Goal: Task Accomplishment & Management: Complete application form

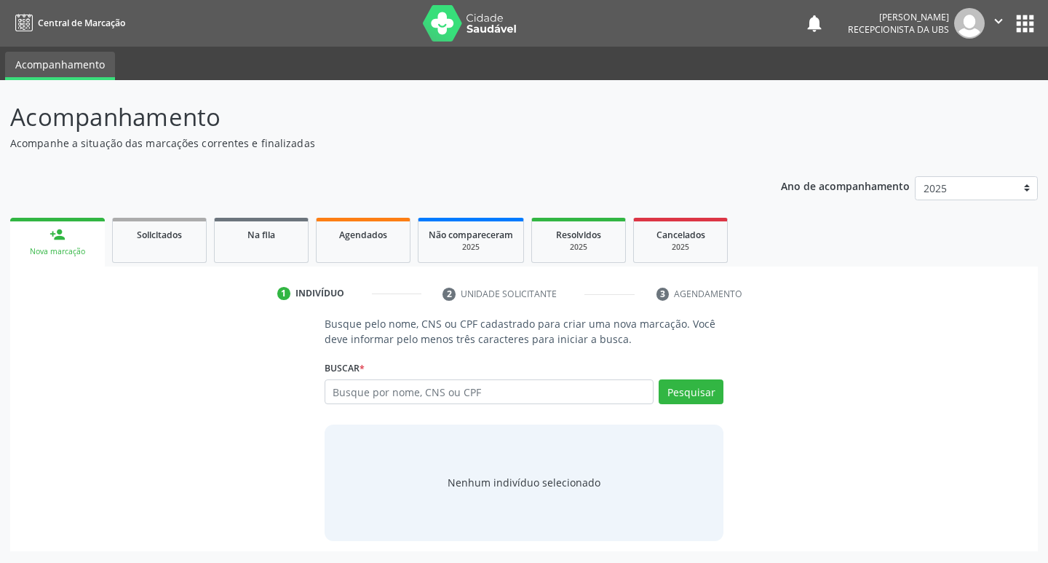
click at [440, 392] on input "text" at bounding box center [490, 391] width 330 height 25
click at [375, 387] on input "text" at bounding box center [490, 391] width 330 height 25
click at [456, 386] on input "text" at bounding box center [490, 391] width 330 height 25
click at [473, 396] on input "text" at bounding box center [490, 391] width 330 height 25
type input "709609601556276"
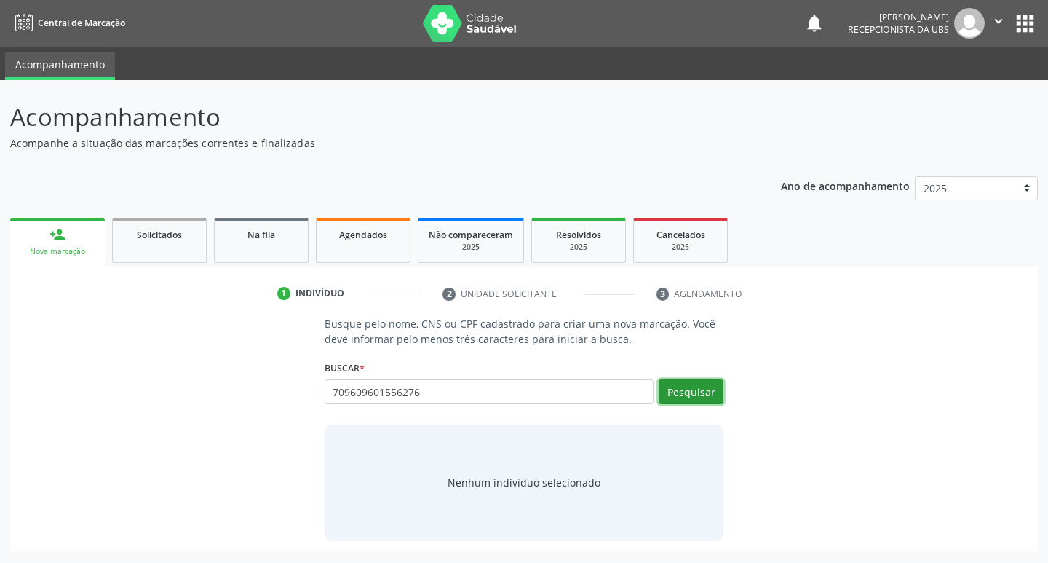
click at [699, 396] on button "Pesquisar" at bounding box center [691, 391] width 65 height 25
type input "709609601556276"
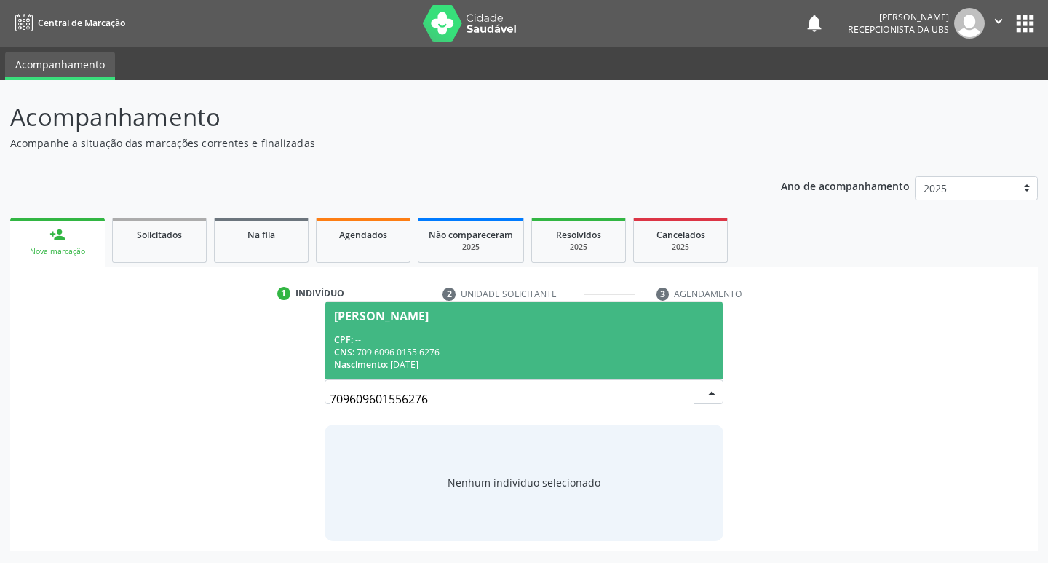
click at [551, 332] on span "Lucas Nunes de Araujo CPF: -- CNS: 709 6096 0155 6276 Nascimento: 26/12/2000" at bounding box center [524, 340] width 398 height 78
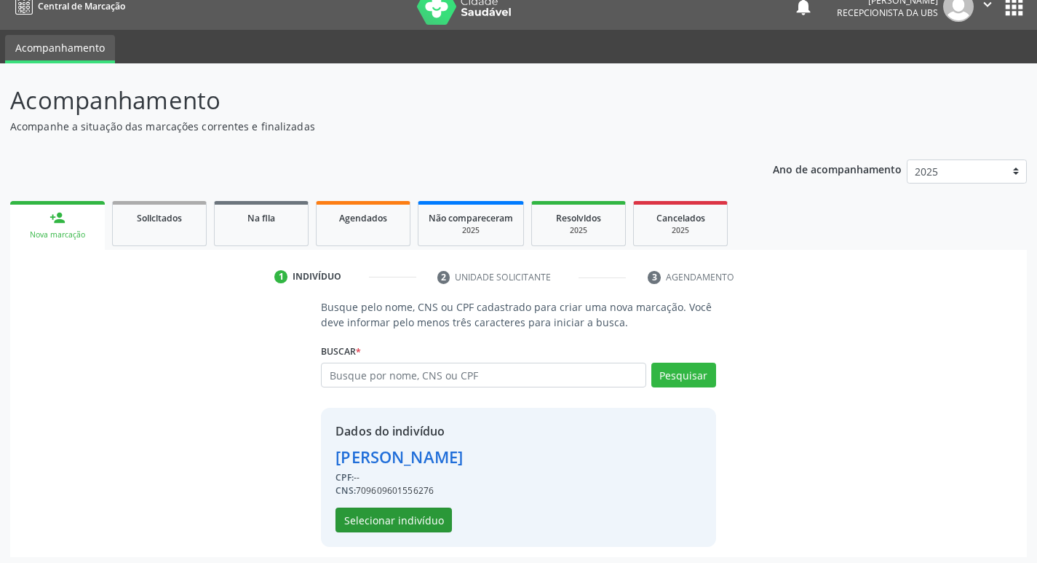
scroll to position [21, 0]
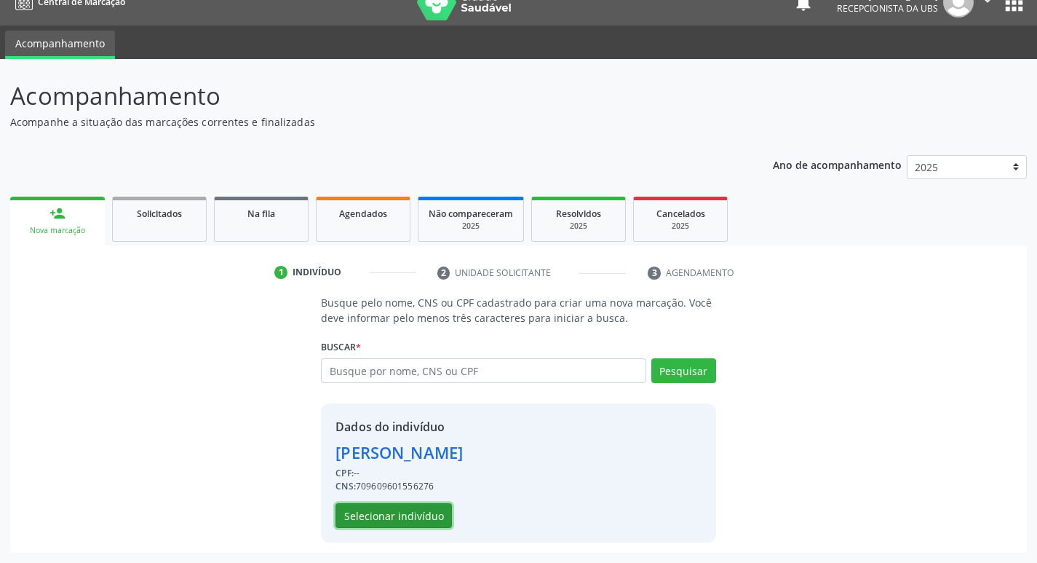
click at [417, 520] on button "Selecionar indivíduo" at bounding box center [393, 515] width 116 height 25
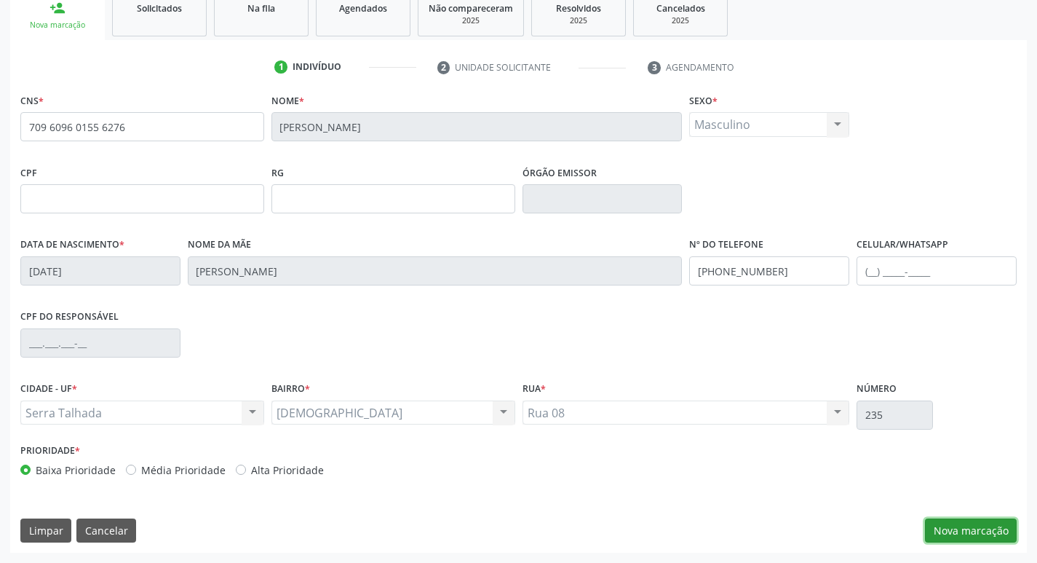
click at [985, 530] on button "Nova marcação" at bounding box center [971, 530] width 92 height 25
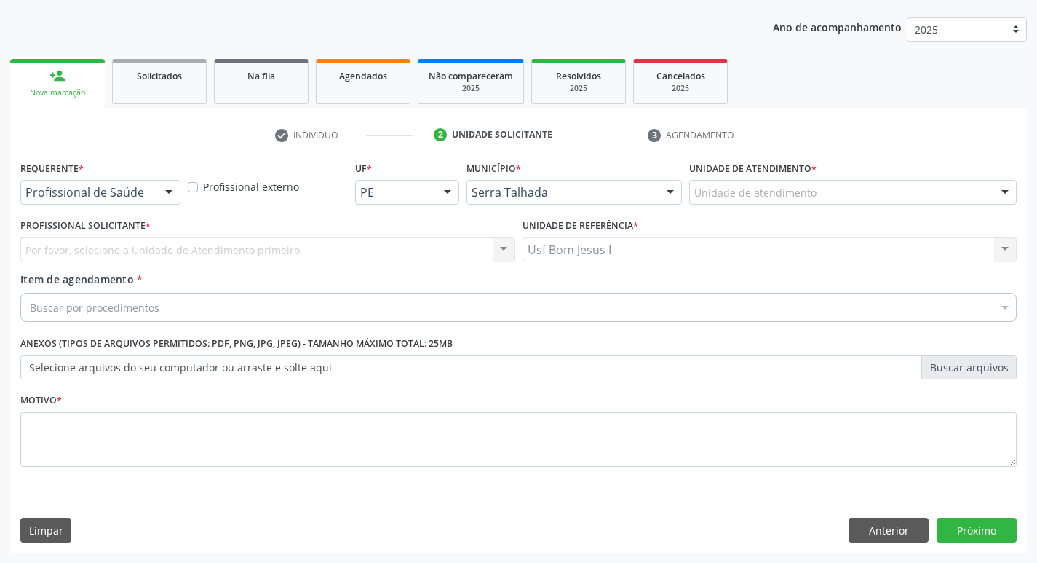
scroll to position [159, 0]
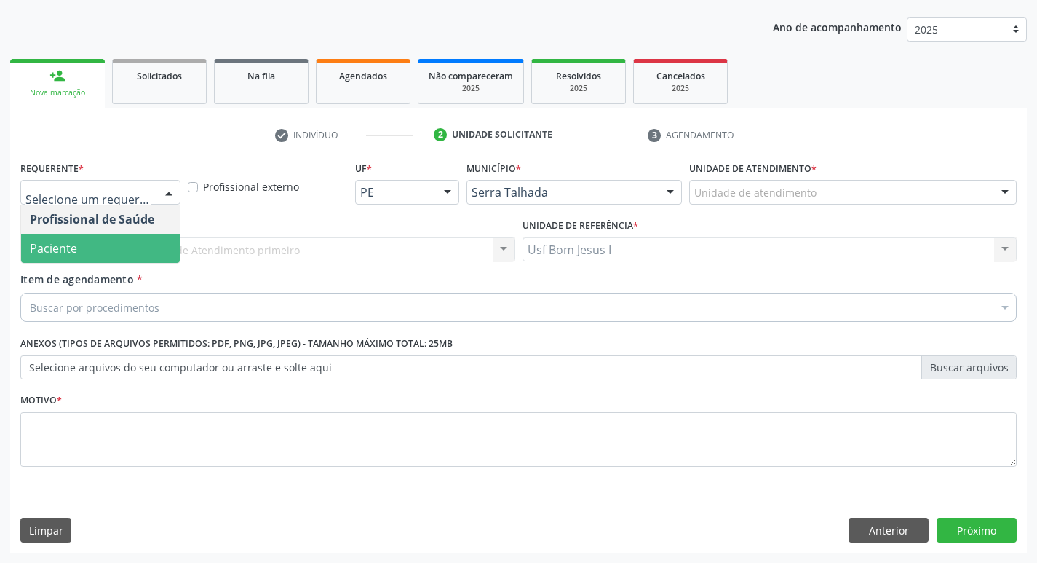
click at [128, 245] on span "Paciente" at bounding box center [100, 248] width 159 height 29
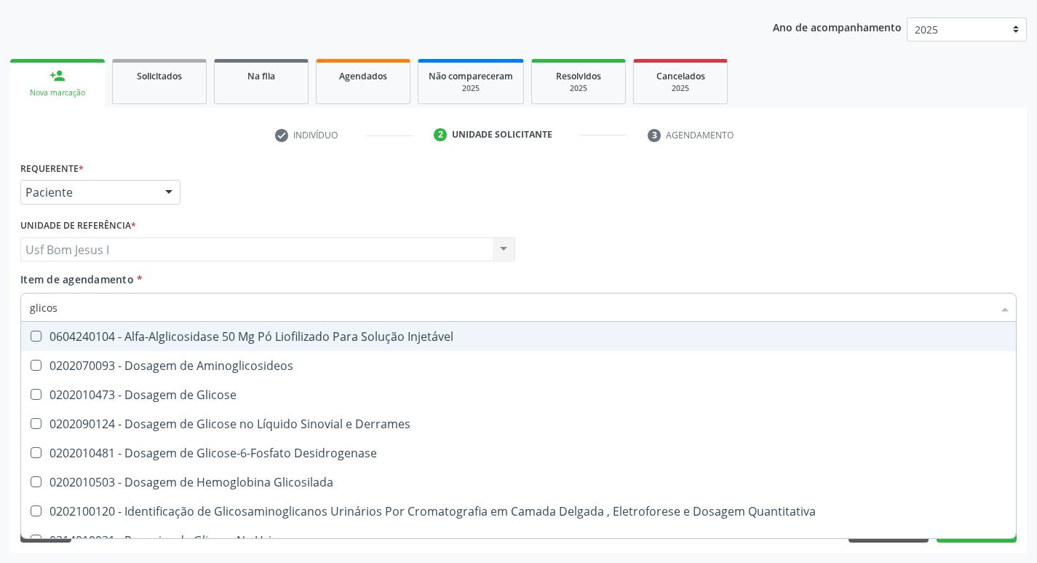
type input "glicose"
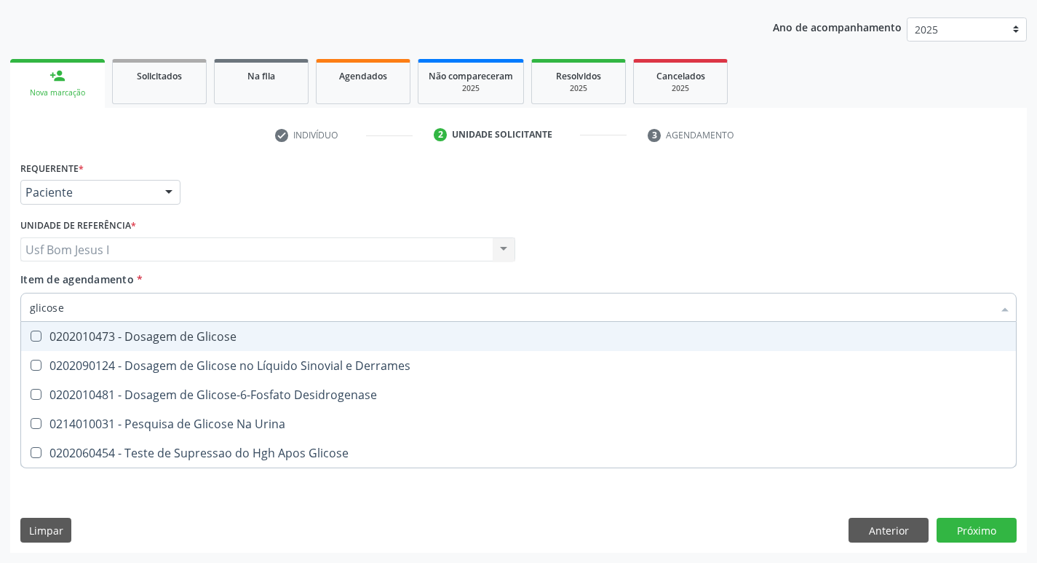
click at [149, 341] on div "0202010473 - Dosagem de Glicose" at bounding box center [518, 336] width 977 height 12
checkbox Glicose "true"
click at [155, 309] on input "glicose" at bounding box center [511, 307] width 963 height 29
type input "cr"
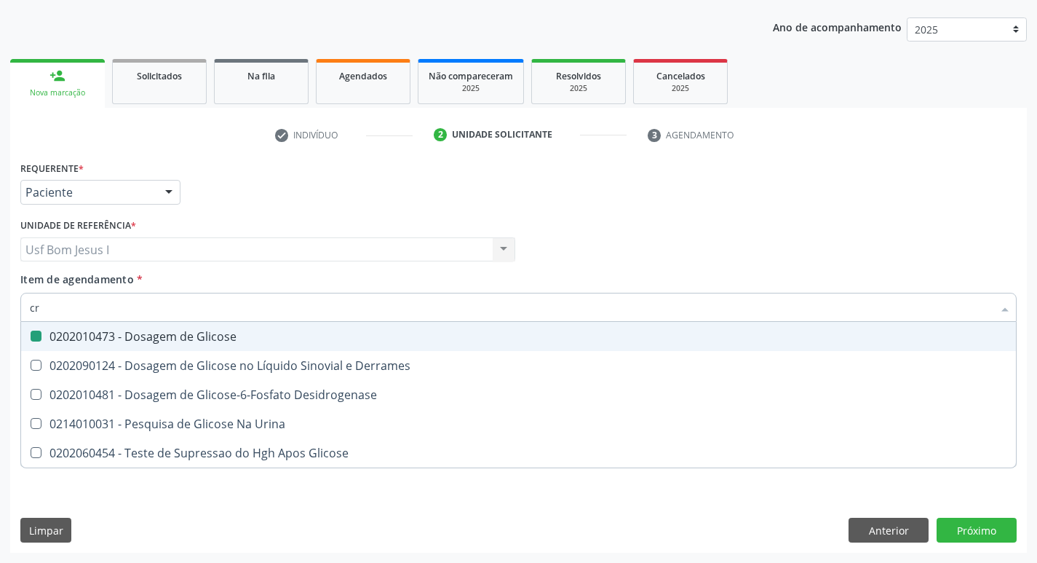
checkbox Glicose "false"
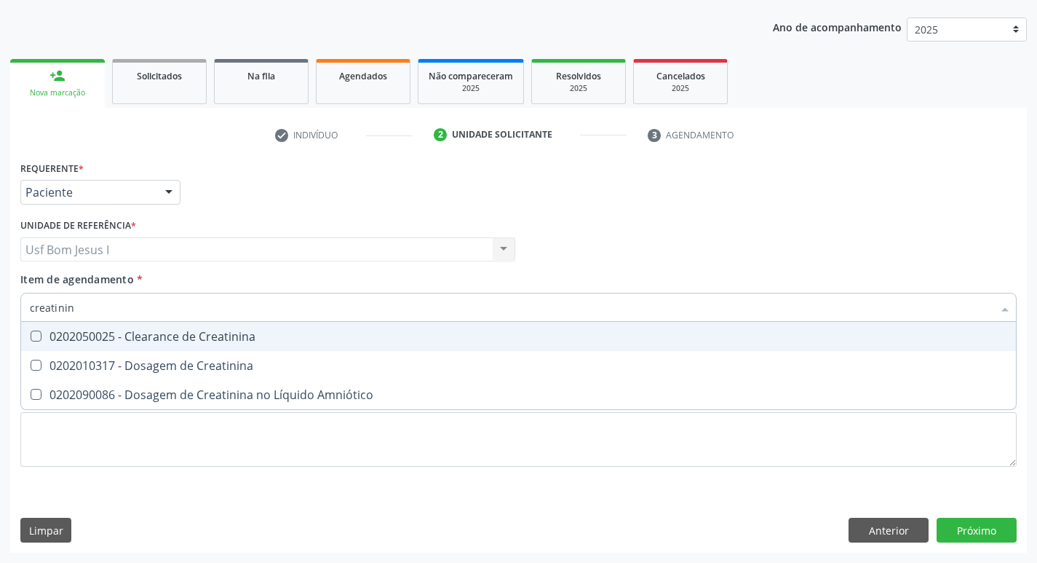
type input "creatinina"
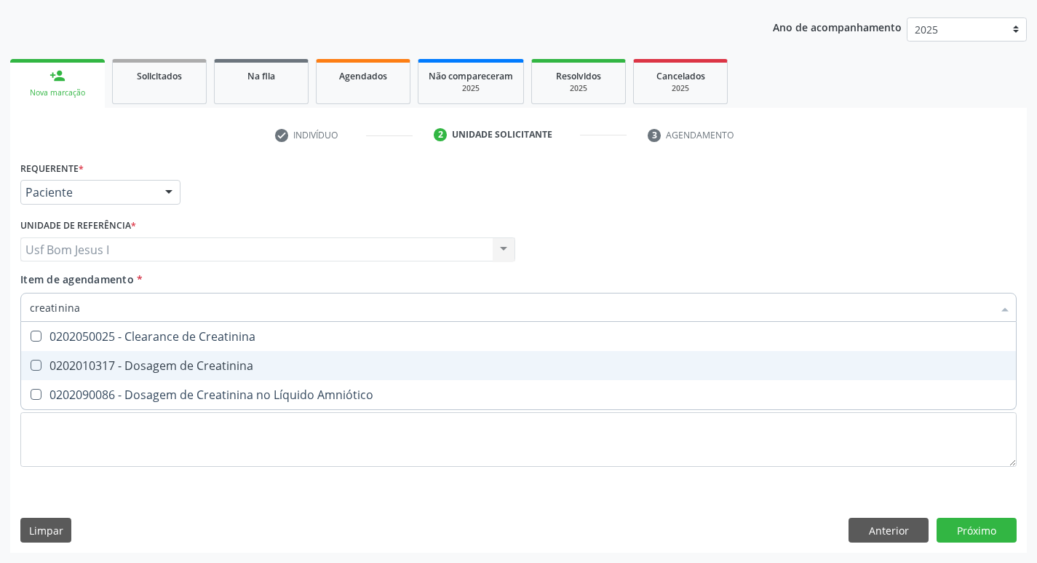
click at [151, 362] on div "0202010317 - Dosagem de Creatinina" at bounding box center [518, 366] width 977 height 12
checkbox Creatinina "true"
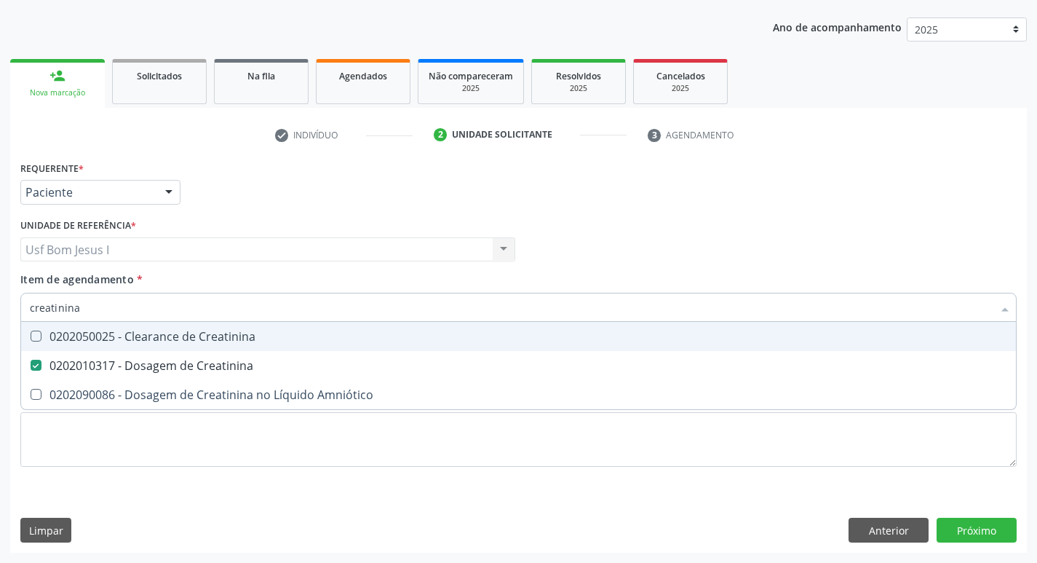
click at [140, 310] on input "creatinina" at bounding box center [511, 307] width 963 height 29
type input "ure"
checkbox Creatinina "false"
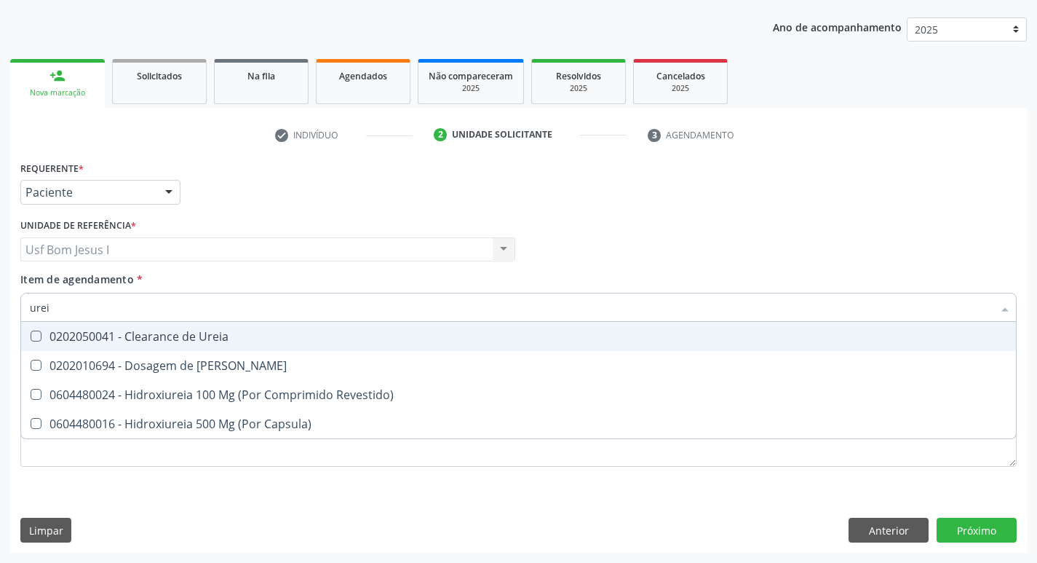
type input "ureia"
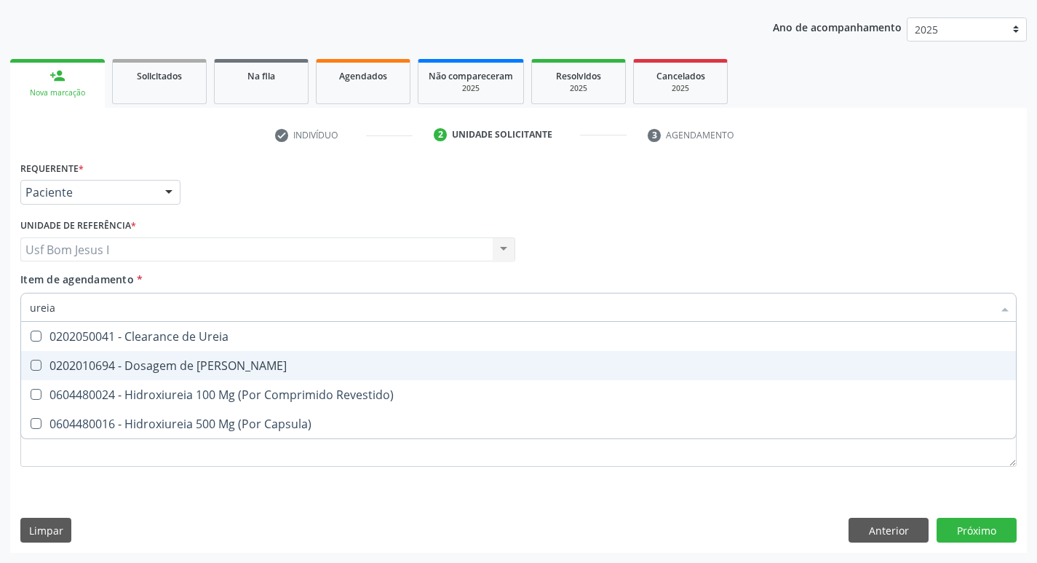
drag, startPoint x: 163, startPoint y: 357, endPoint x: 116, endPoint y: 306, distance: 69.0
click at [161, 360] on div "0202010694 - Dosagem de Ureia" at bounding box center [518, 366] width 977 height 12
checkbox Ureia "true"
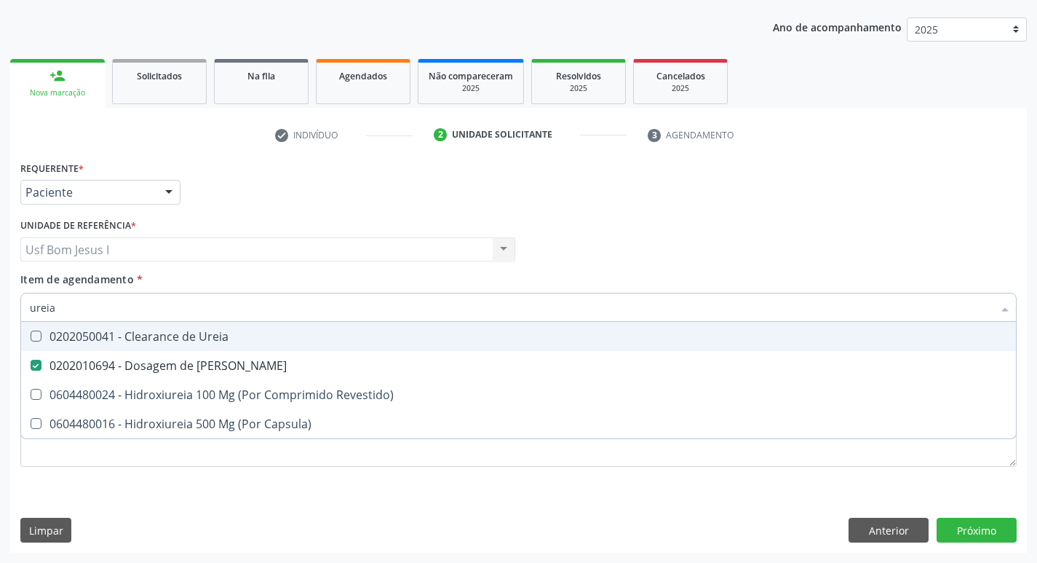
click at [115, 303] on input "ureia" at bounding box center [511, 307] width 963 height 29
type input "co"
checkbox Ureia "false"
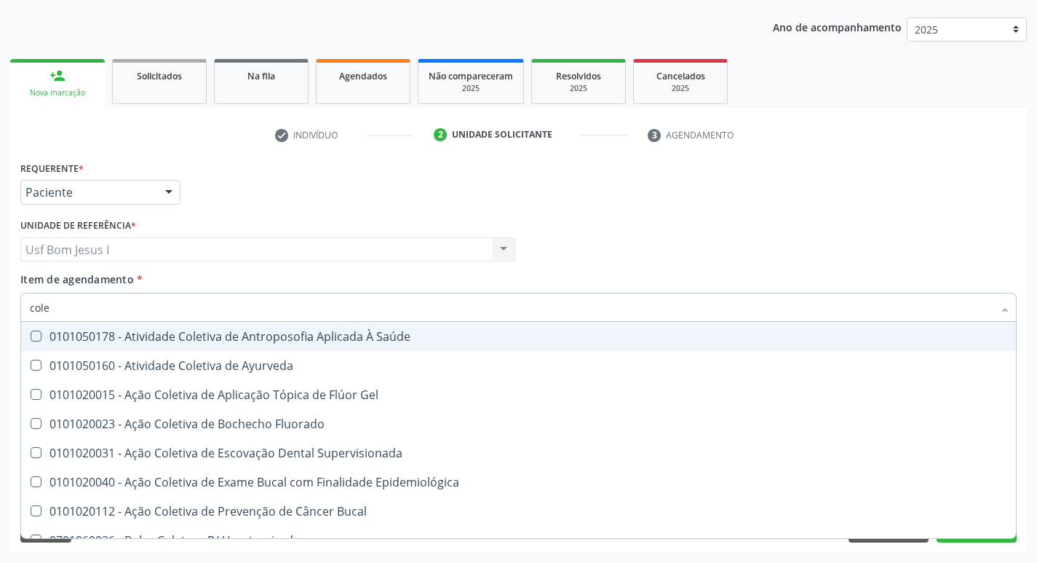
type input "coles"
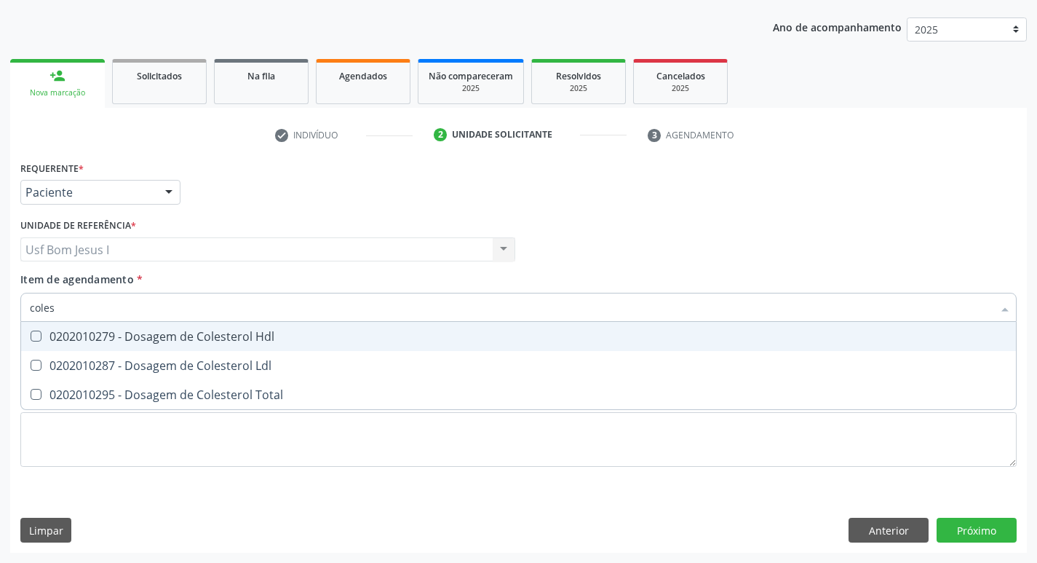
click at [119, 330] on div "0202010279 - Dosagem de Colesterol Hdl" at bounding box center [518, 336] width 977 height 12
checkbox Hdl "true"
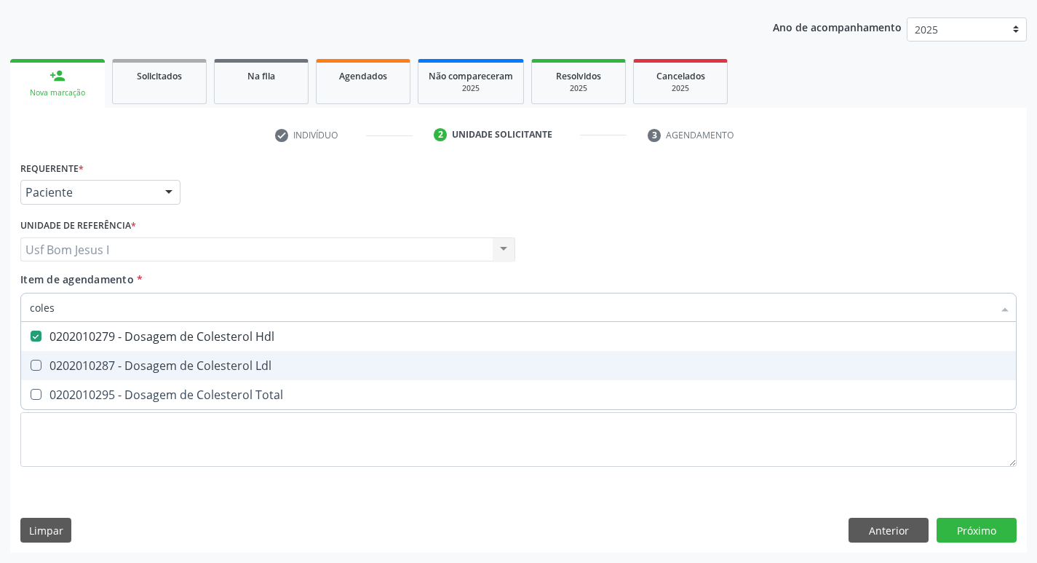
click at [130, 365] on div "0202010287 - Dosagem de Colesterol Ldl" at bounding box center [518, 366] width 977 height 12
checkbox Ldl "true"
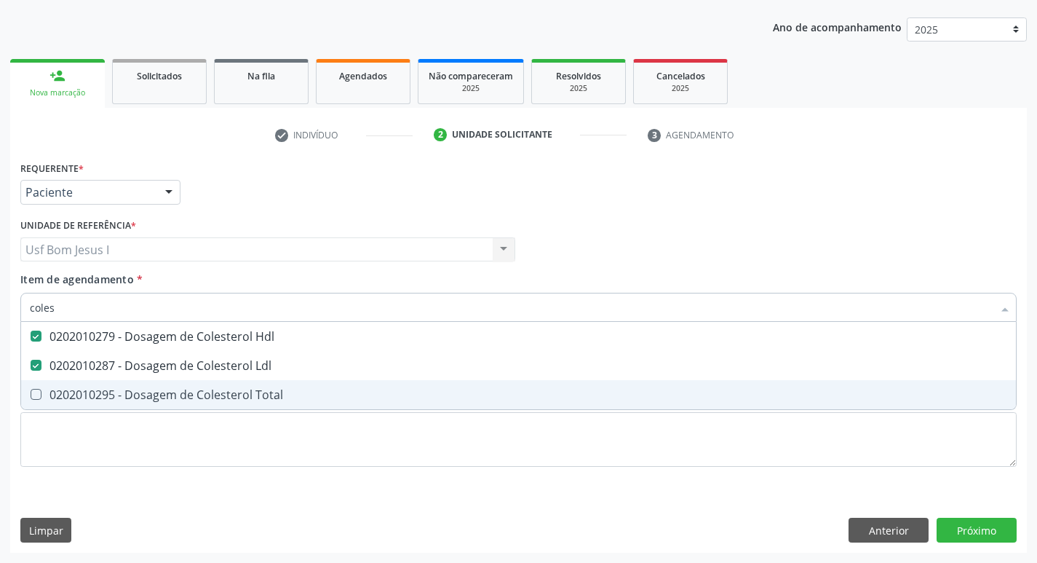
drag, startPoint x: 120, startPoint y: 392, endPoint x: 105, endPoint y: 321, distance: 72.9
click at [119, 392] on div "0202010295 - Dosagem de Colesterol Total" at bounding box center [518, 395] width 977 height 12
checkbox Total "true"
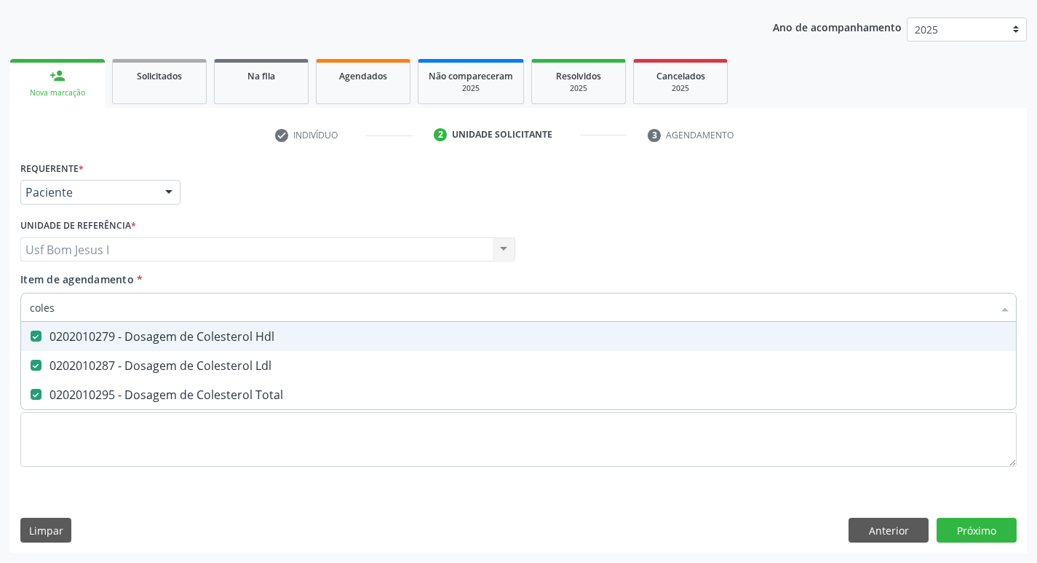
click at [101, 314] on input "coles" at bounding box center [511, 307] width 963 height 29
type input "tr"
checkbox Hdl "false"
checkbox Ldl "false"
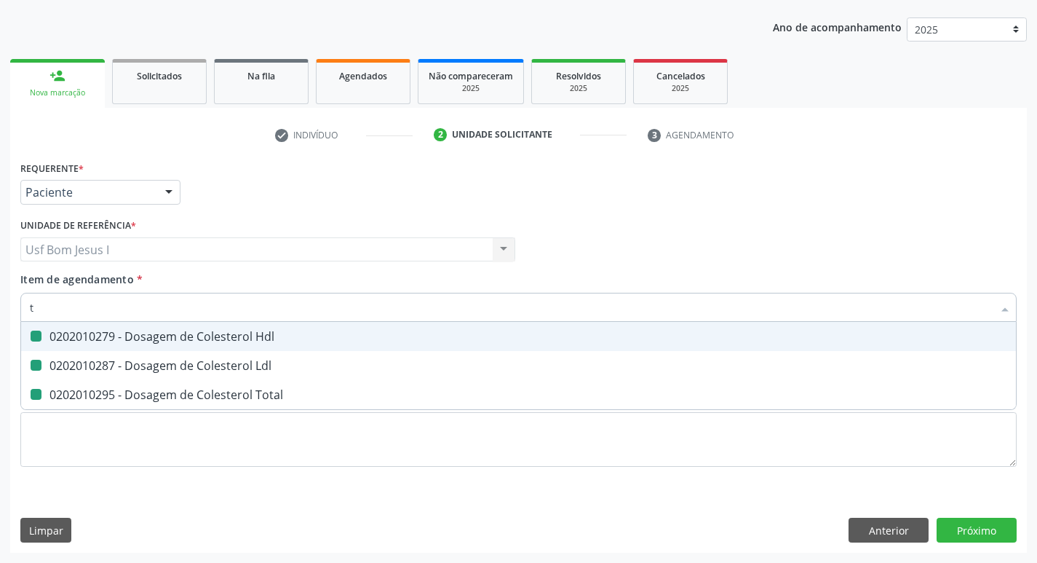
checkbox Total "false"
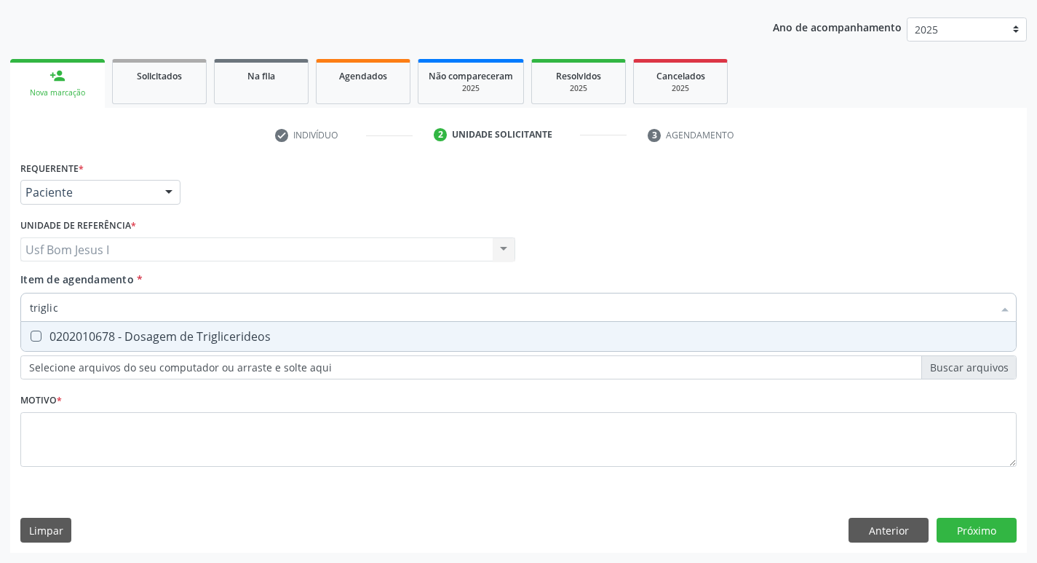
type input "triglice"
click at [84, 338] on div "0202010678 - Dosagem de Triglicerideos" at bounding box center [518, 336] width 977 height 12
checkbox Triglicerideos "true"
click at [103, 303] on input "triglice" at bounding box center [511, 307] width 963 height 29
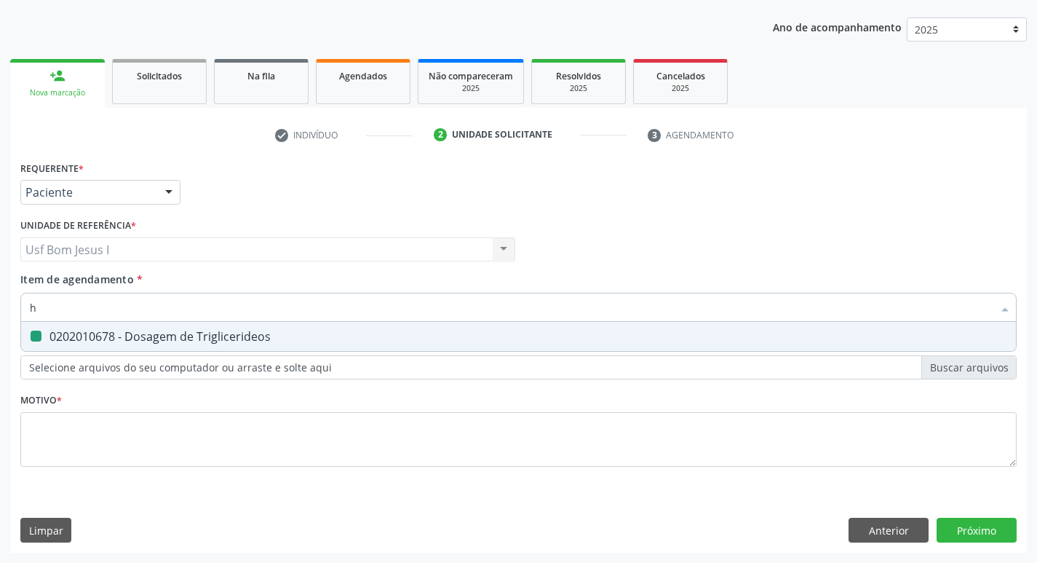
type input "he"
checkbox Triglicerideos "false"
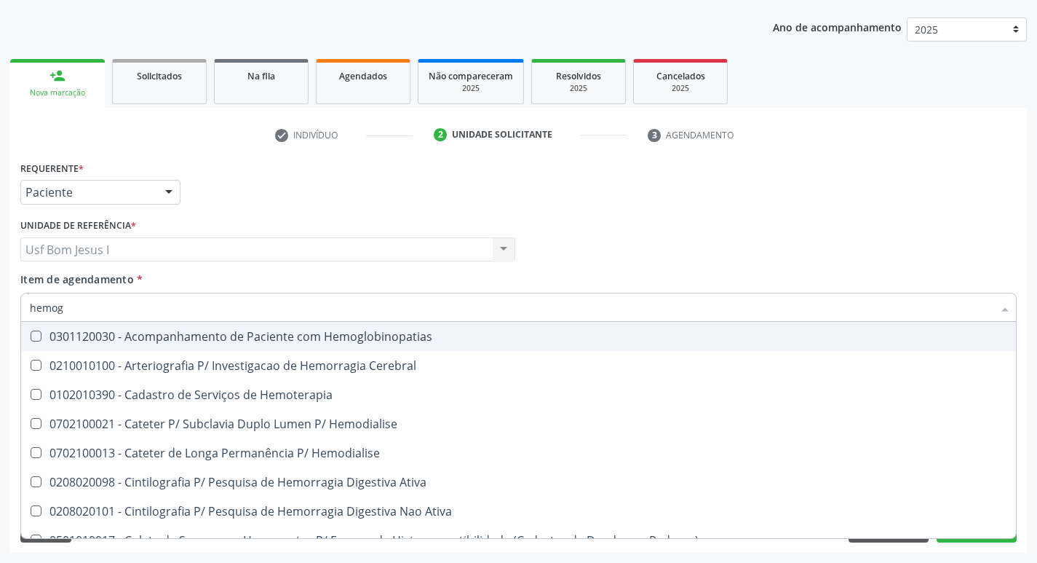
type input "hemogr"
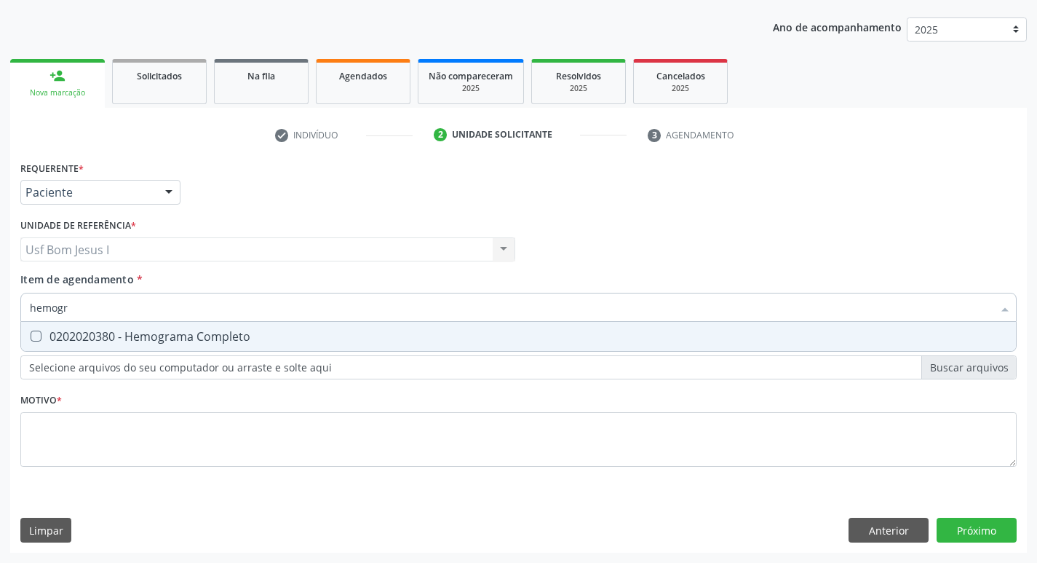
click at [107, 333] on div "0202020380 - Hemograma Completo" at bounding box center [518, 336] width 977 height 12
checkbox Completo "true"
click at [127, 307] on input "hemogr" at bounding box center [511, 307] width 963 height 29
type input "p"
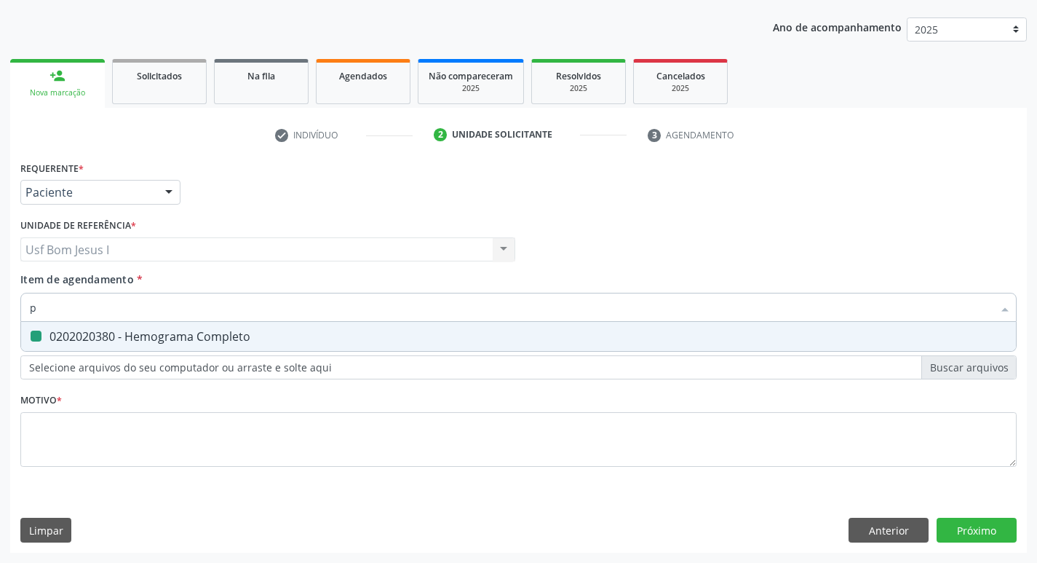
checkbox Completo "false"
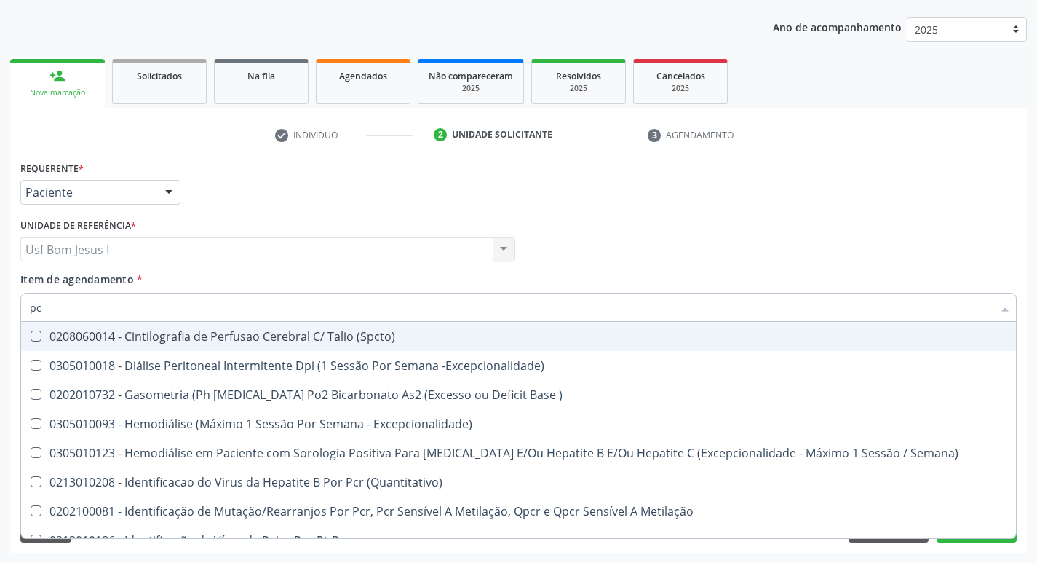
type input "p"
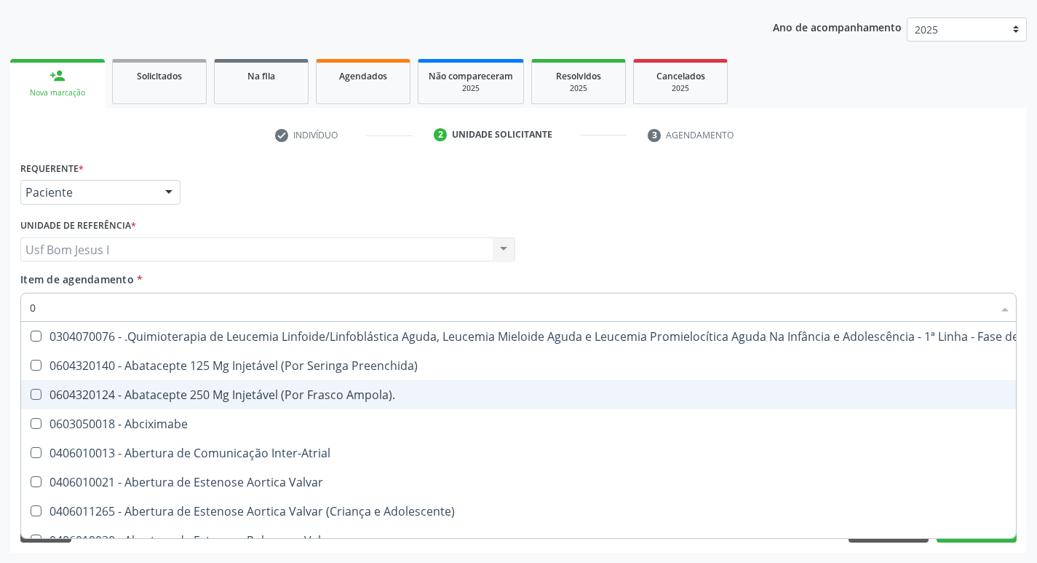
type input "02"
checkbox Dentária "true"
checkbox Antibiotico "true"
checkbox \(Liquido\) "true"
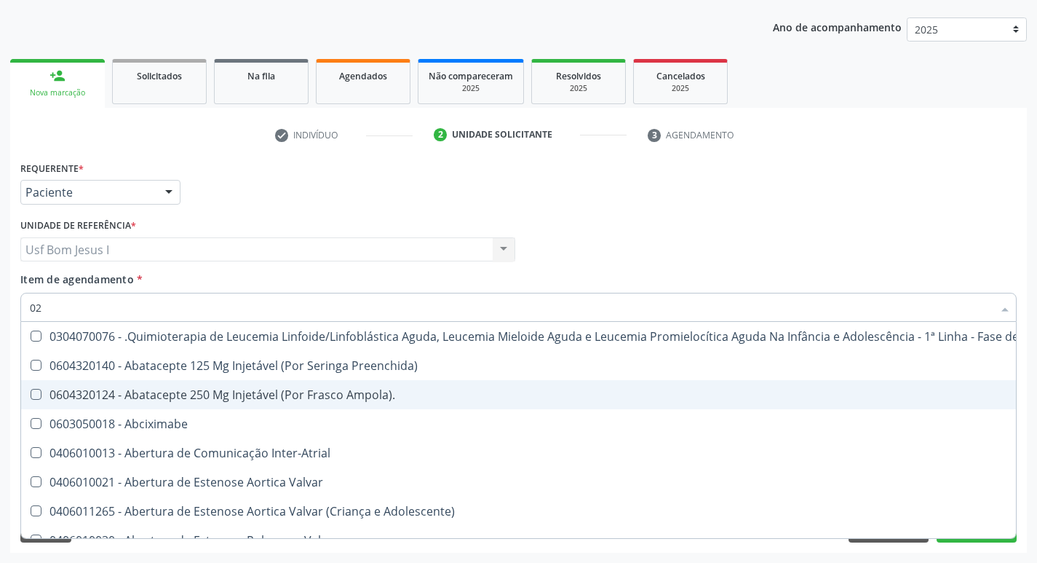
checkbox Coclear "true"
checkbox Embolizante "true"
checkbox Colecistectomia "true"
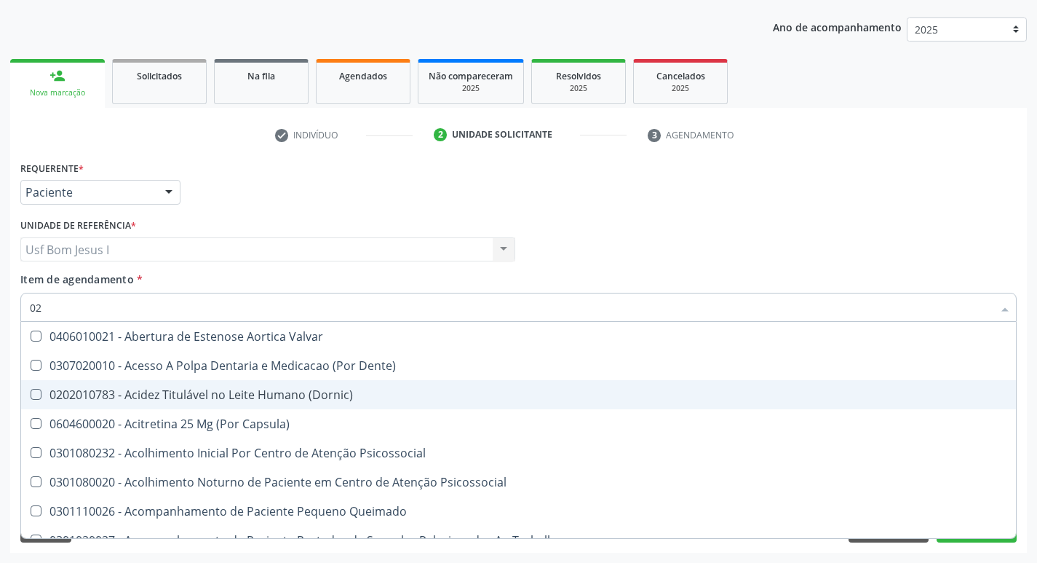
type input "020"
checkbox Epispádia "true"
checkbox Anos\) "true"
checkbox Congênita "true"
checkbox Complementar\) "true"
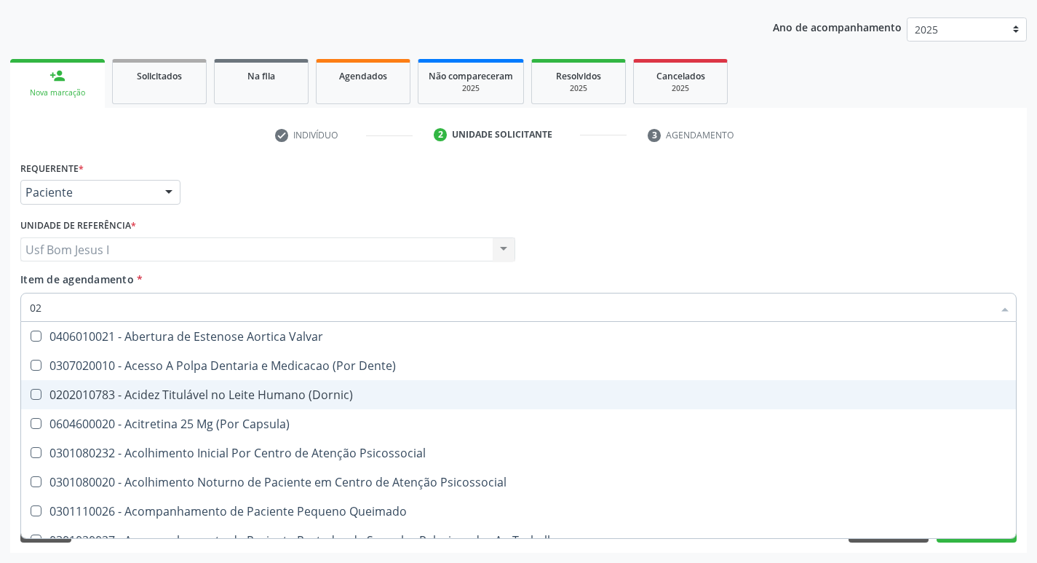
checkbox \(Qualitativo\) "true"
checkbox Dias "true"
checkbox Ii\) "true"
checkbox Hdl "false"
checkbox Ldl "false"
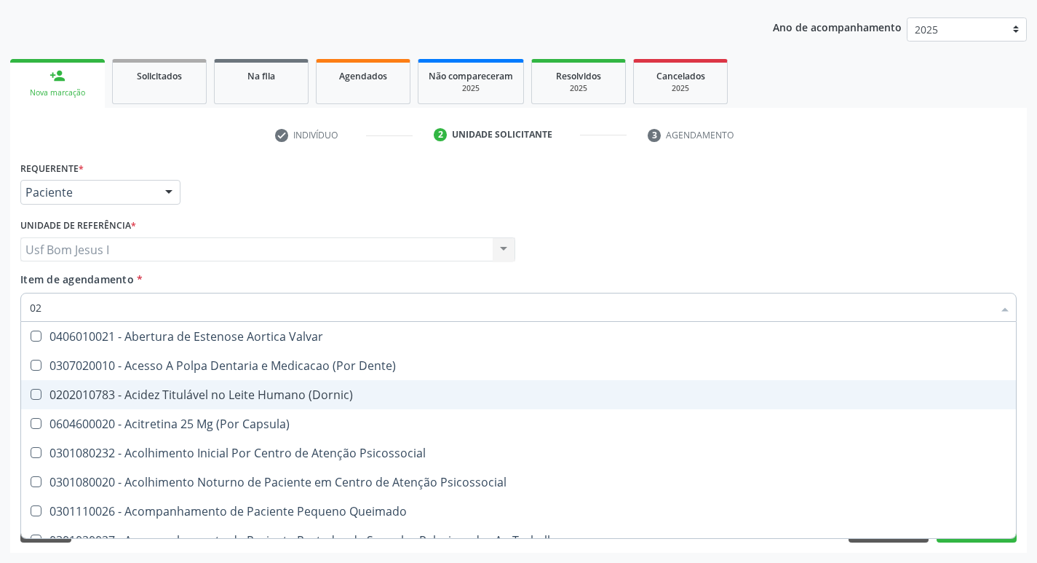
checkbox Total "false"
checkbox Creatinina "false"
checkbox Glicose "false"
checkbox Triglicerideos "false"
checkbox \(T3\) "true"
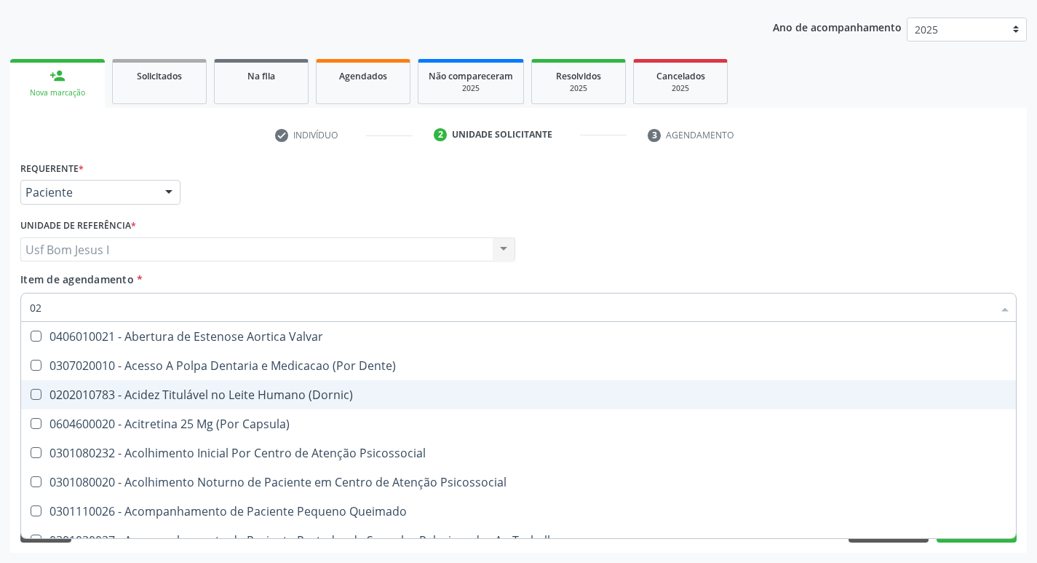
checkbox Ureia "false"
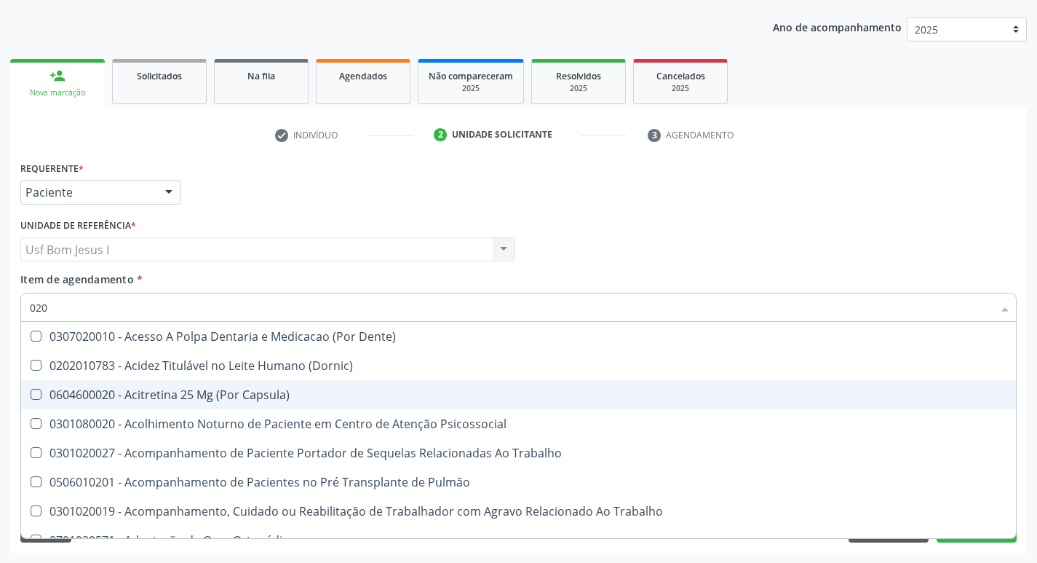
type input "0202"
checkbox Faringe\/Laringe "true"
checkbox Puncao "true"
checkbox Fragmento "true"
checkbox Ossea "true"
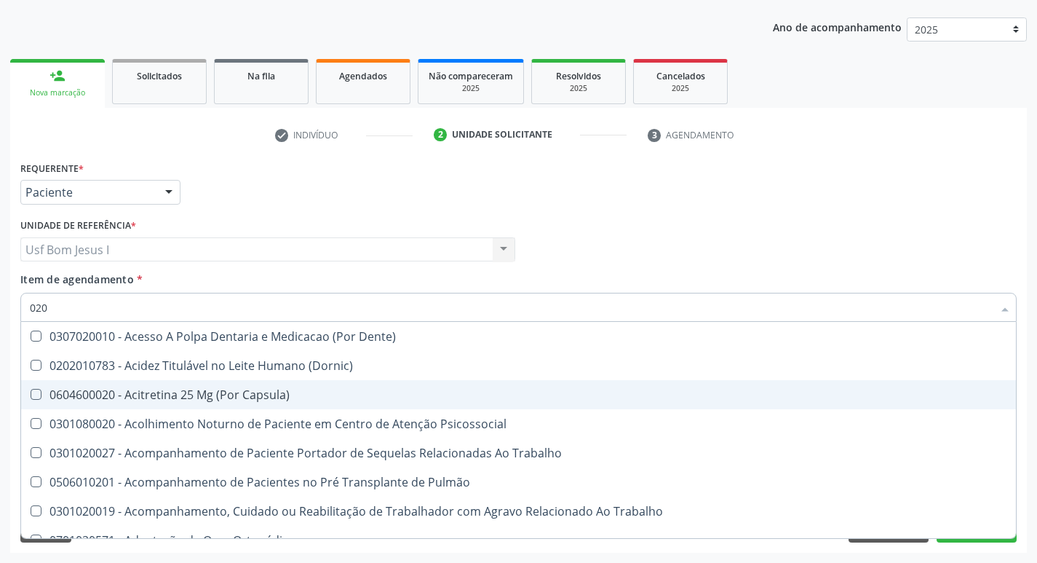
checkbox Laser "true"
checkbox Projecoes\) "true"
checkbox Estimulo "true"
checkbox Biologica "true"
checkbox Hdl "false"
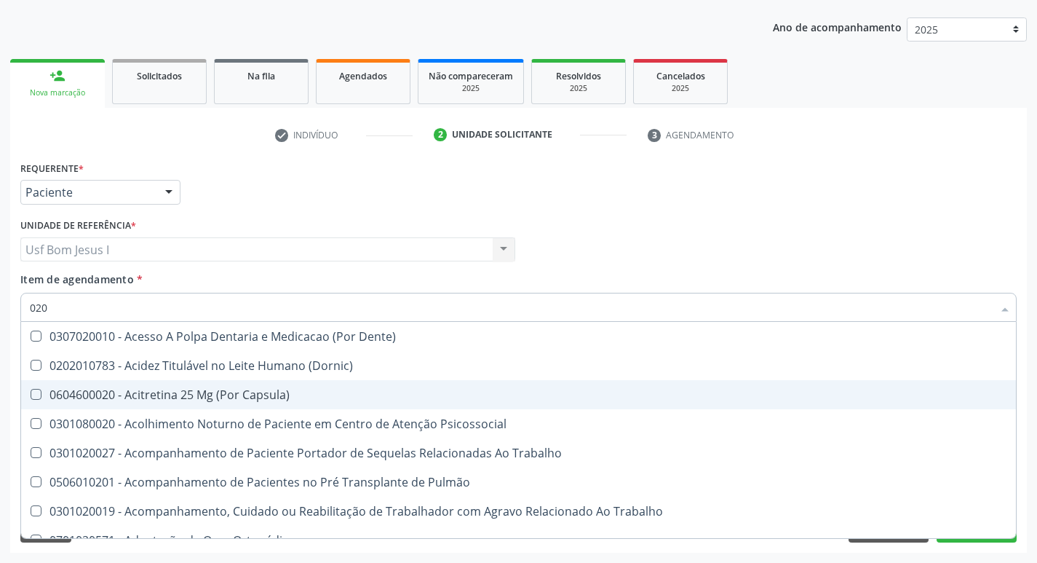
checkbox Ldl "false"
checkbox Total "false"
checkbox Creatinina "false"
checkbox Glicose "false"
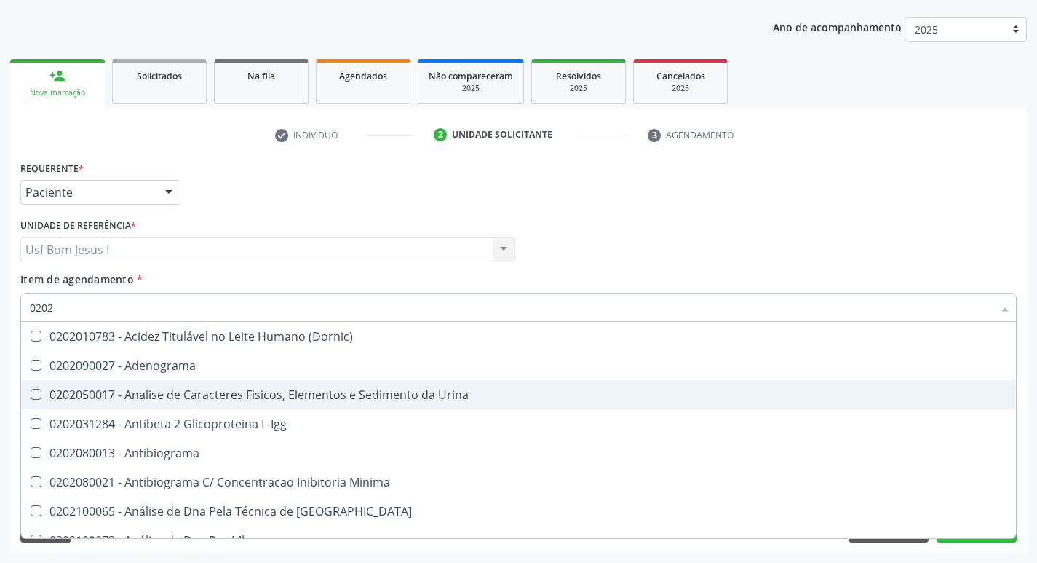
type input "02020"
checkbox \(Psa\) "true"
checkbox III "true"
checkbox Barbituratos "true"
checkbox Calcio "true"
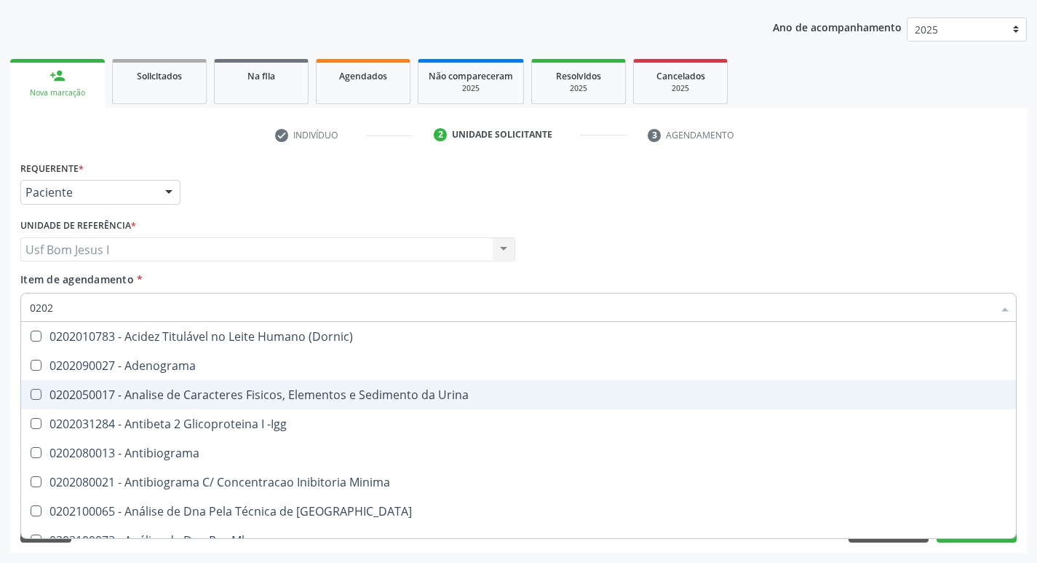
checkbox Hdl "false"
checkbox Ldl "false"
checkbox Total "false"
checkbox Creatinina "false"
checkbox Xi "true"
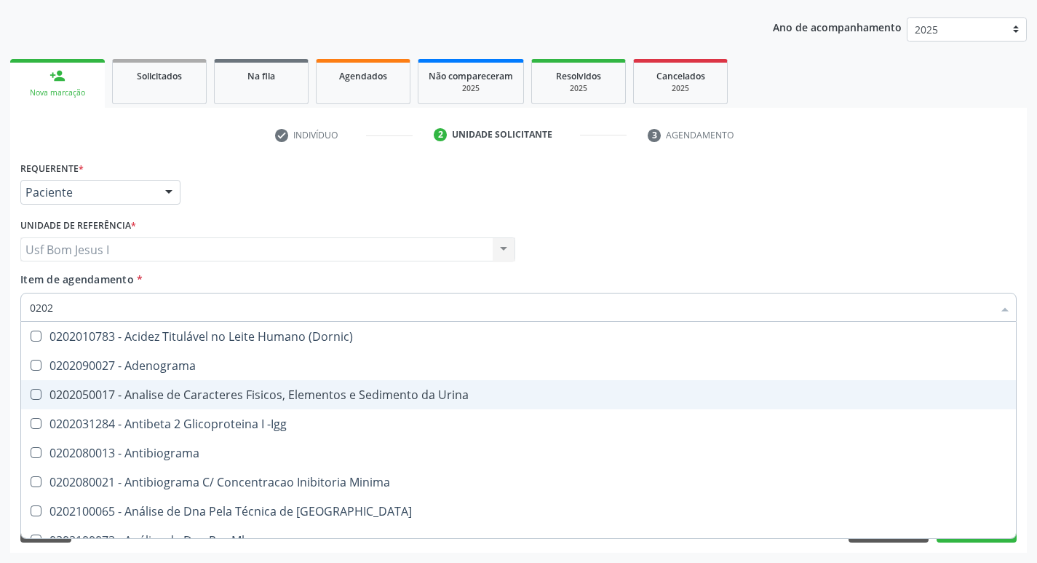
checkbox Glicose "false"
checkbox Funcional "true"
checkbox Derrames "true"
checkbox Triglicerideos "false"
checkbox Ureia "false"
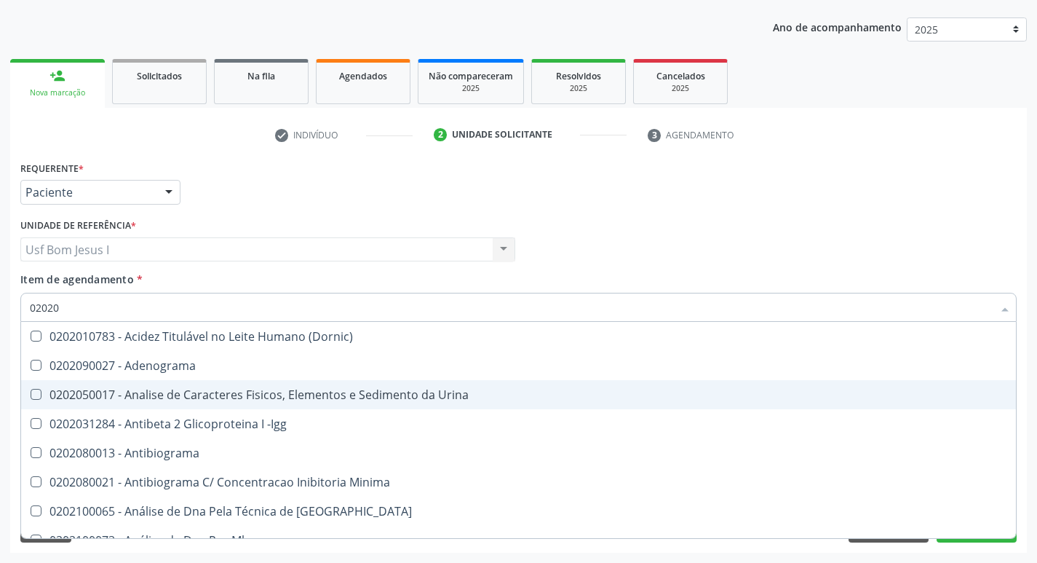
checkbox Zinco "true"
checkbox Completo "false"
type input "020203"
checkbox Aminoacidos "true"
checkbox Hdl "false"
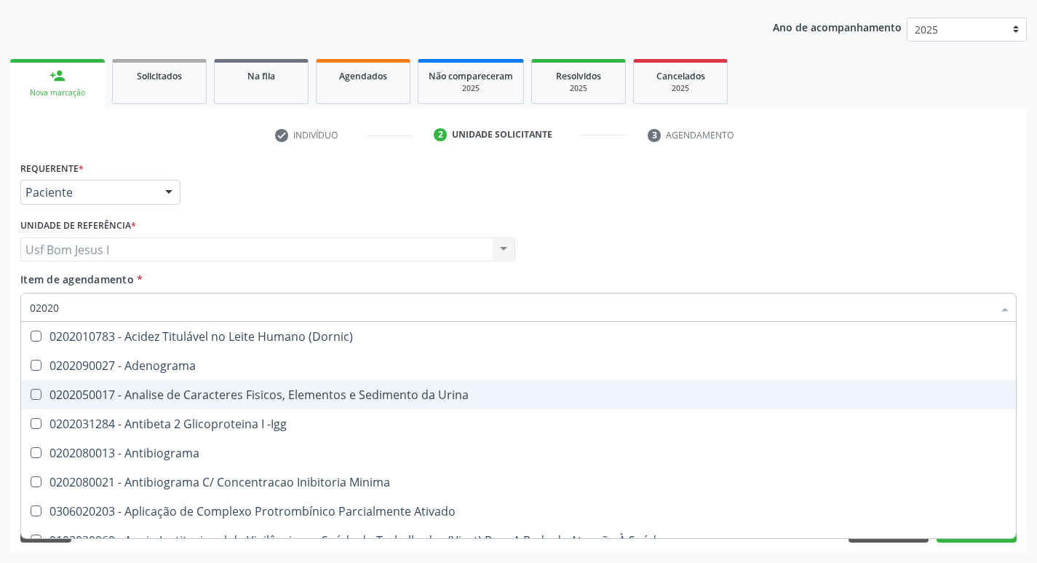
checkbox Ldl "false"
checkbox Total "false"
checkbox Creatinina "false"
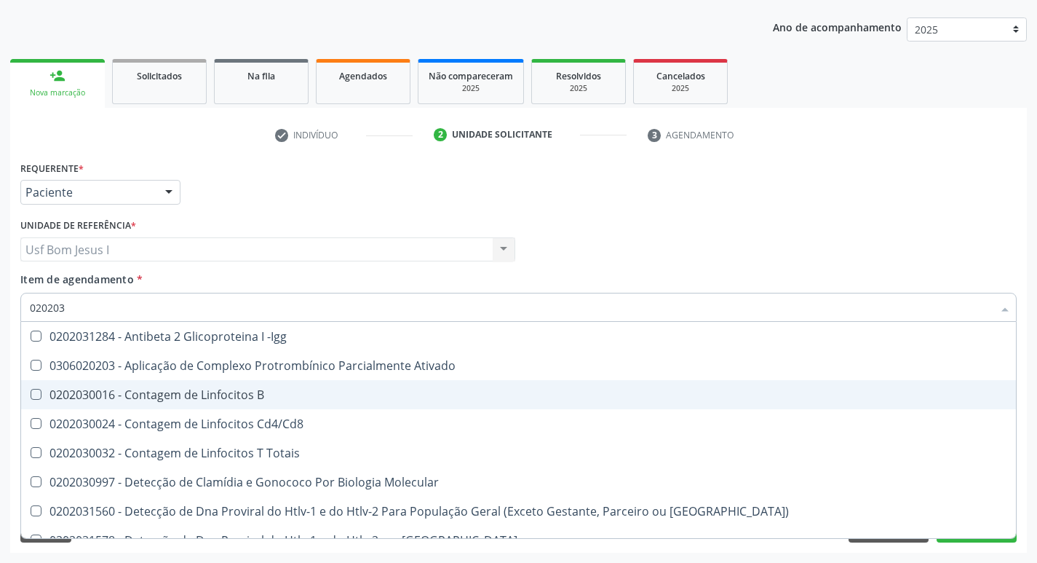
type input "0202030"
checkbox Completo "false"
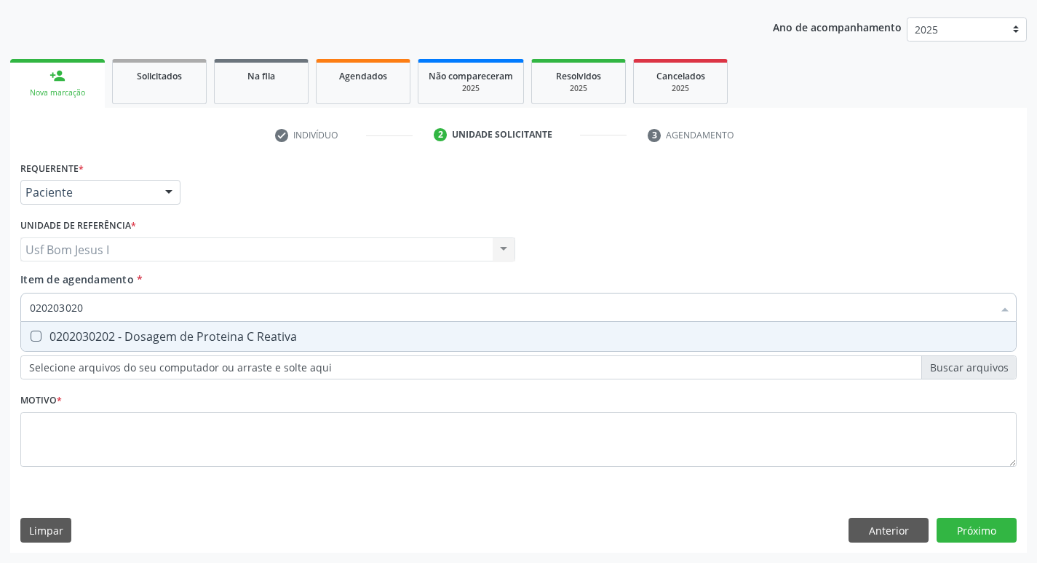
type input "0202030202"
click at [248, 342] on div "0202030202 - Dosagem de Proteina C Reativa" at bounding box center [518, 336] width 977 height 12
checkbox Reativa "true"
click at [226, 303] on input "0202030202" at bounding box center [511, 307] width 963 height 29
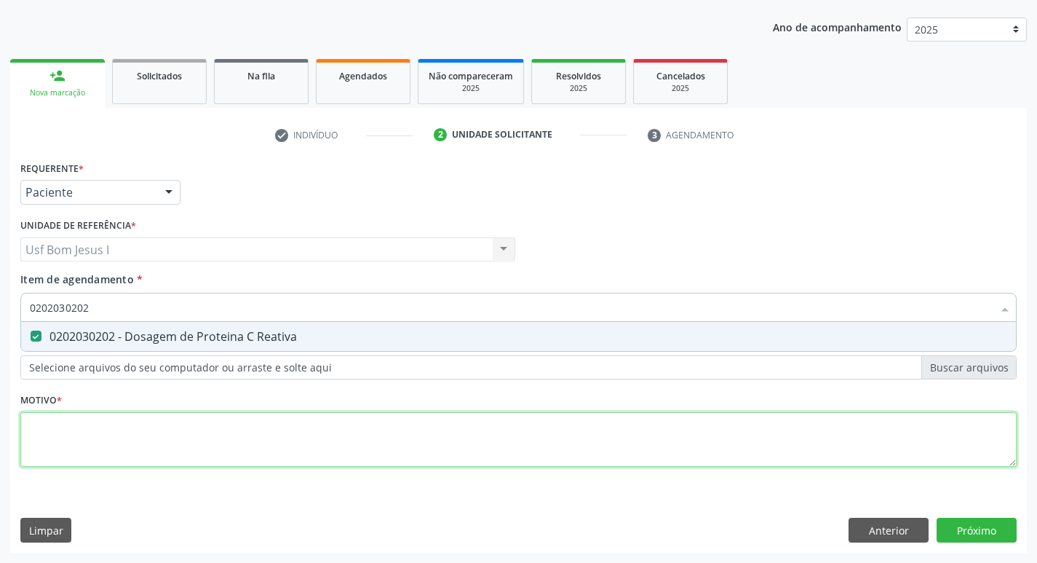
click at [127, 430] on div "Requerente * Paciente Profissional de Saúde Paciente Nenhum resultado encontrad…" at bounding box center [518, 322] width 996 height 330
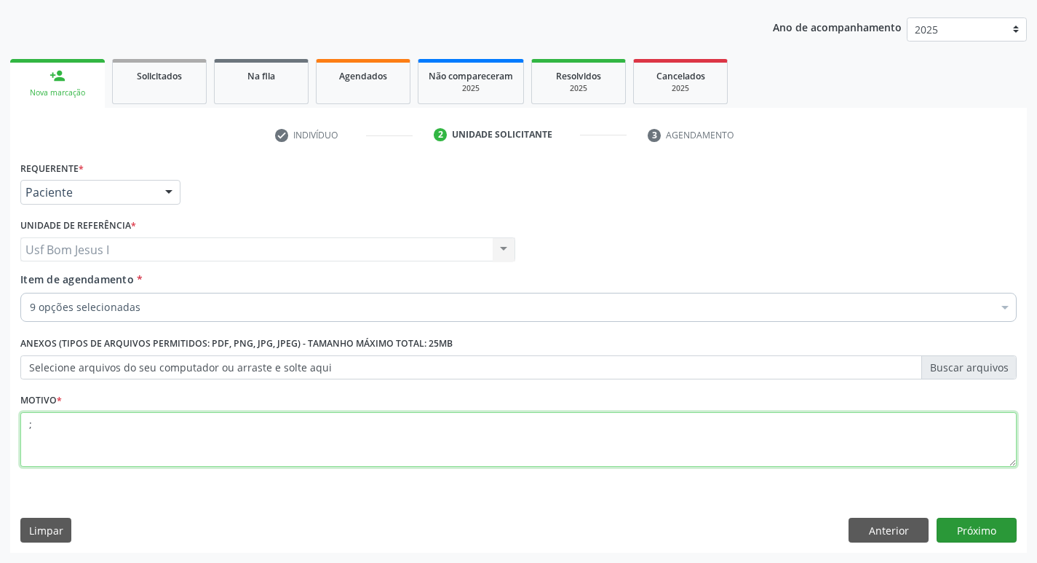
type textarea ";"
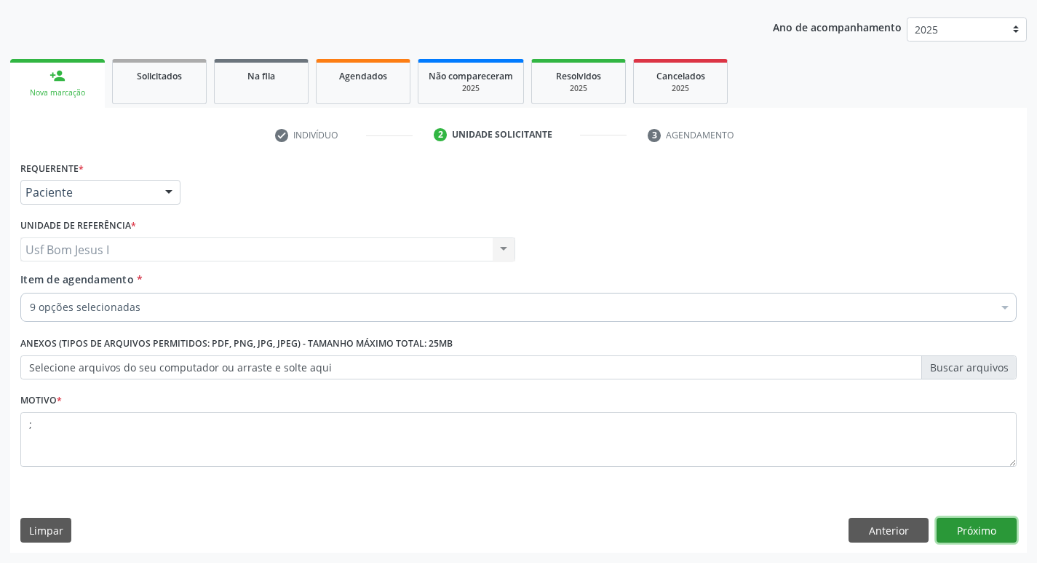
click at [995, 531] on button "Próximo" at bounding box center [977, 529] width 80 height 25
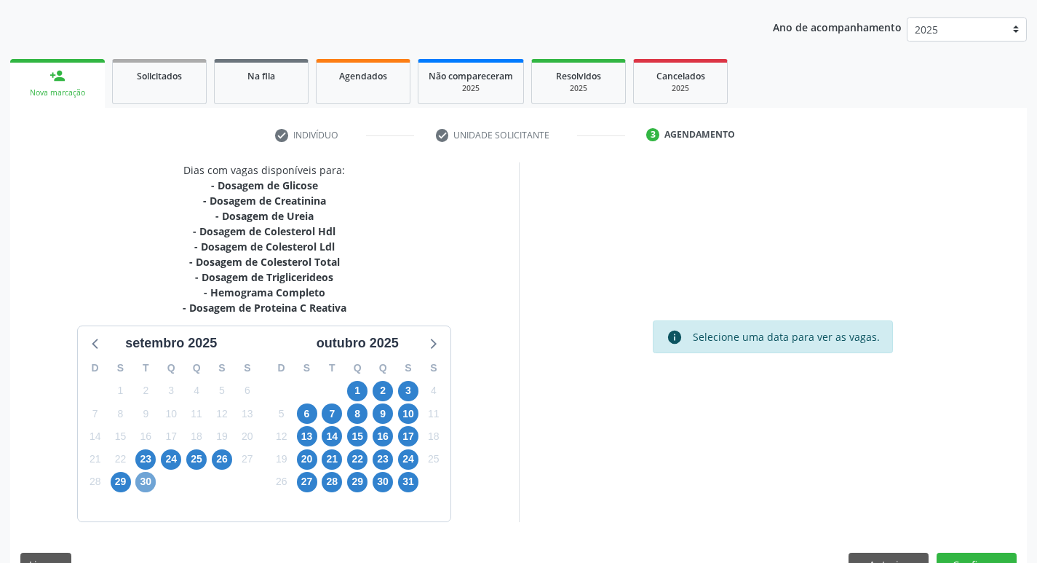
click at [145, 483] on span "30" at bounding box center [145, 482] width 20 height 20
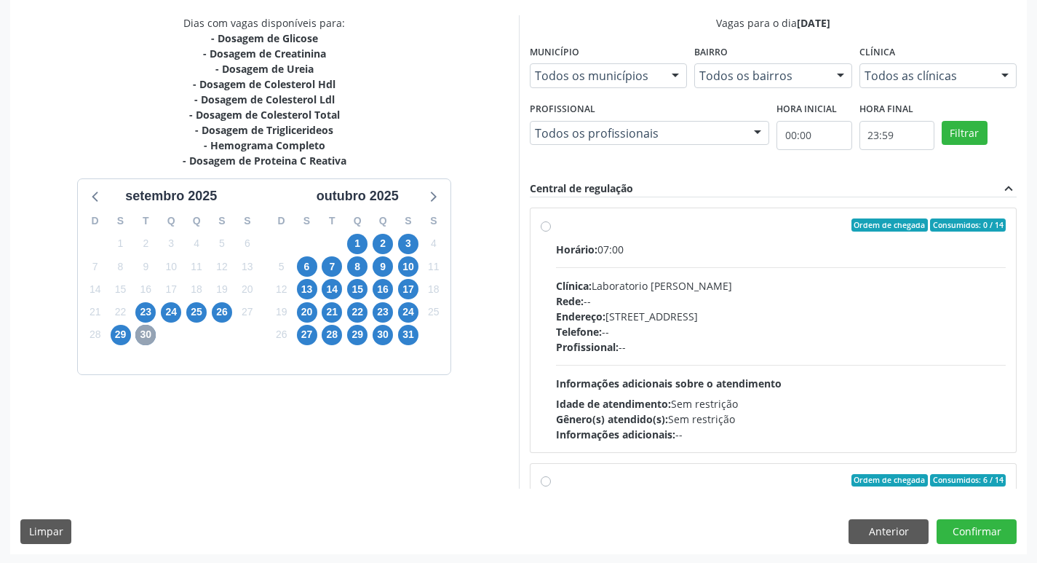
scroll to position [307, 0]
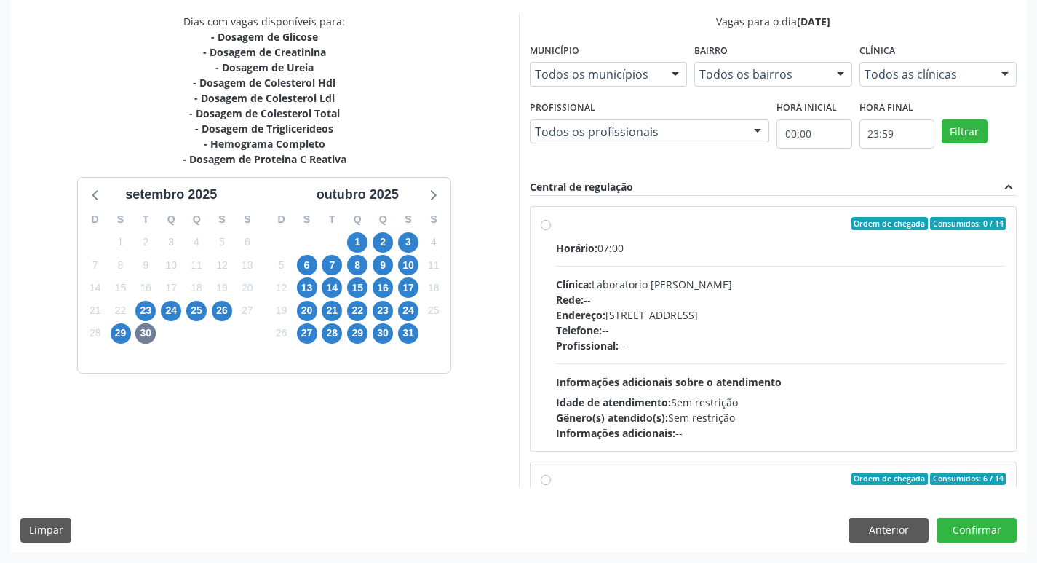
click at [787, 317] on div "Endereço: Casa, nº 409, N Senhora da Penha, Serra Talhada - PE" at bounding box center [781, 314] width 450 height 15
click at [551, 230] on input "Ordem de chegada Consumidos: 0 / 14 Horário: 07:00 Clínica: Laboratorio Jose Pa…" at bounding box center [546, 223] width 10 height 13
radio input "true"
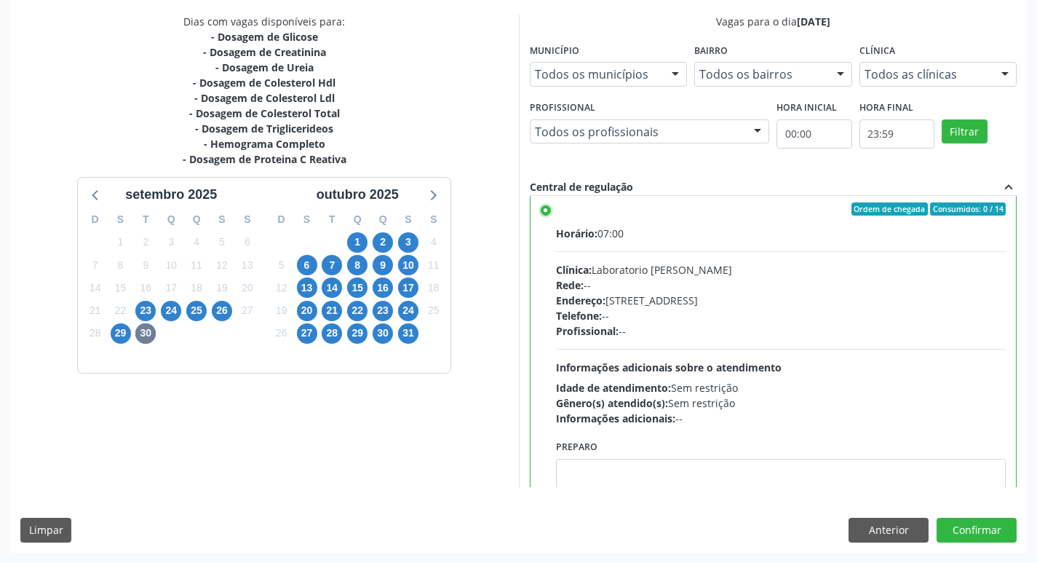
scroll to position [13, 0]
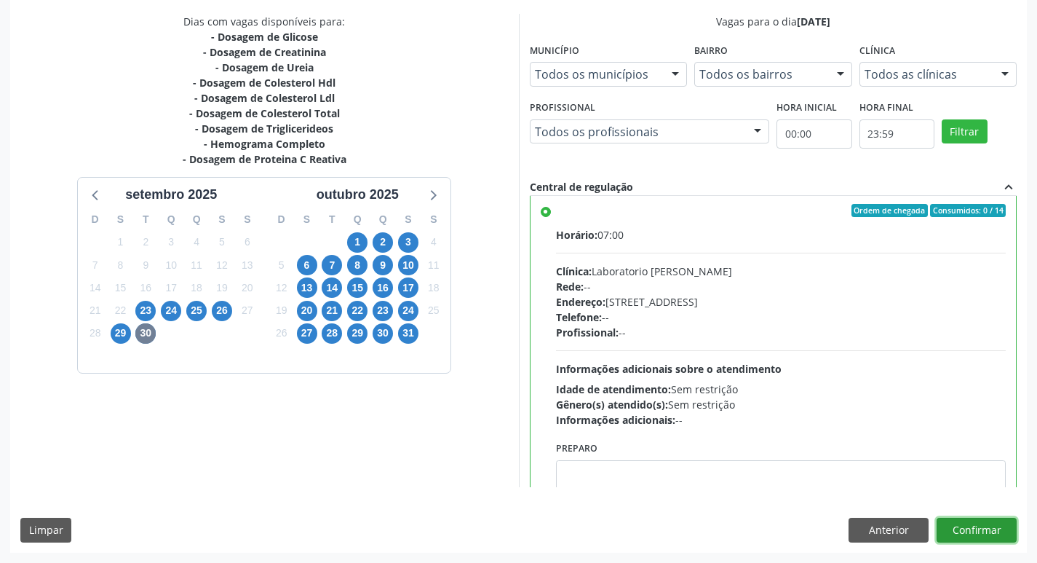
click at [982, 532] on button "Confirmar" at bounding box center [977, 529] width 80 height 25
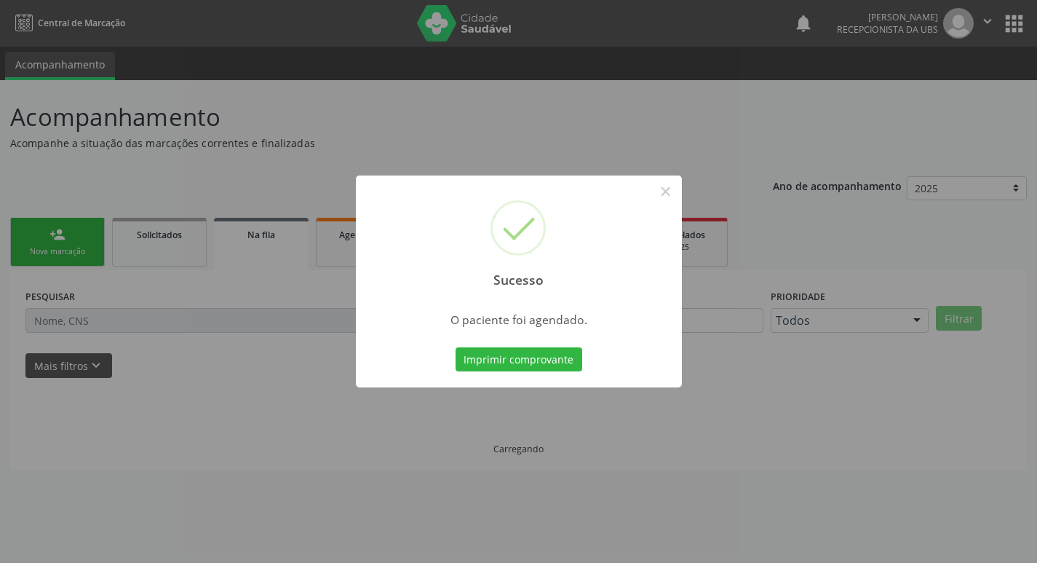
scroll to position [0, 0]
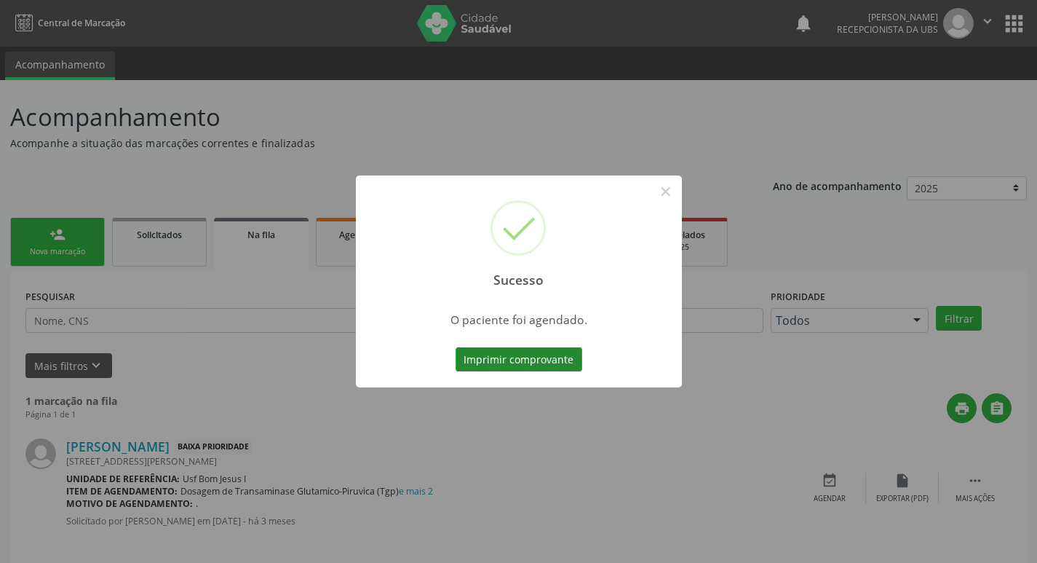
click at [494, 358] on button "Imprimir comprovante" at bounding box center [519, 359] width 127 height 25
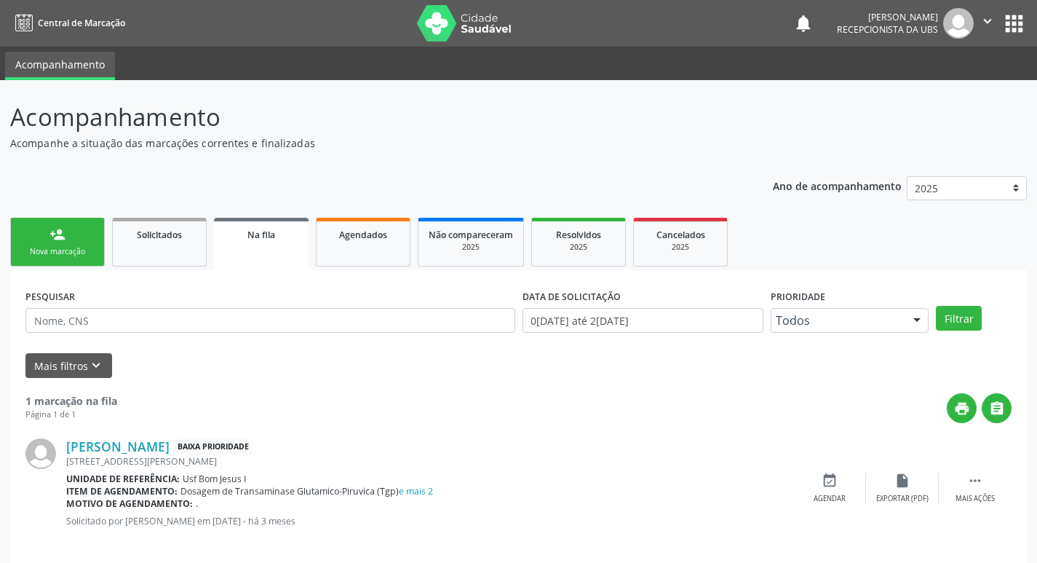
click at [76, 226] on link "person_add Nova marcação" at bounding box center [57, 242] width 95 height 49
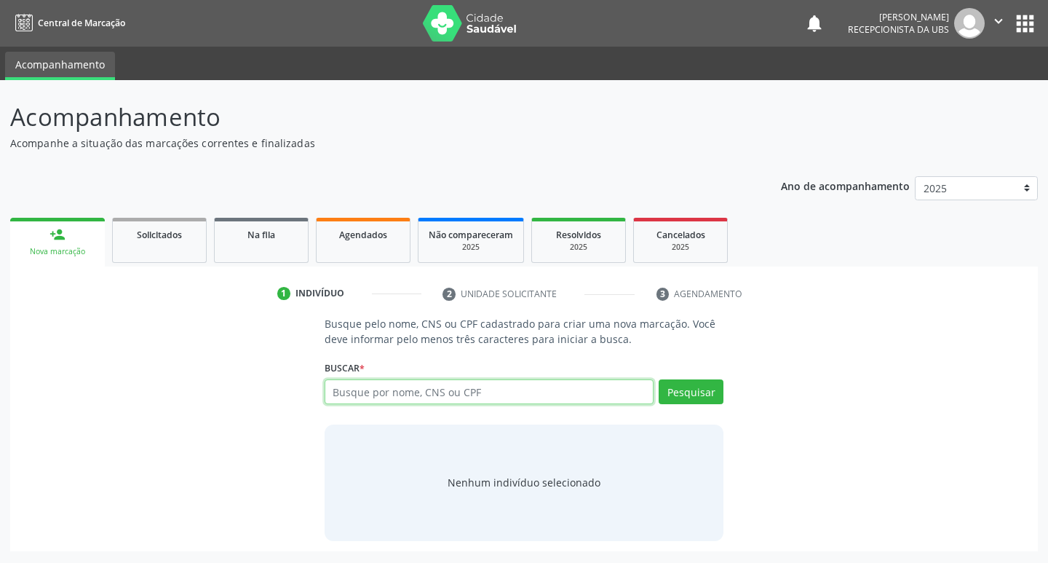
click at [407, 392] on input "text" at bounding box center [490, 391] width 330 height 25
paste input "709 6096 0155 6276"
type input "709 6096 0155 6276"
click at [694, 399] on button "Pesquisar" at bounding box center [691, 391] width 65 height 25
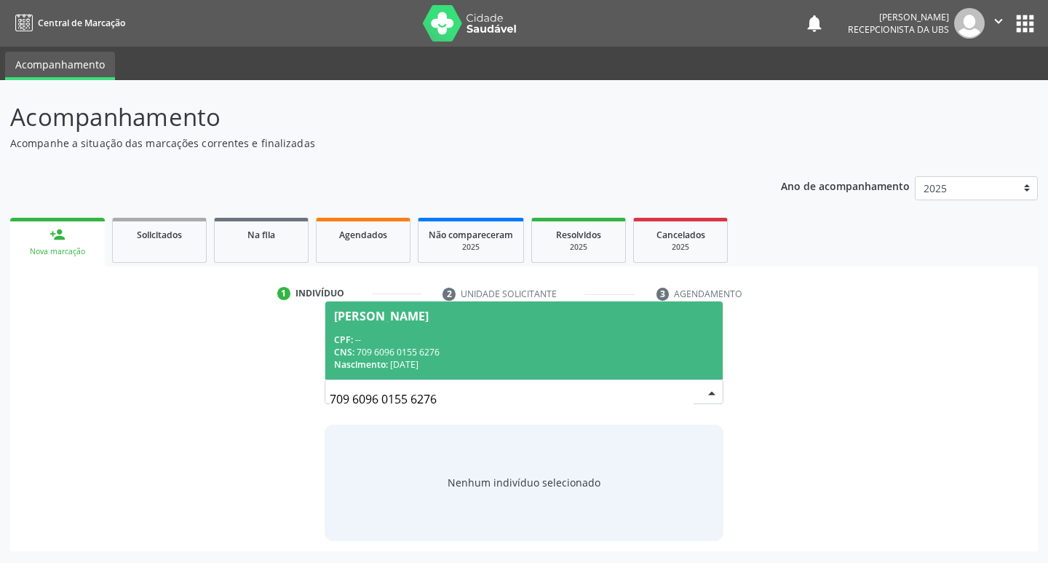
click at [509, 314] on div "Lucas Nunes de Araujo" at bounding box center [524, 316] width 381 height 12
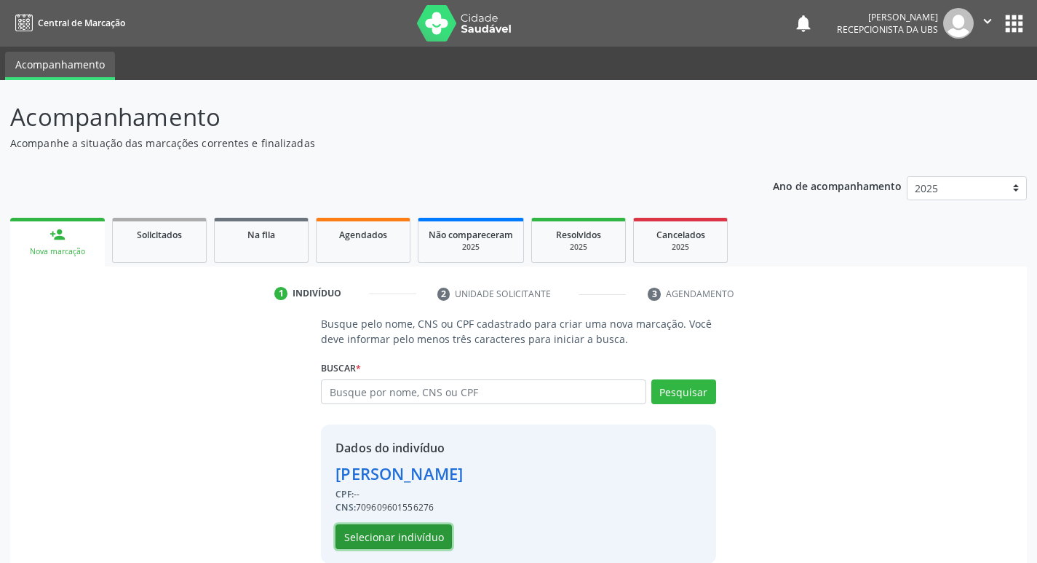
click at [407, 535] on button "Selecionar indivíduo" at bounding box center [393, 536] width 116 height 25
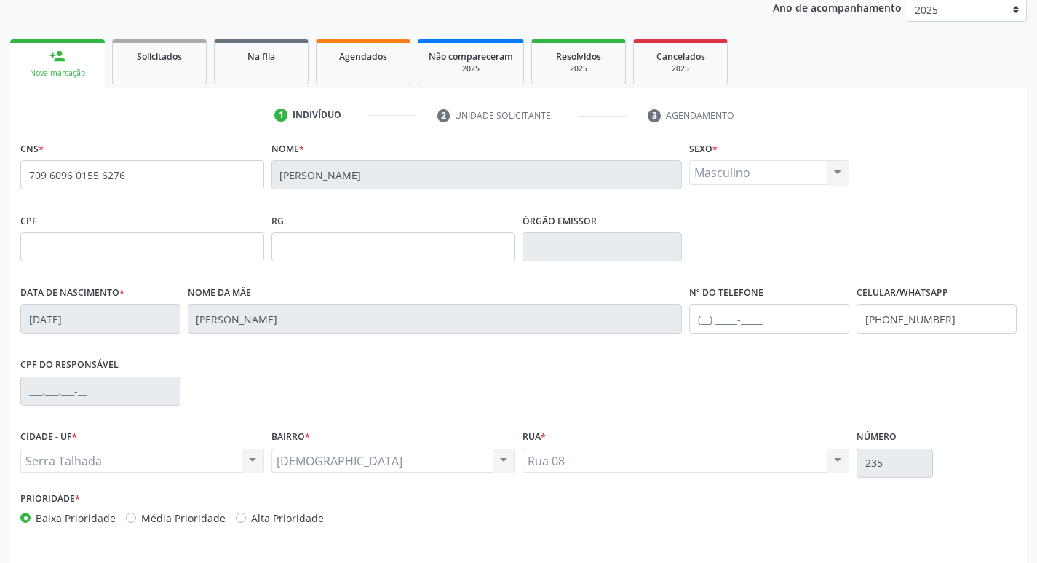
scroll to position [226, 0]
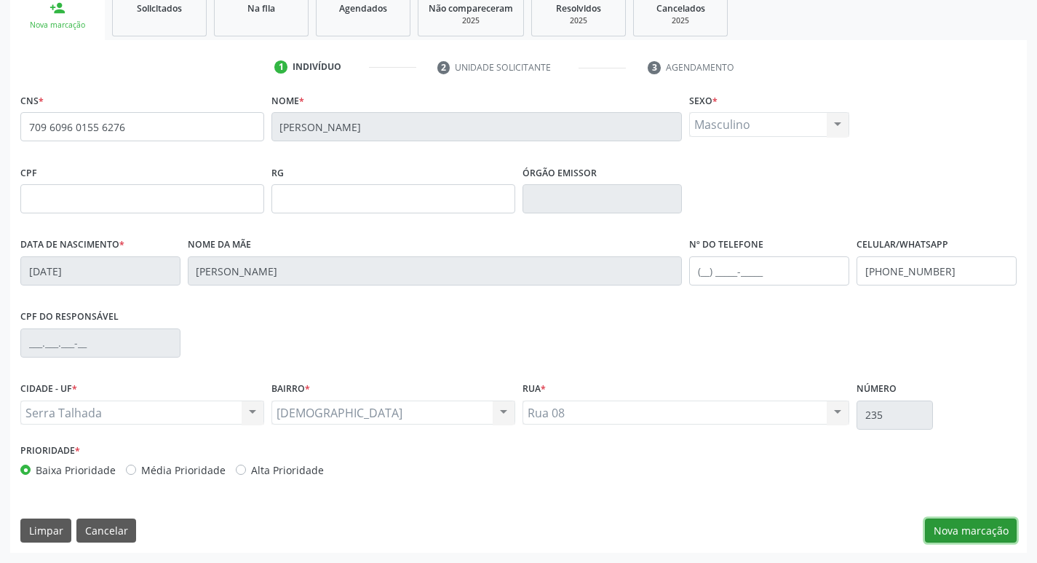
click at [983, 518] on button "Nova marcação" at bounding box center [971, 530] width 92 height 25
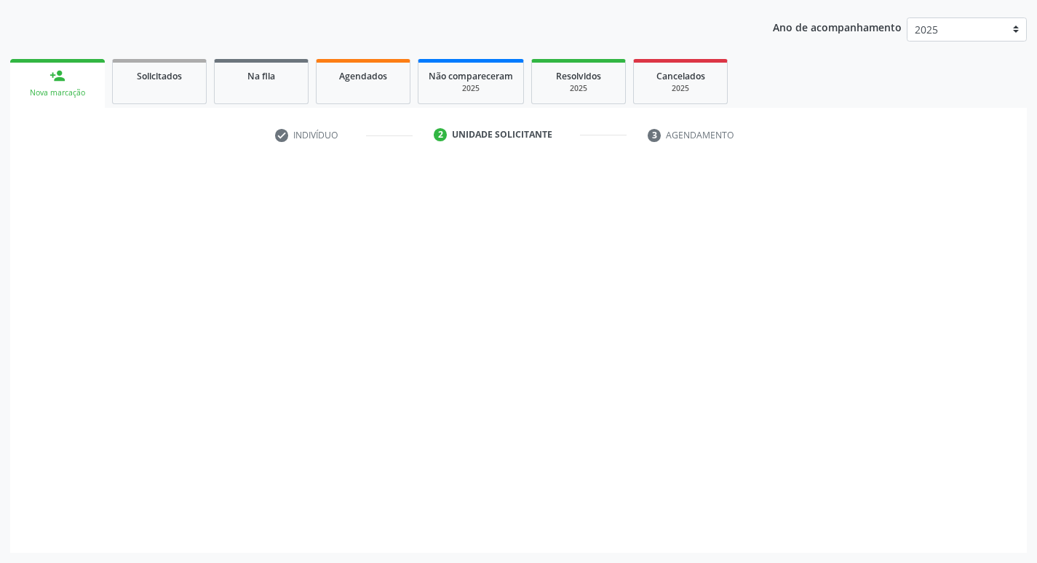
scroll to position [159, 0]
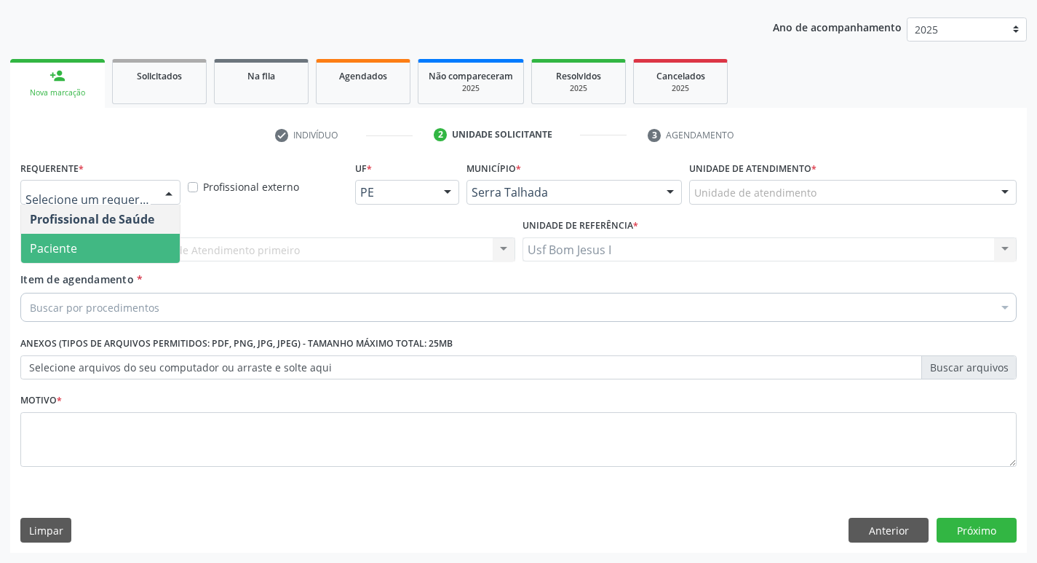
click at [116, 243] on span "Paciente" at bounding box center [100, 248] width 159 height 29
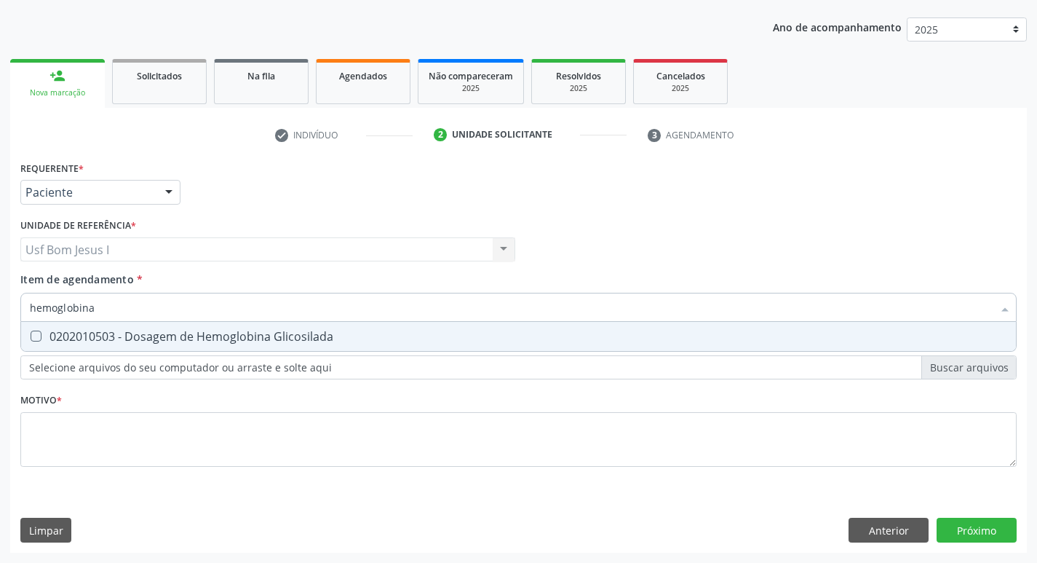
type input "hemoglobina g"
click at [253, 335] on div "0202010503 - Dosagem de Hemoglobina Glicosilada" at bounding box center [518, 336] width 977 height 12
checkbox Glicosilada "true"
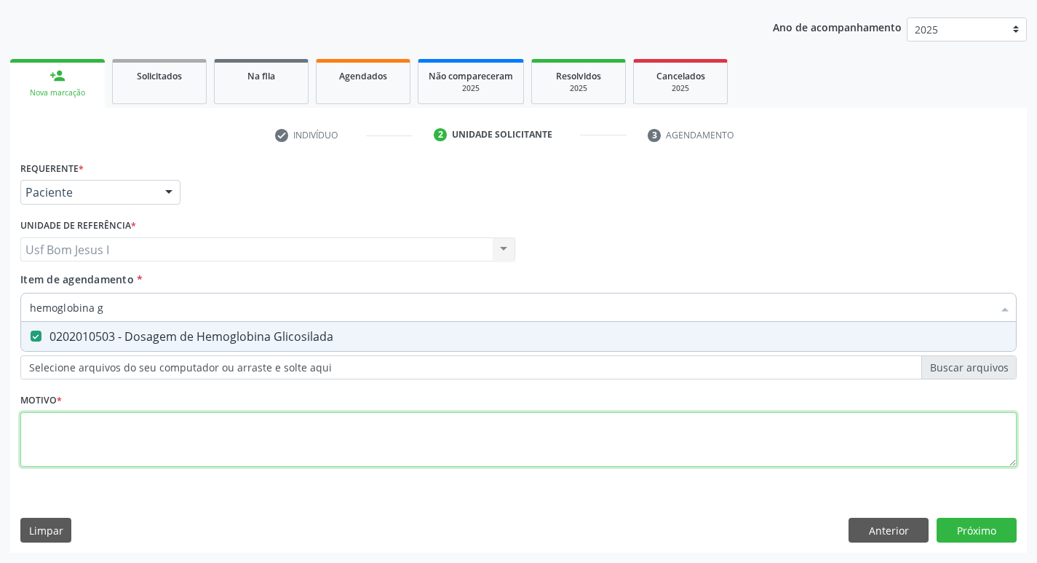
click at [241, 428] on div "Requerente * Paciente Profissional de Saúde Paciente Nenhum resultado encontrad…" at bounding box center [518, 322] width 996 height 330
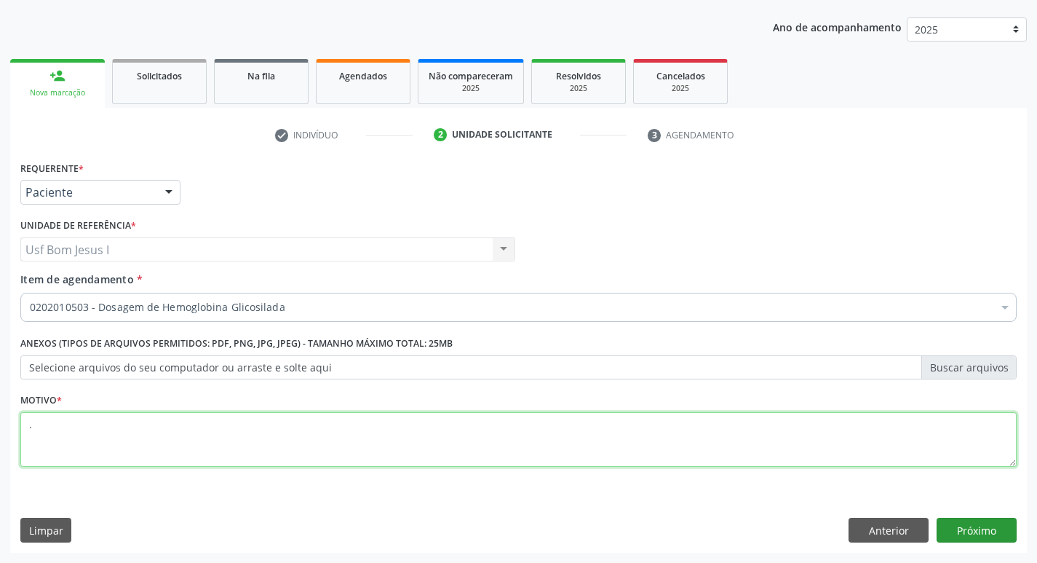
type textarea "."
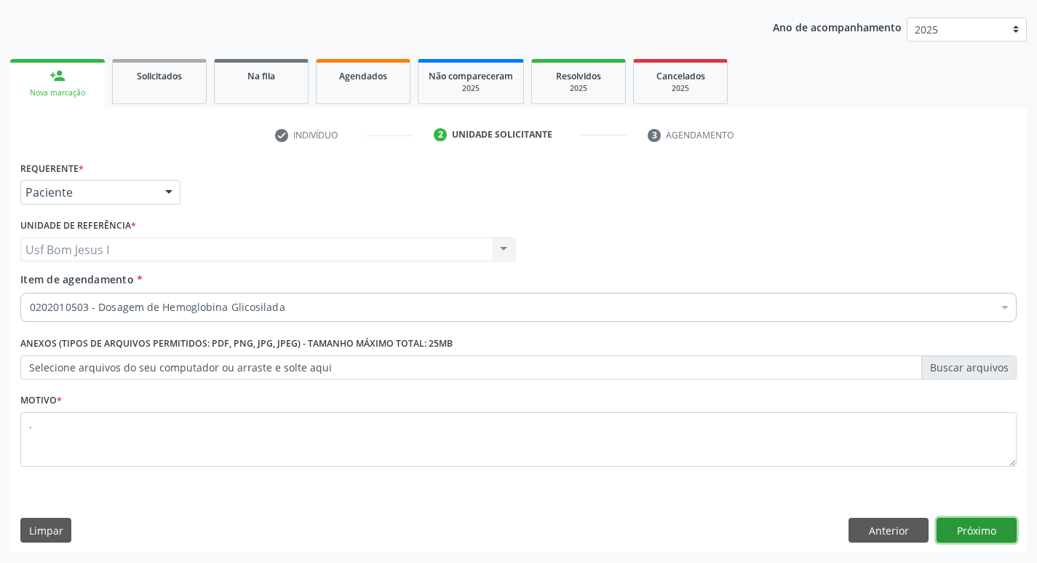
click at [985, 538] on button "Próximo" at bounding box center [977, 529] width 80 height 25
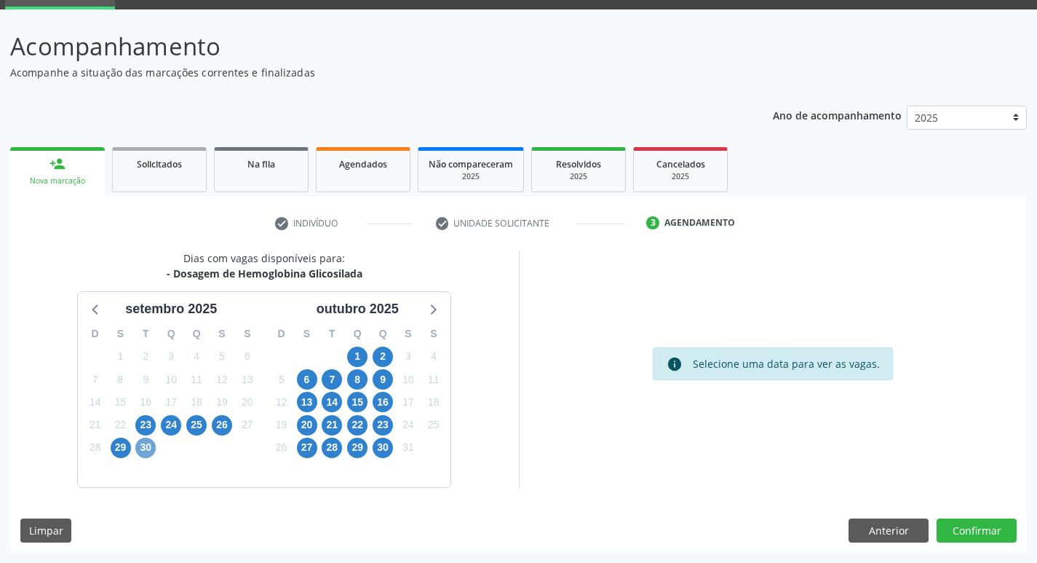
click at [145, 455] on span "30" at bounding box center [145, 447] width 20 height 20
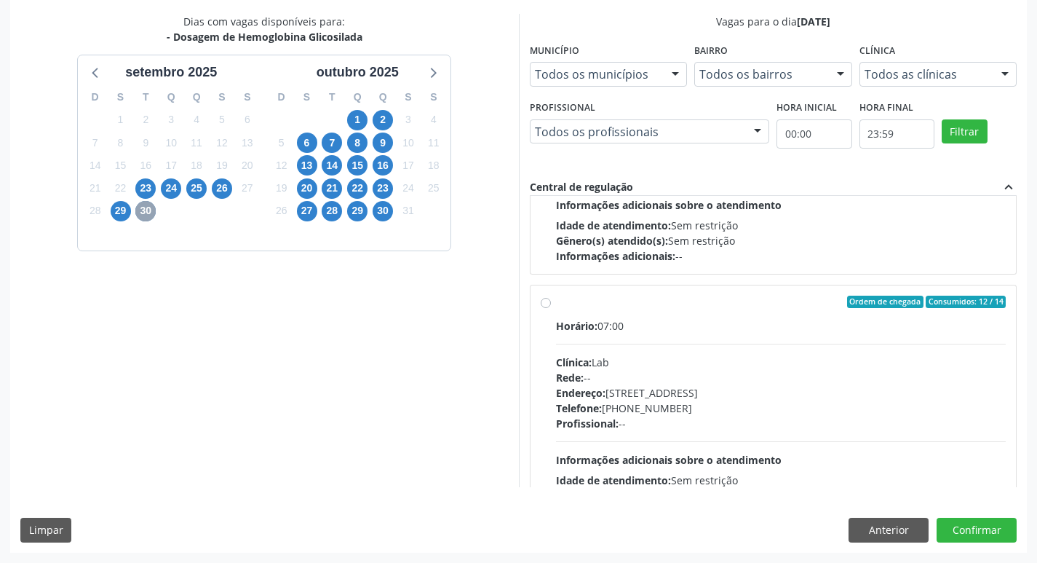
scroll to position [194, 0]
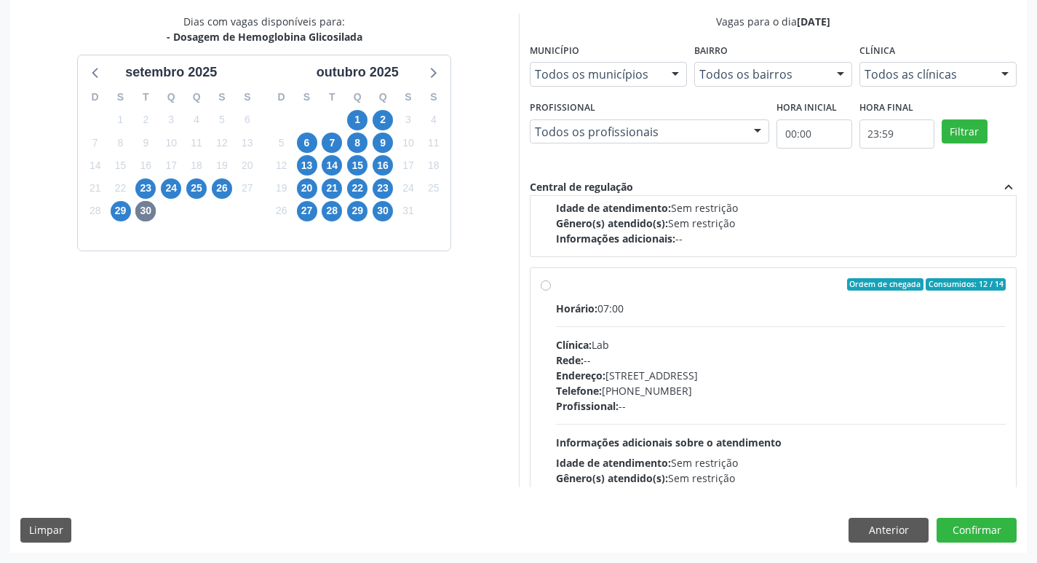
click at [696, 354] on div "Rede: --" at bounding box center [781, 359] width 450 height 15
click at [551, 291] on input "Ordem de chegada Consumidos: 12 / 14 Horário: 07:00 Clínica: Lab Rede: -- Ender…" at bounding box center [546, 284] width 10 height 13
radio input "true"
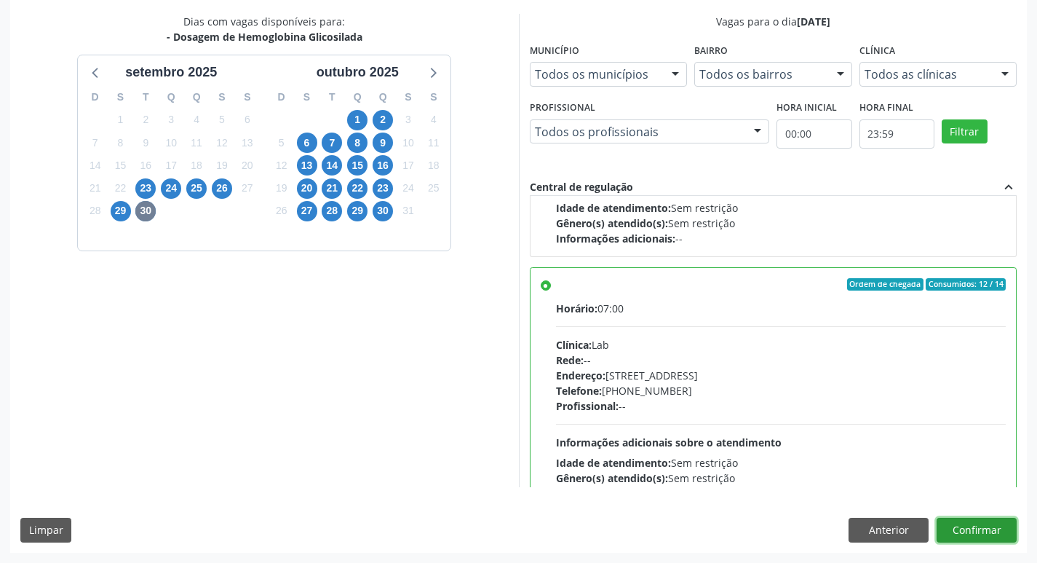
click at [996, 526] on button "Confirmar" at bounding box center [977, 529] width 80 height 25
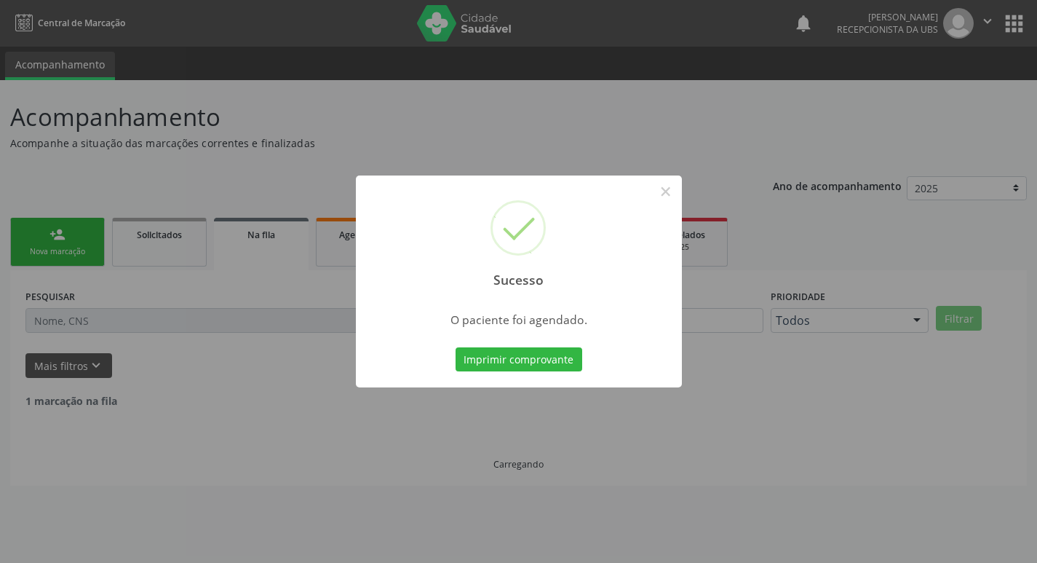
scroll to position [0, 0]
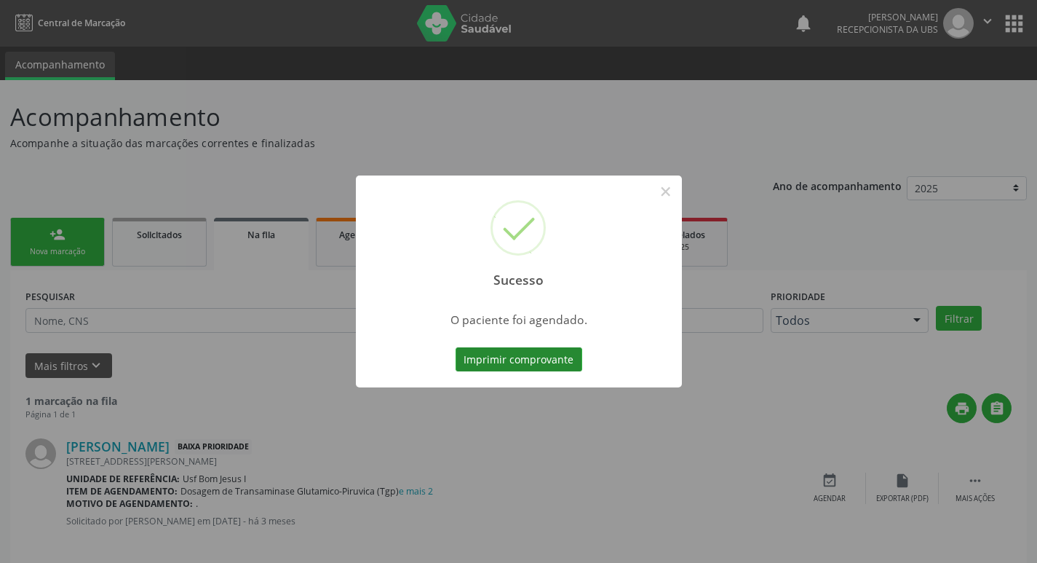
click at [514, 363] on button "Imprimir comprovante" at bounding box center [519, 359] width 127 height 25
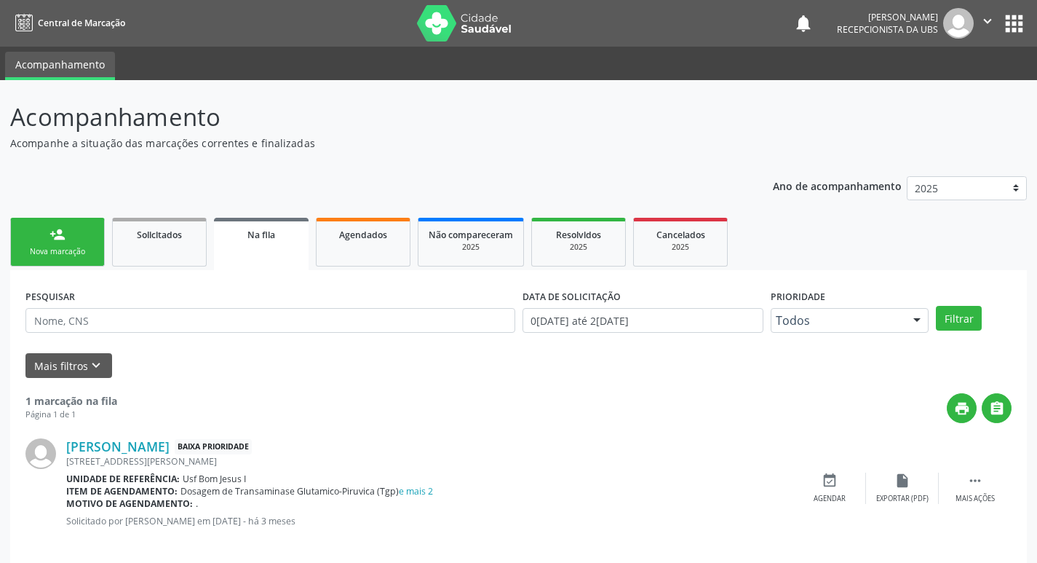
click at [73, 247] on div "Nova marcação" at bounding box center [57, 251] width 73 height 11
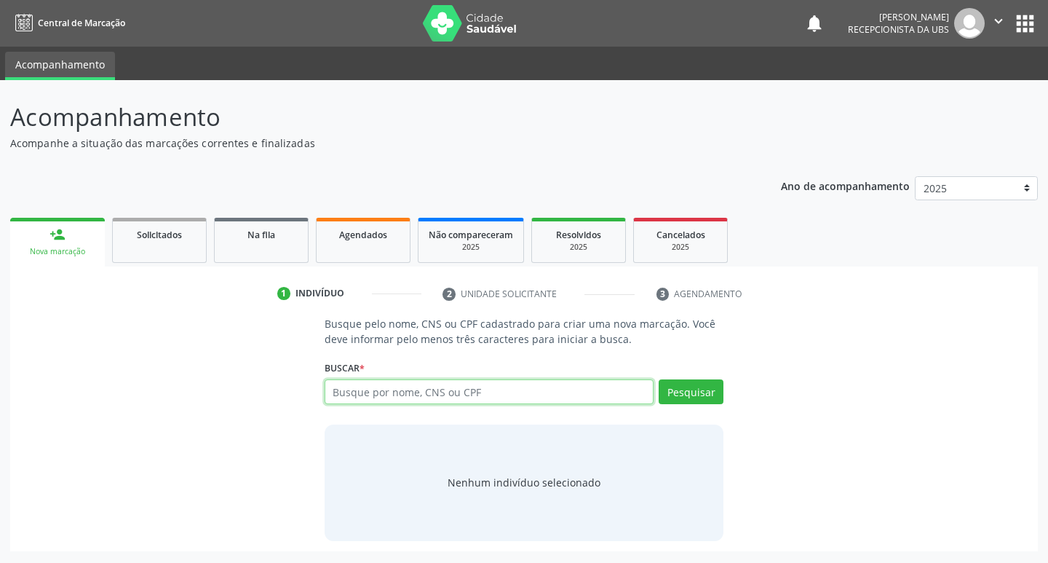
click at [415, 394] on input "text" at bounding box center [490, 391] width 330 height 25
type input "75023625491"
click at [678, 387] on button "Pesquisar" at bounding box center [691, 391] width 65 height 25
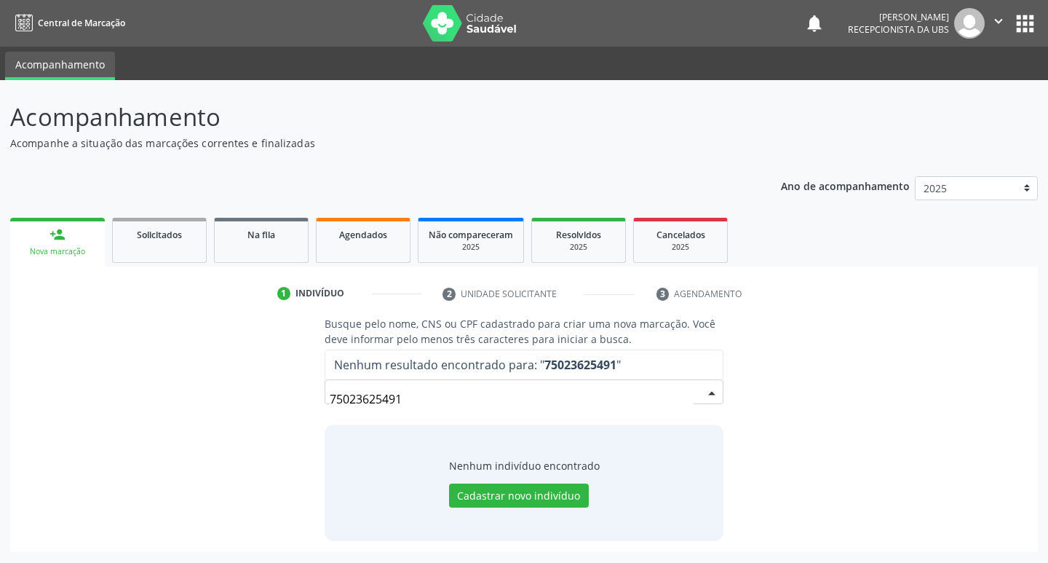
click at [438, 394] on input "75023625491" at bounding box center [512, 398] width 365 height 29
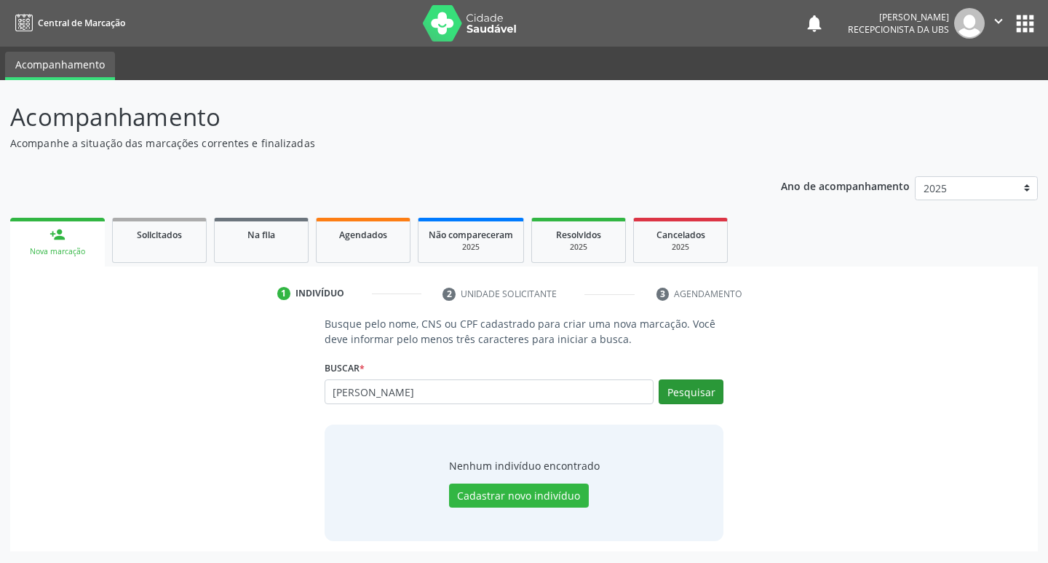
type input "raimundo pedro da silva"
click at [703, 389] on button "Pesquisar" at bounding box center [691, 391] width 65 height 25
type input "raimundo pedro da silva"
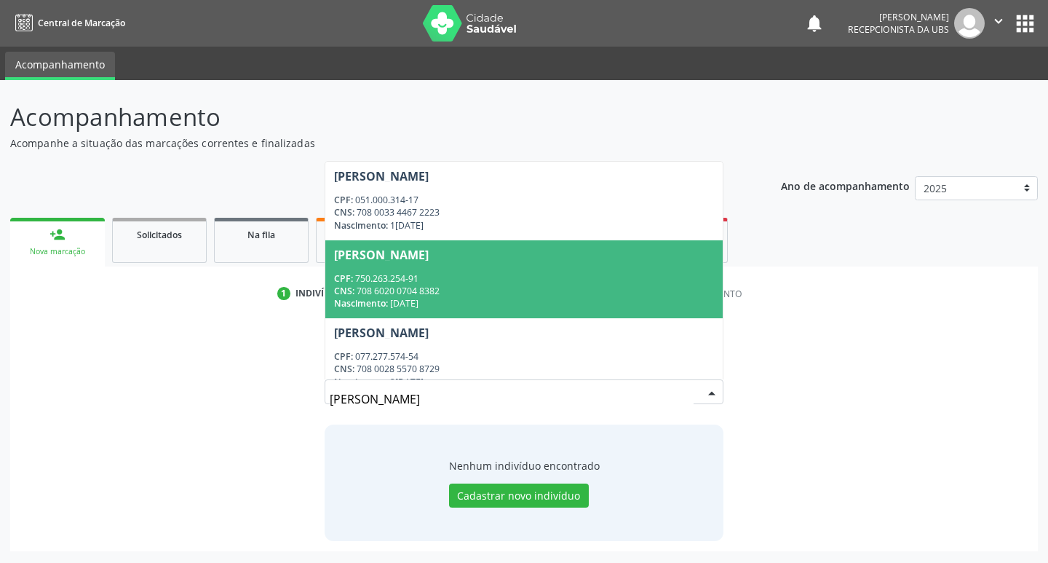
click at [464, 285] on div "CNS: 708 6020 0704 8382" at bounding box center [524, 291] width 381 height 12
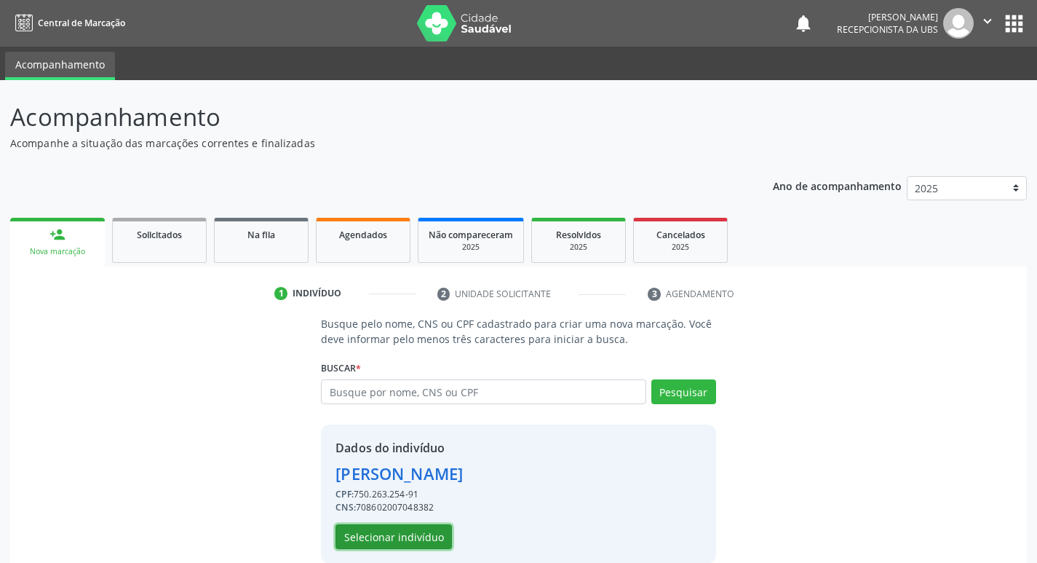
click at [420, 535] on button "Selecionar indivíduo" at bounding box center [393, 536] width 116 height 25
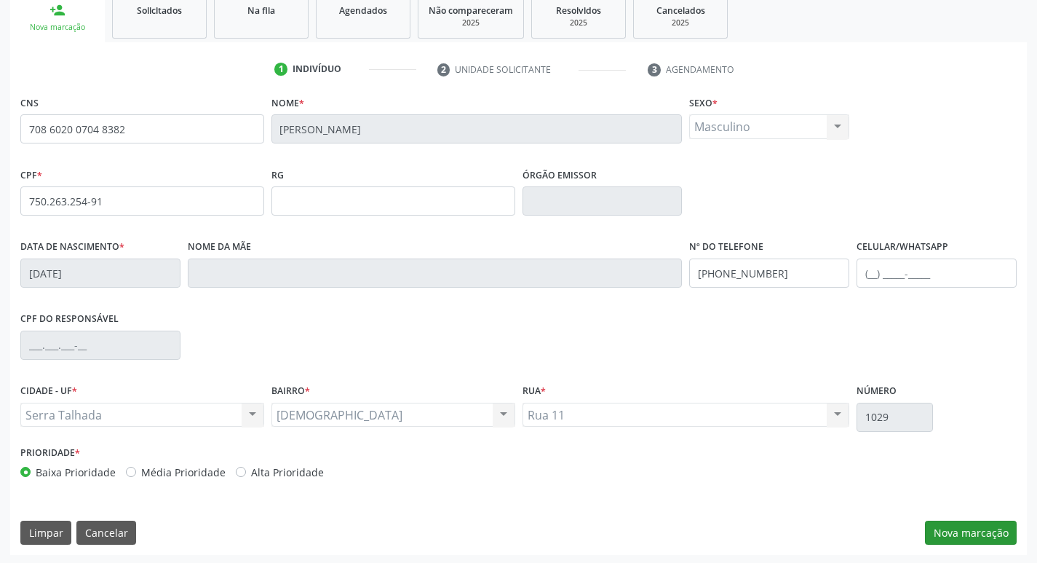
scroll to position [226, 0]
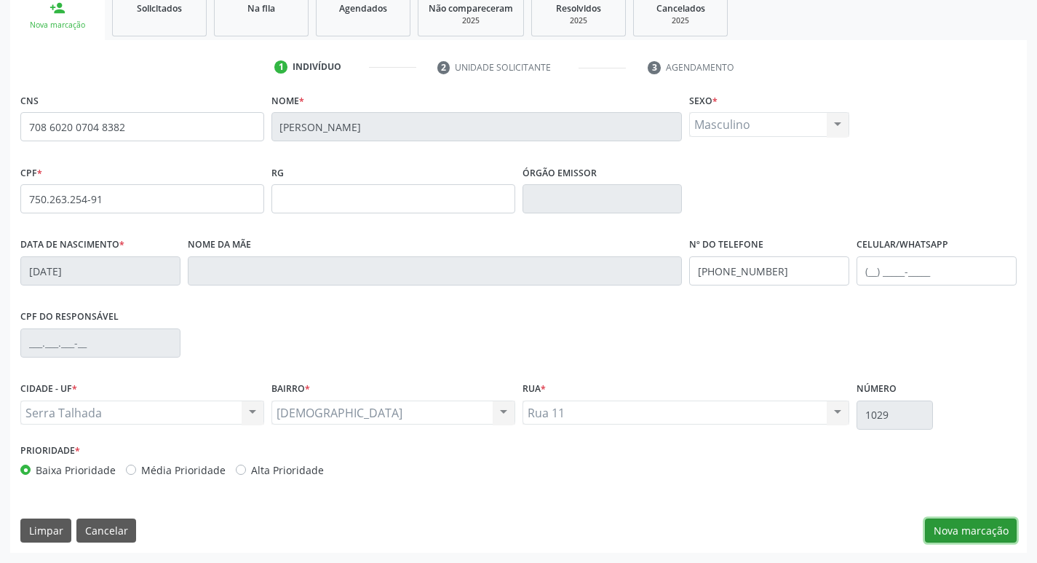
click at [969, 528] on button "Nova marcação" at bounding box center [971, 530] width 92 height 25
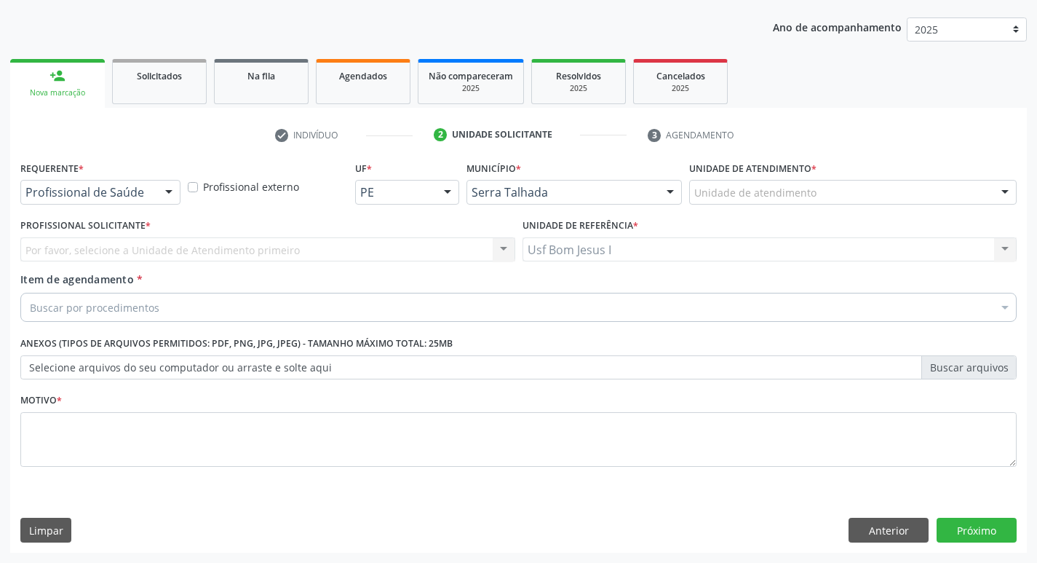
scroll to position [159, 0]
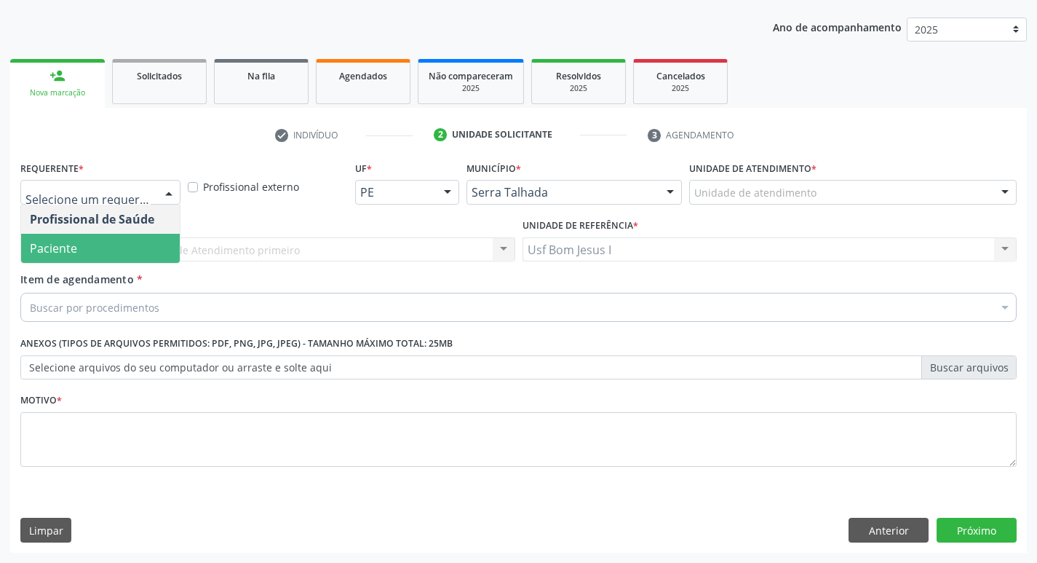
click at [129, 252] on span "Paciente" at bounding box center [100, 248] width 159 height 29
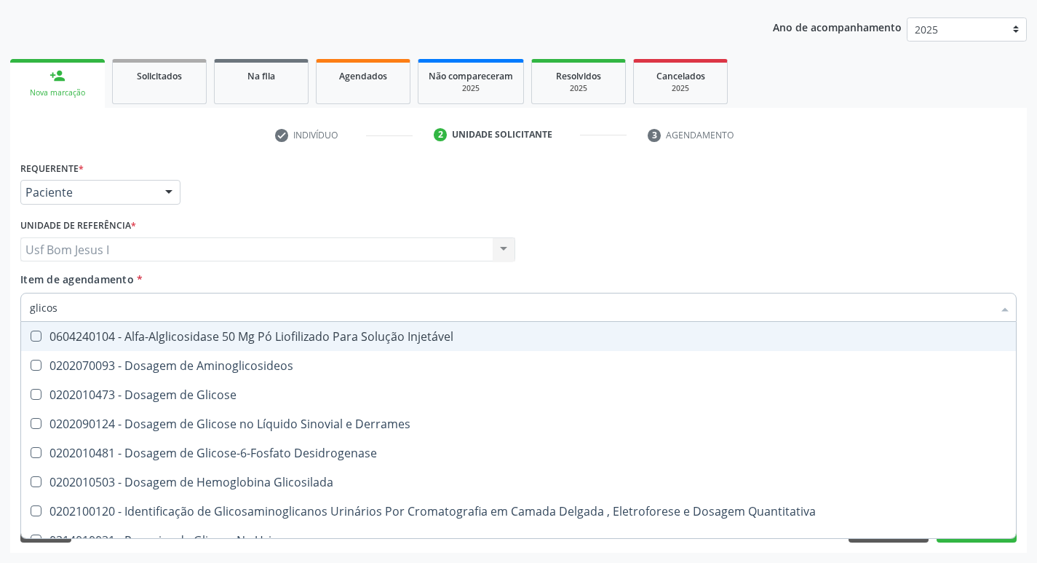
type input "glicose"
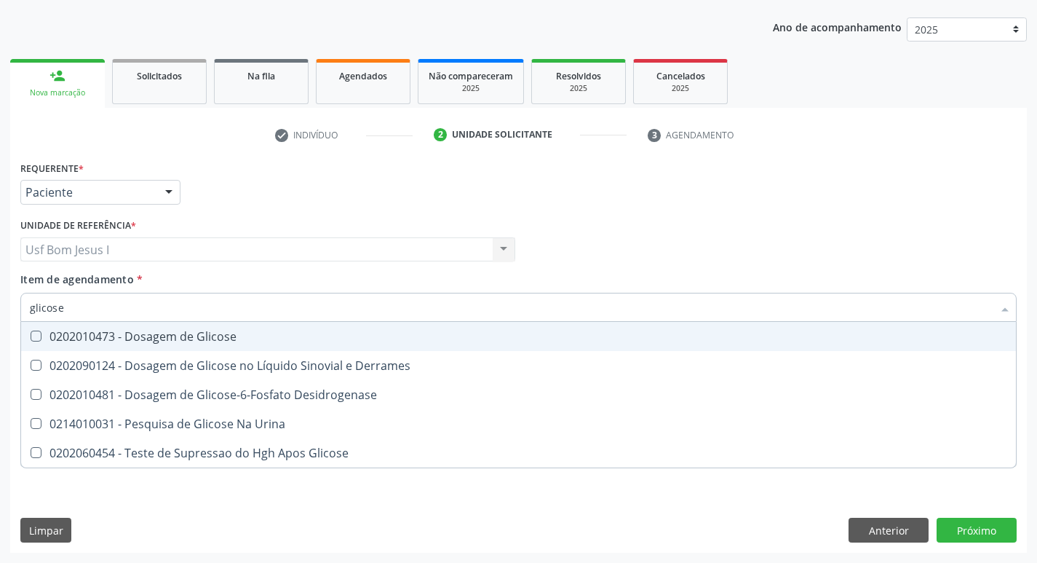
click at [143, 336] on div "0202010473 - Dosagem de Glicose" at bounding box center [518, 336] width 977 height 12
checkbox Glicose "true"
click at [72, 303] on input "glicose" at bounding box center [511, 307] width 963 height 29
type input "c"
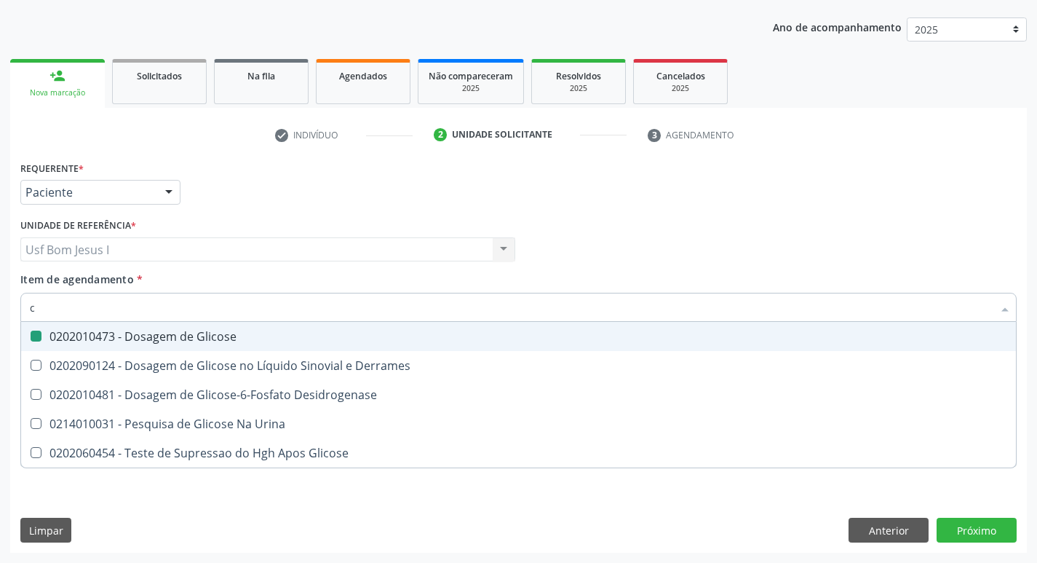
checkbox Glicose "false"
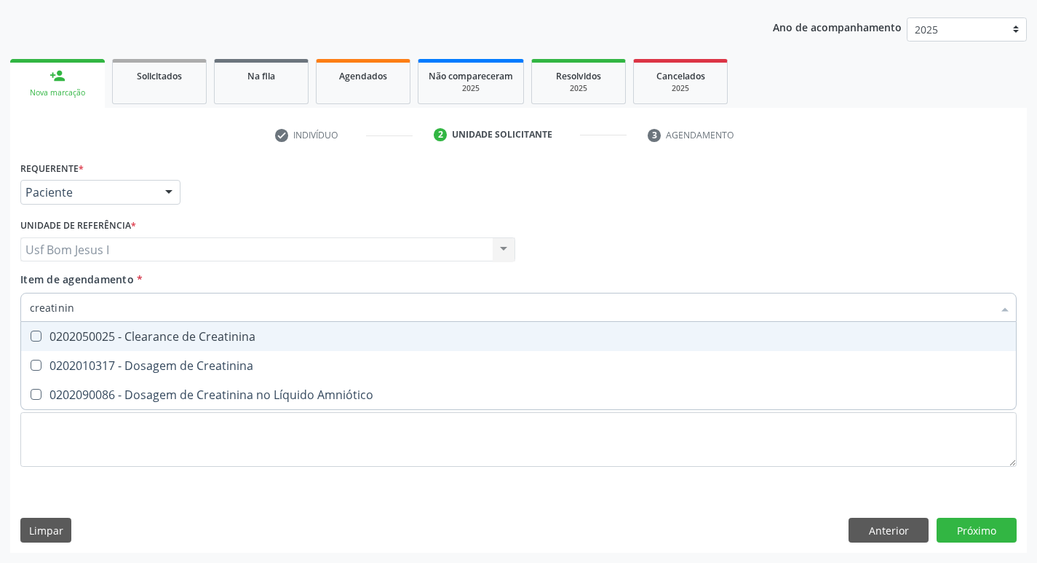
type input "creatinina"
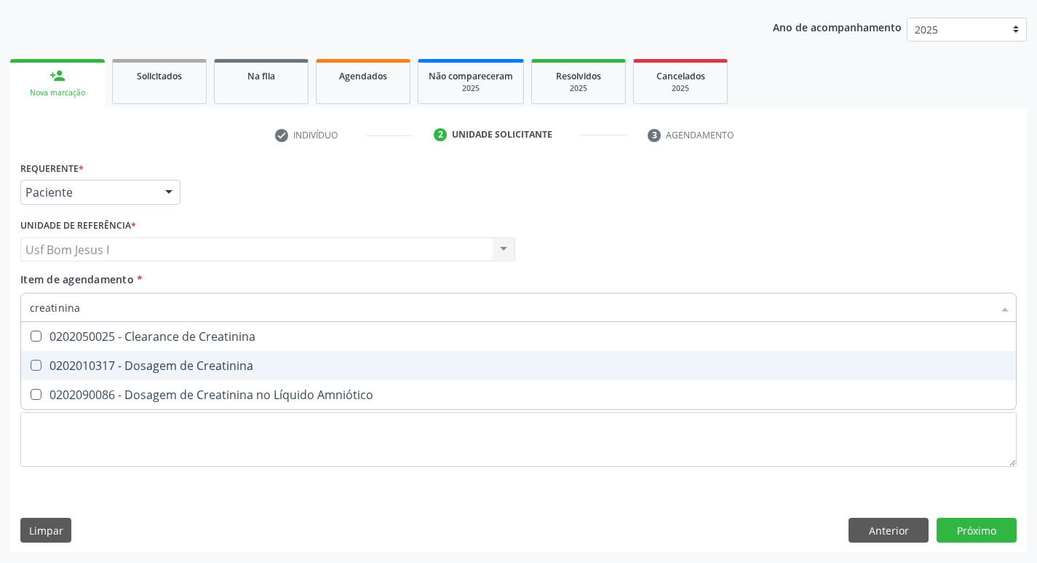
click at [148, 360] on div "0202010317 - Dosagem de Creatinina" at bounding box center [518, 366] width 977 height 12
checkbox Creatinina "true"
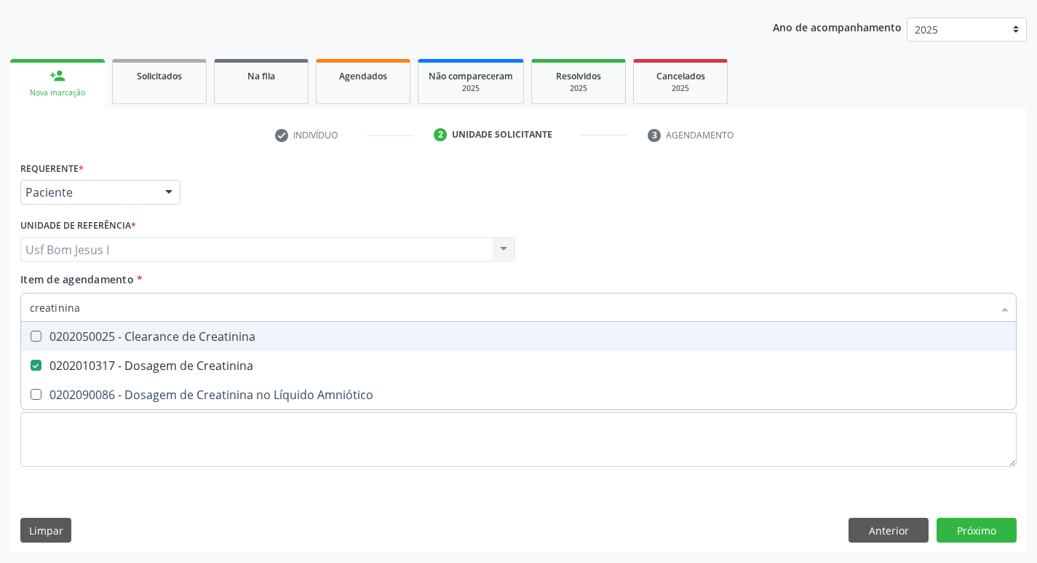
click at [120, 308] on input "creatinina" at bounding box center [511, 307] width 963 height 29
type input "u"
checkbox Creatinina "false"
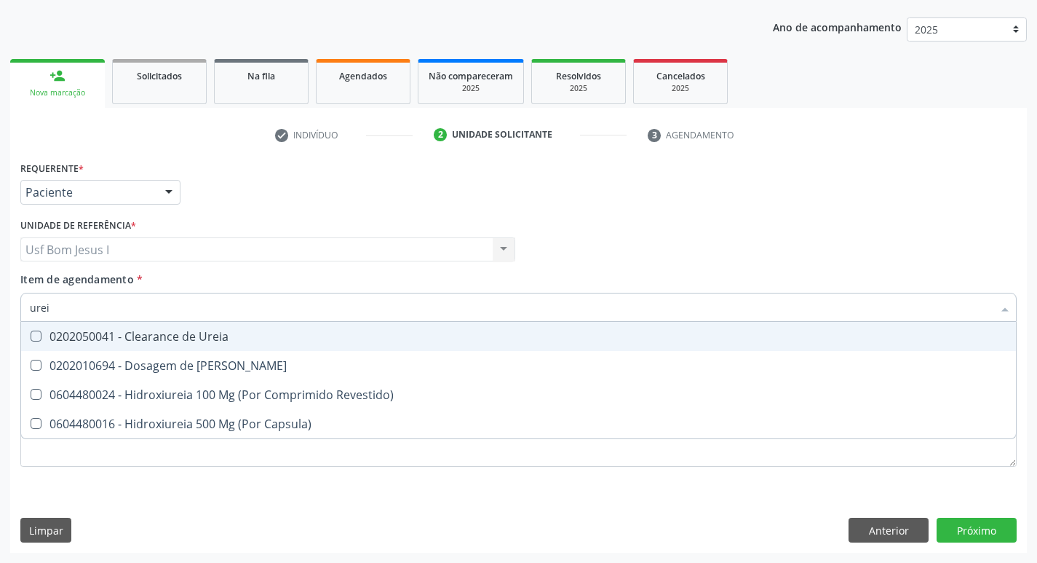
type input "ureia"
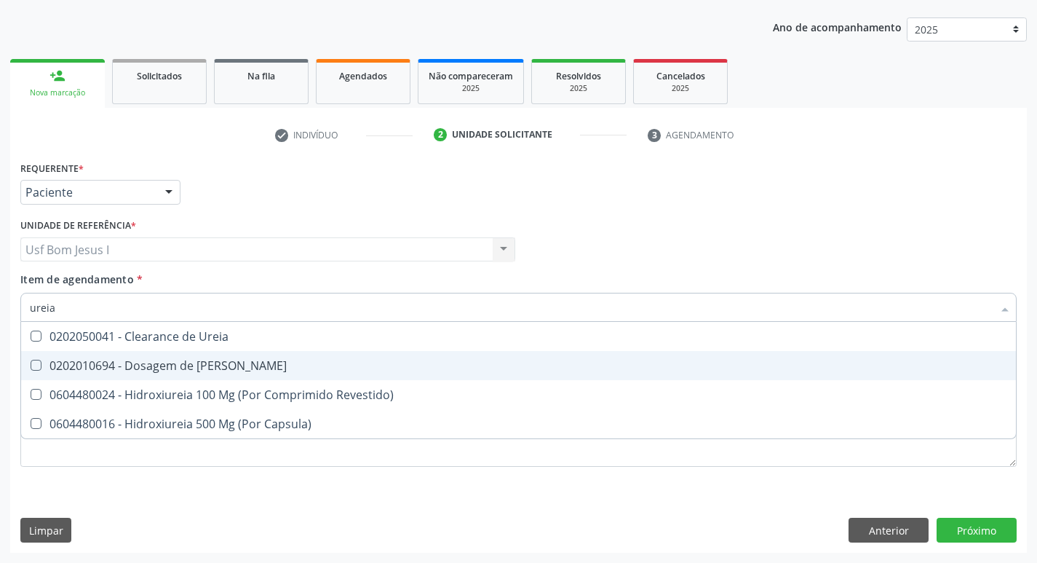
click at [161, 362] on div "0202010694 - Dosagem de Ureia" at bounding box center [518, 366] width 977 height 12
checkbox Ureia "true"
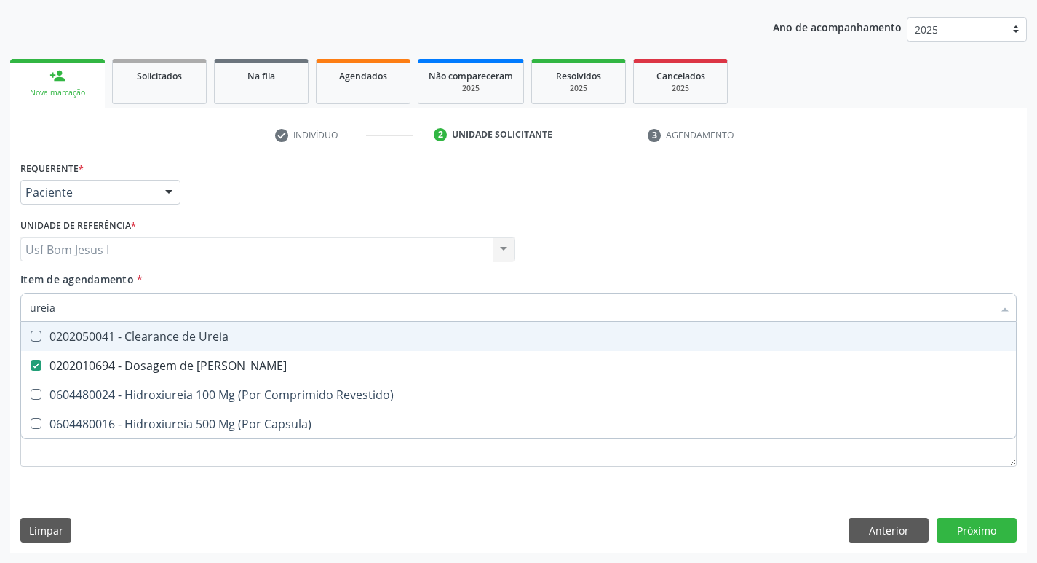
click at [166, 311] on input "ureia" at bounding box center [511, 307] width 963 height 29
type input "c"
checkbox Ureia "false"
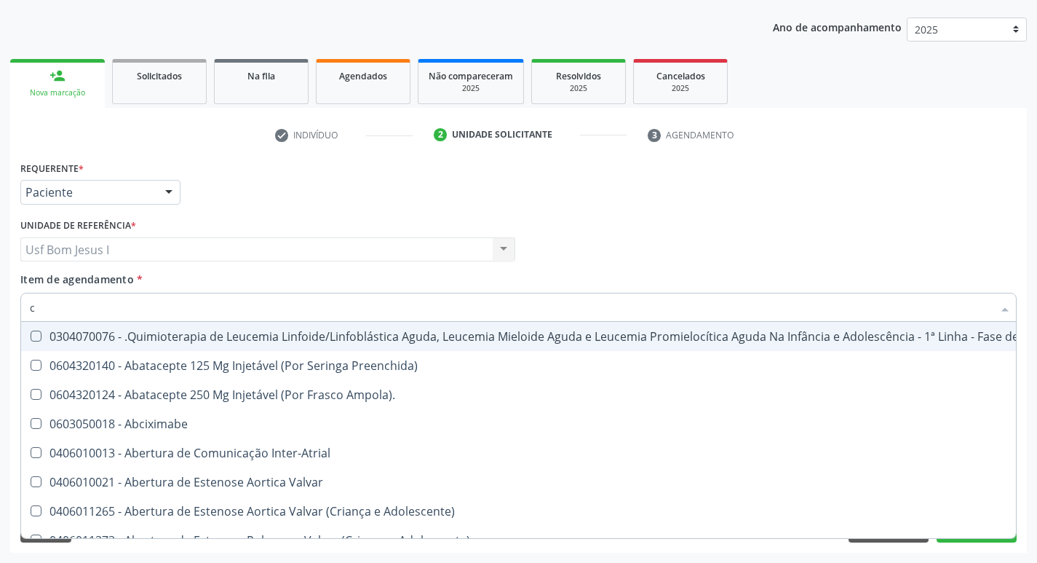
type input "co"
checkbox Tempo "true"
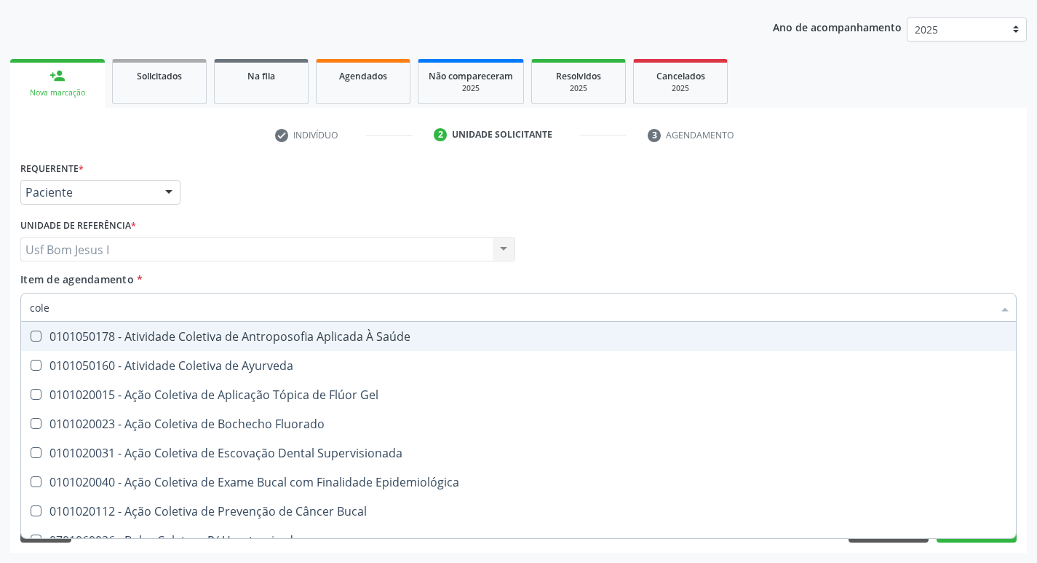
type input "coles"
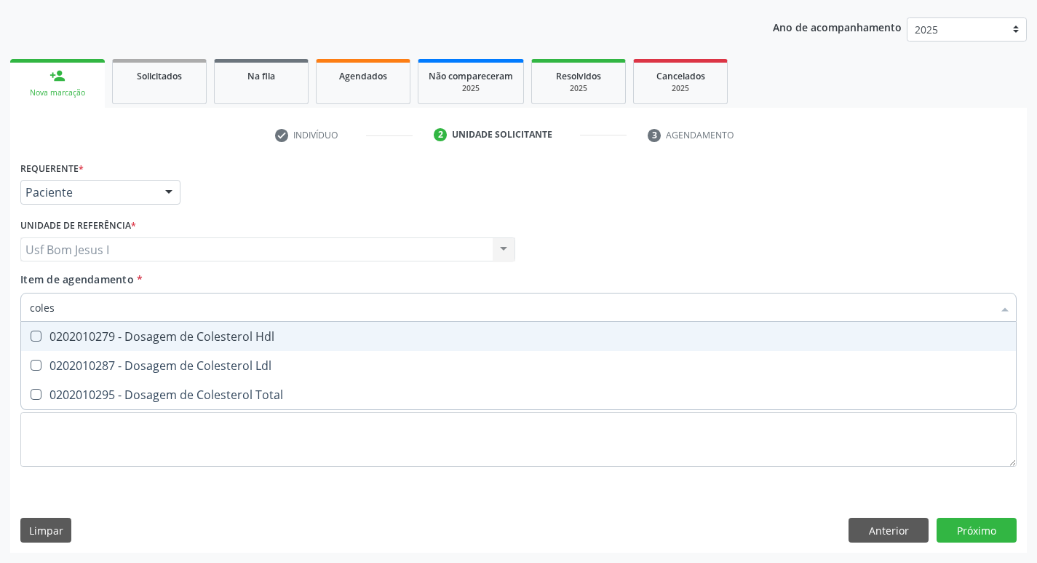
click at [178, 333] on div "0202010279 - Dosagem de Colesterol Hdl" at bounding box center [518, 336] width 977 height 12
checkbox Hdl "true"
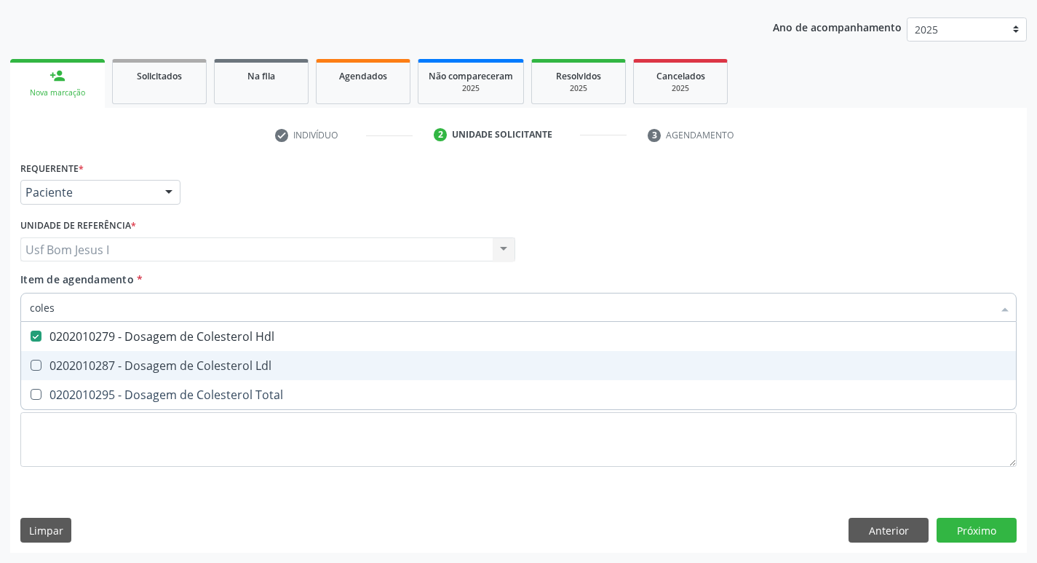
click at [173, 363] on div "0202010287 - Dosagem de Colesterol Ldl" at bounding box center [518, 366] width 977 height 12
checkbox Ldl "true"
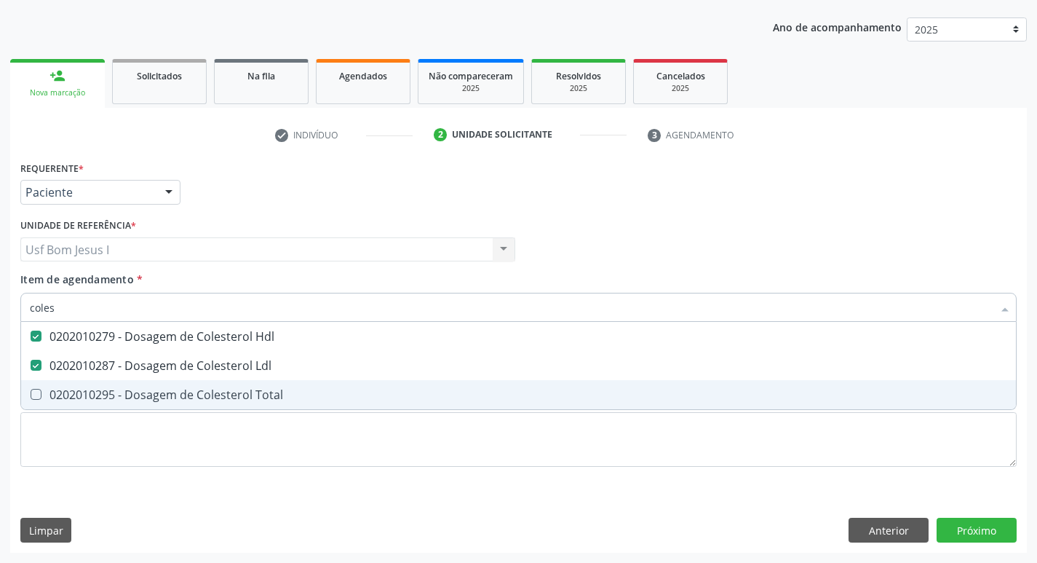
drag, startPoint x: 174, startPoint y: 391, endPoint x: 129, endPoint y: 317, distance: 86.9
click at [172, 391] on div "0202010295 - Dosagem de Colesterol Total" at bounding box center [518, 395] width 977 height 12
checkbox Total "true"
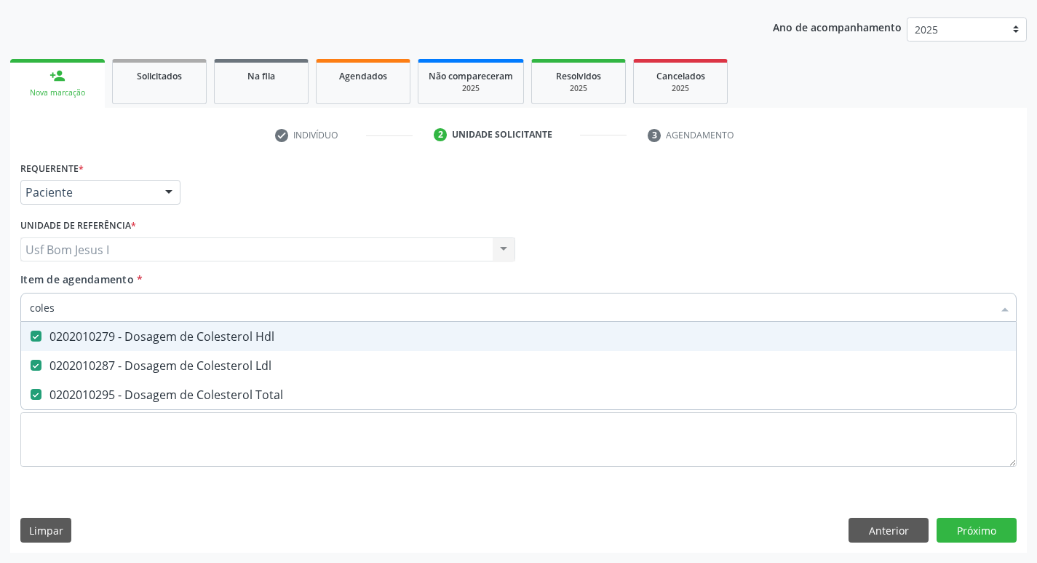
click at [122, 311] on input "coles" at bounding box center [511, 307] width 963 height 29
type input "b"
checkbox Hdl "false"
checkbox Ldl "false"
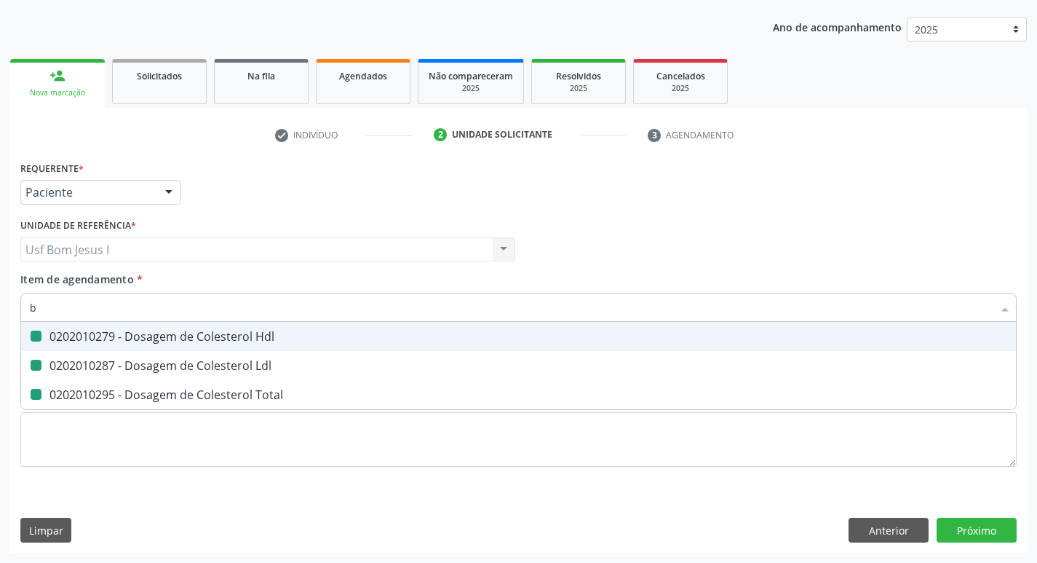
checkbox Total "false"
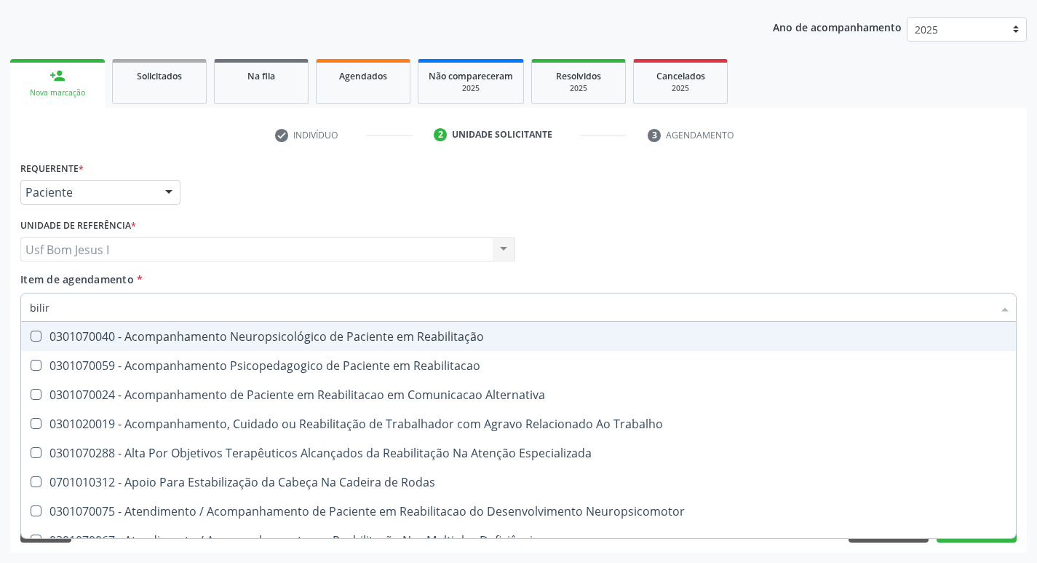
type input "bilirr"
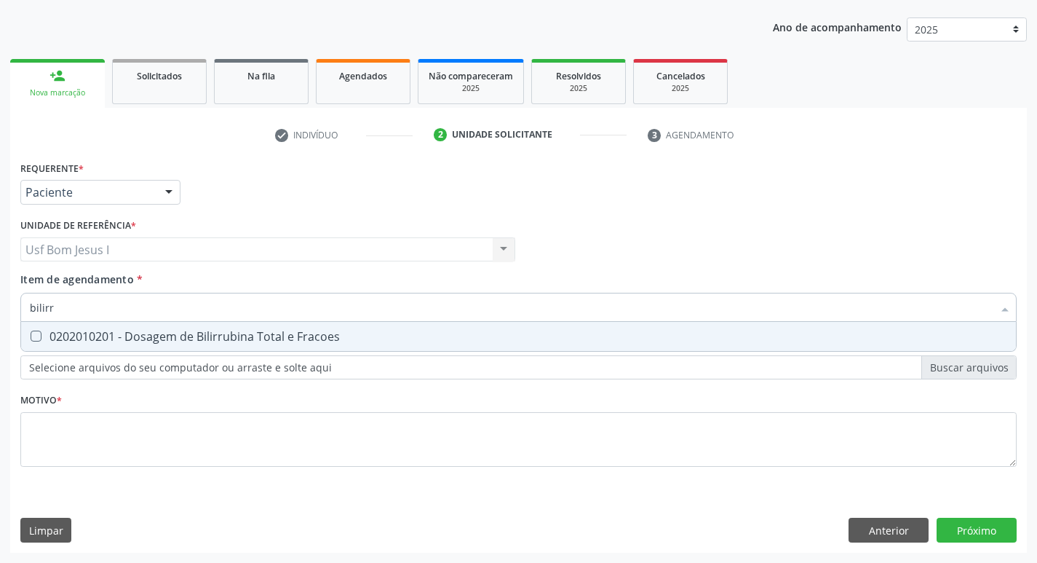
click at [122, 330] on div "0202010201 - Dosagem de Bilirrubina Total e Fracoes" at bounding box center [518, 336] width 977 height 12
checkbox Fracoes "true"
click at [121, 306] on input "bilirr" at bounding box center [511, 307] width 963 height 29
type input "tg"
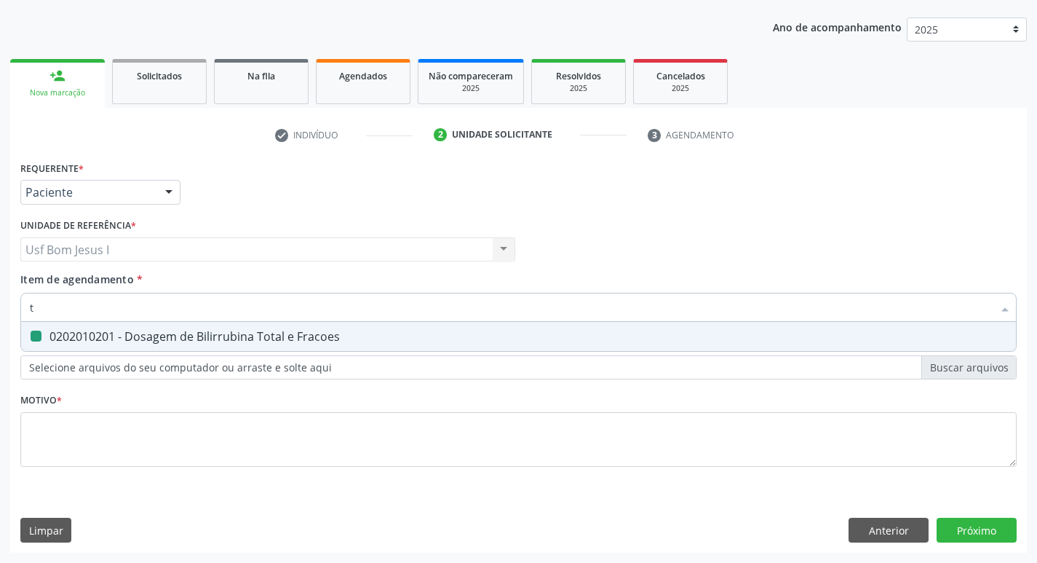
checkbox Fracoes "false"
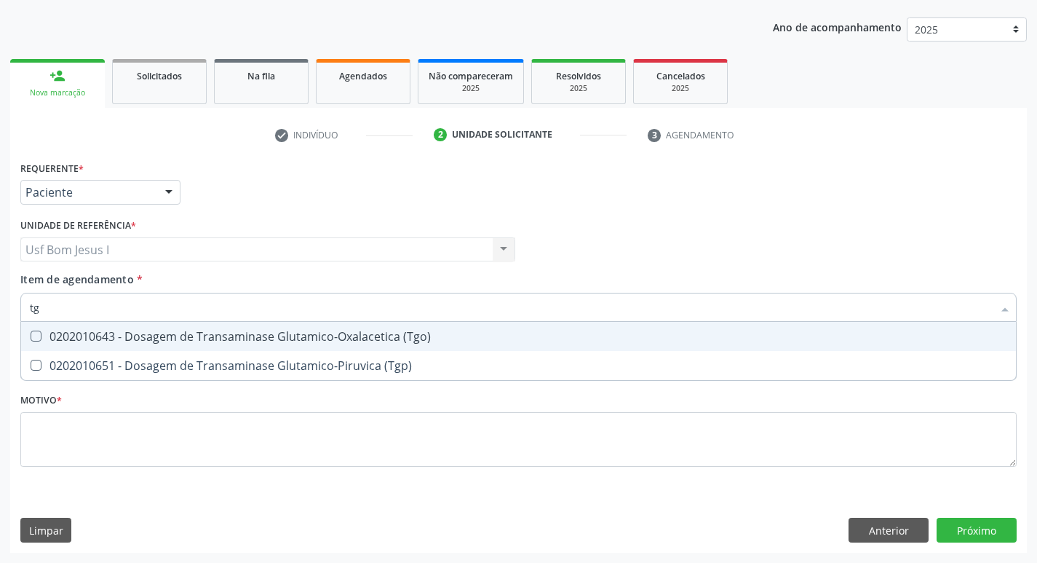
type input "tgo"
click at [140, 335] on div "0202010643 - Dosagem de Transaminase Glutamico-Oxalacetica (Tgo)" at bounding box center [518, 336] width 977 height 12
checkbox \(Tgo\) "true"
type input "tgp"
click at [139, 336] on div "0202010651 - Dosagem de Transaminase Glutamico-Piruvica (Tgp)" at bounding box center [518, 336] width 977 height 12
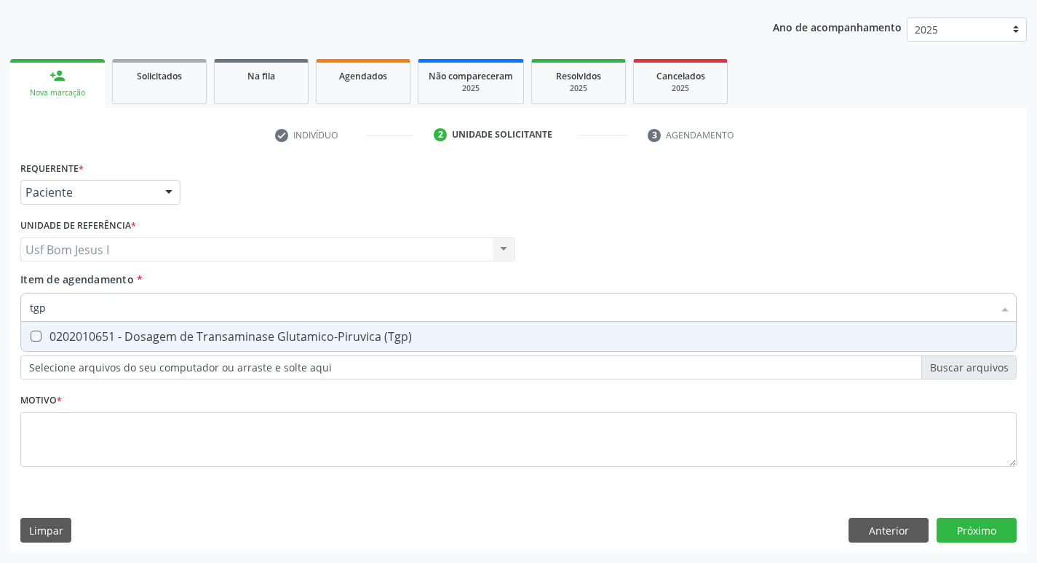
checkbox \(Tgp\) "true"
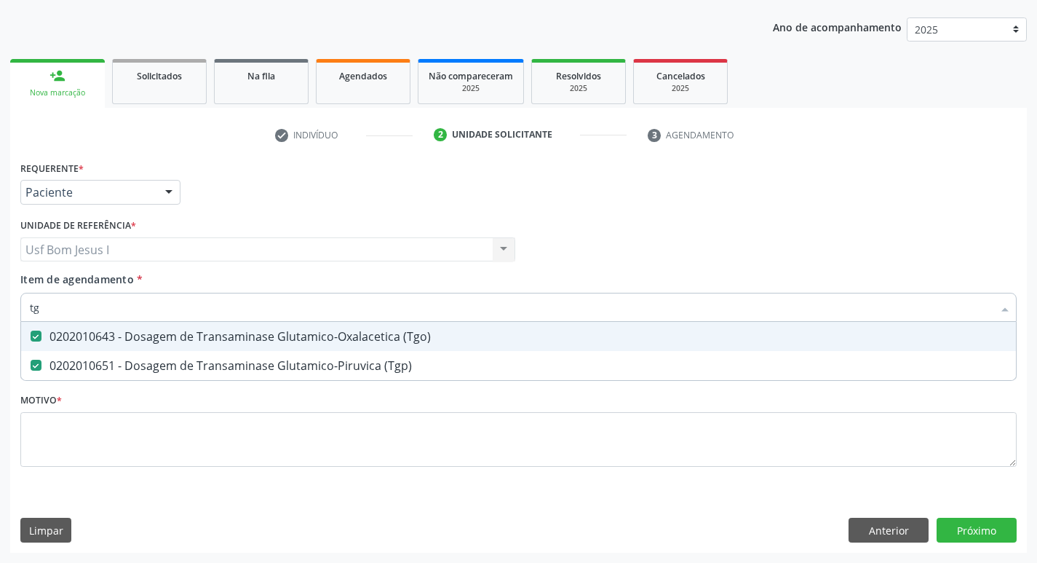
type input "t"
checkbox \(Tgo\) "false"
checkbox \(Tgp\) "false"
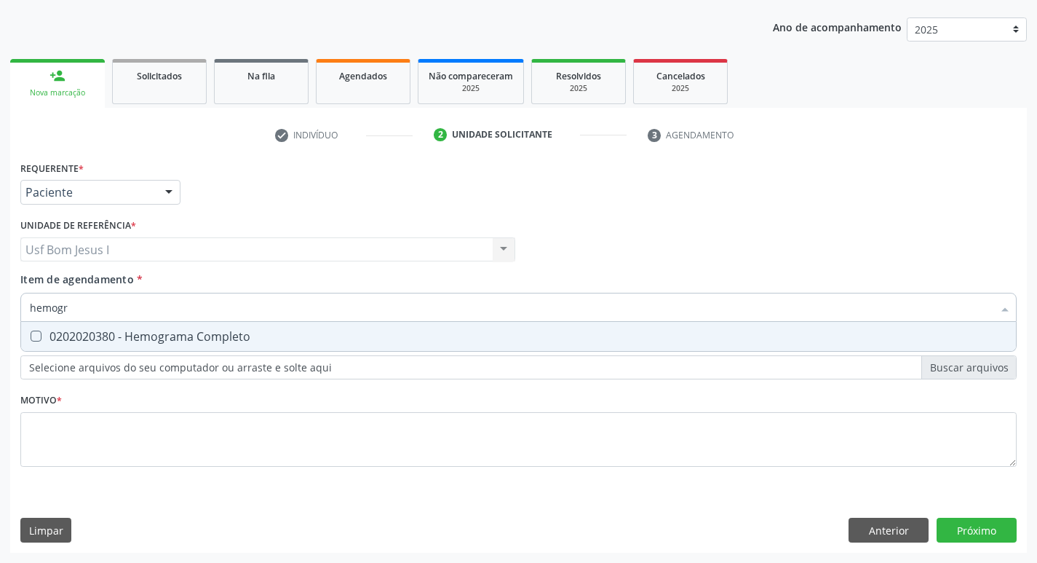
type input "hemogra"
click at [139, 336] on div "0202020380 - Hemograma Completo" at bounding box center [518, 336] width 977 height 12
checkbox Completo "true"
type input "hemog"
checkbox Completo "false"
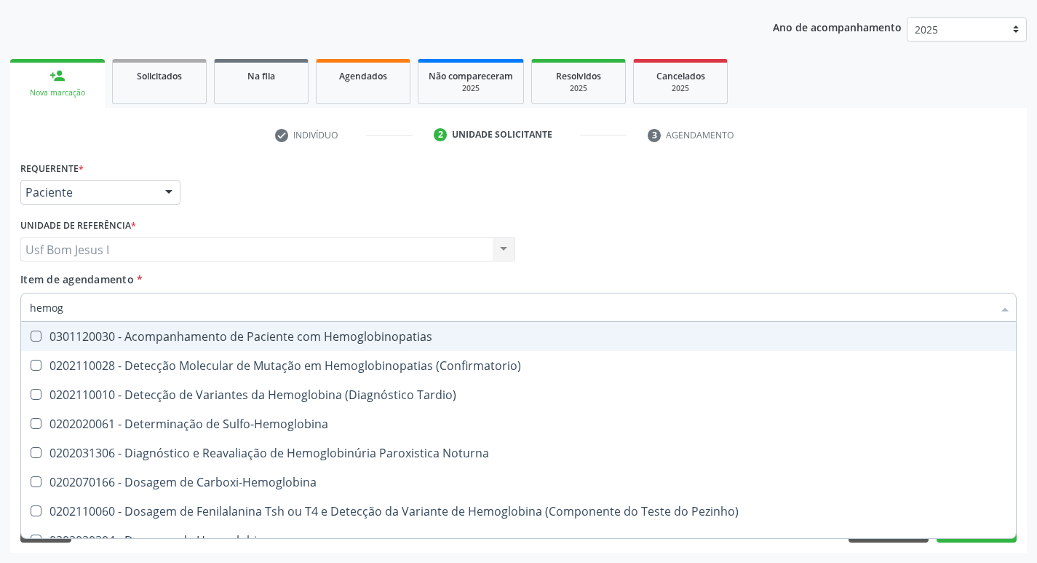
type input "hemo"
checkbox Completo "false"
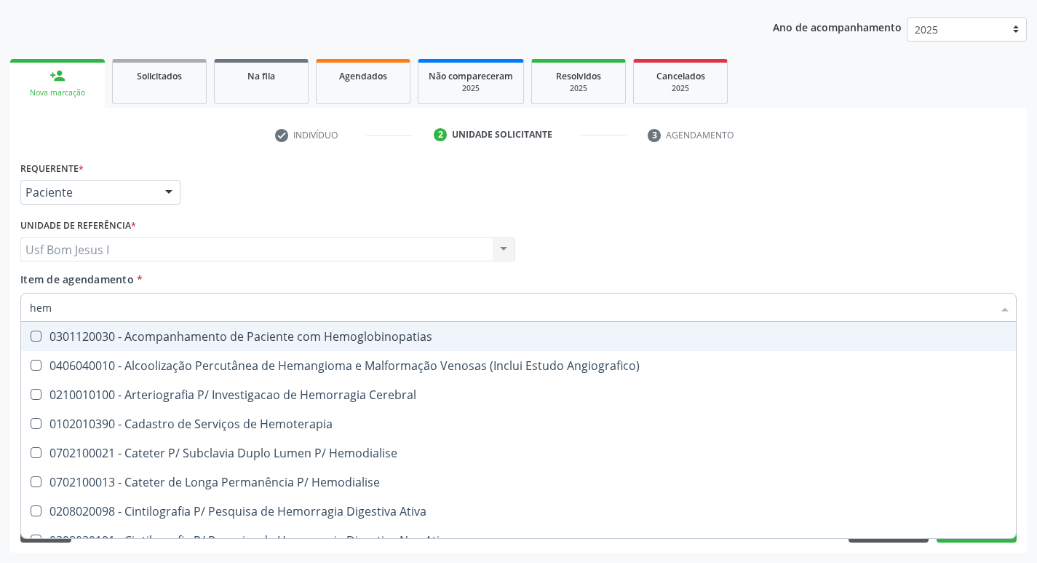
type input "he"
checkbox Completo "false"
checkbox Orgaos "true"
type input "h"
checkbox Orgaos "false"
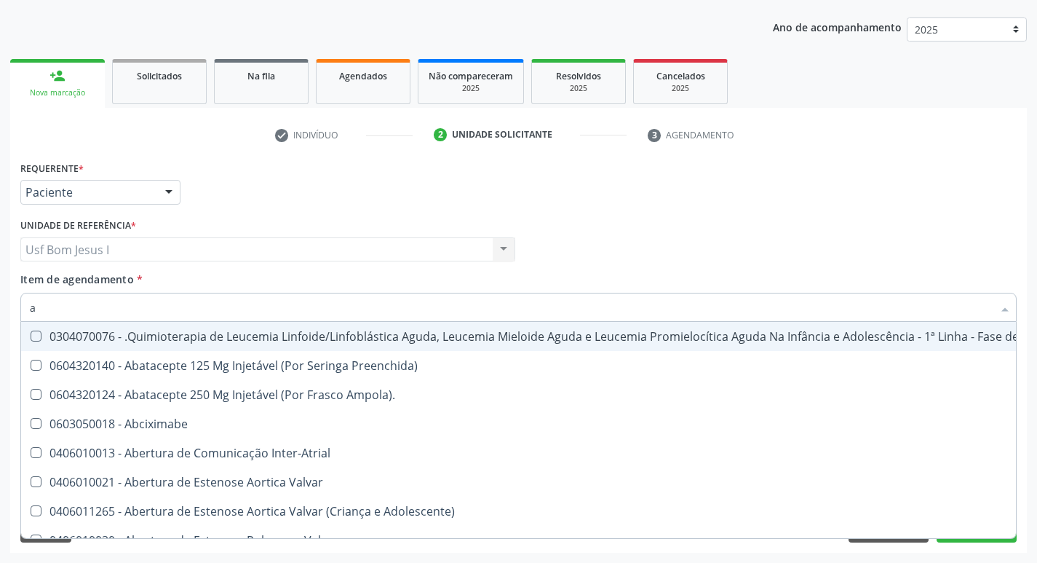
type input "an"
checkbox Leptospirose "true"
checkbox Oncocercose\ "true"
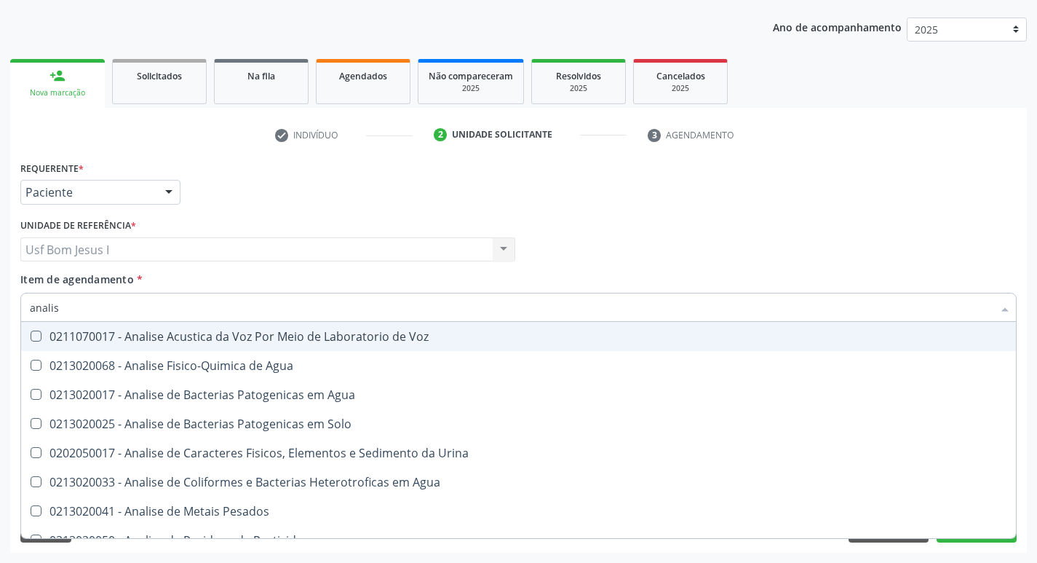
type input "analise"
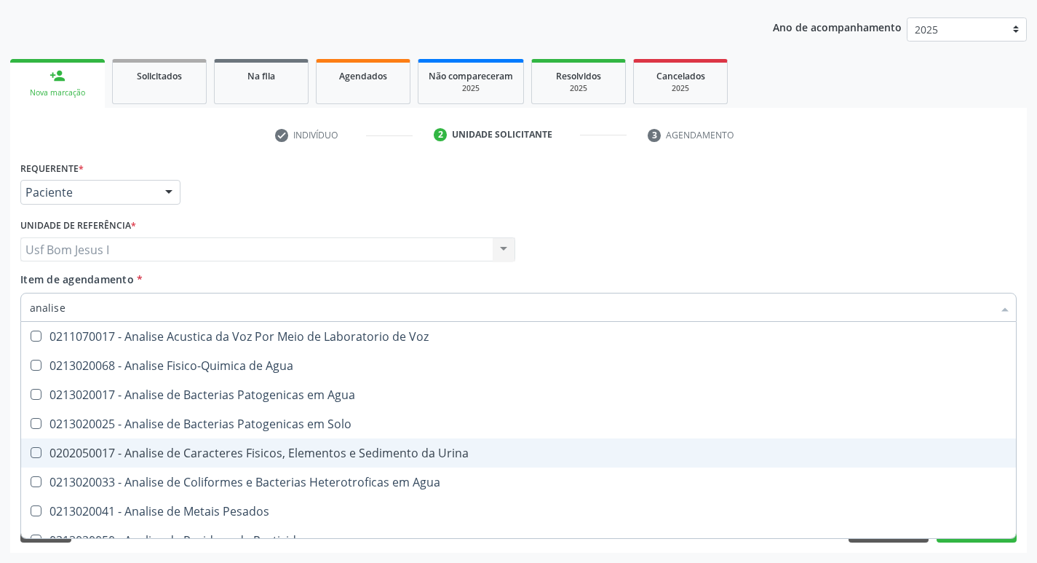
click at [203, 455] on div "0202050017 - Analise de Caracteres Fisicos, Elementos e Sedimento da Urina" at bounding box center [518, 453] width 977 height 12
checkbox Urina "true"
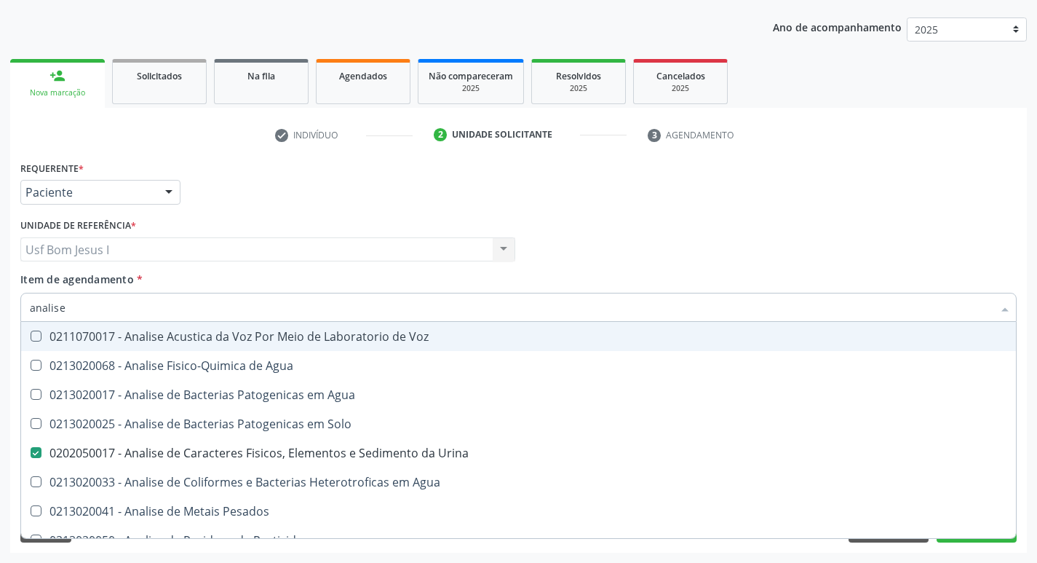
click at [223, 274] on div "Item de agendamento * analise Desfazer seleção 0211070017 - Analise Acustica da…" at bounding box center [518, 294] width 996 height 46
checkbox Agua "true"
checkbox Solo "true"
checkbox Agua "true"
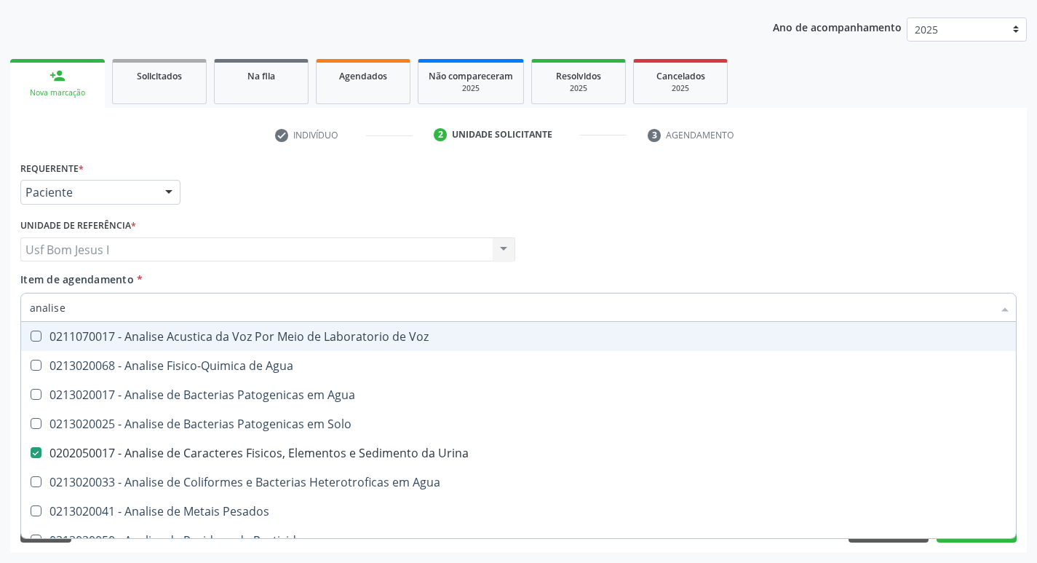
checkbox Pesados "true"
checkbox Pesticidas "true"
checkbox Alimentos "true"
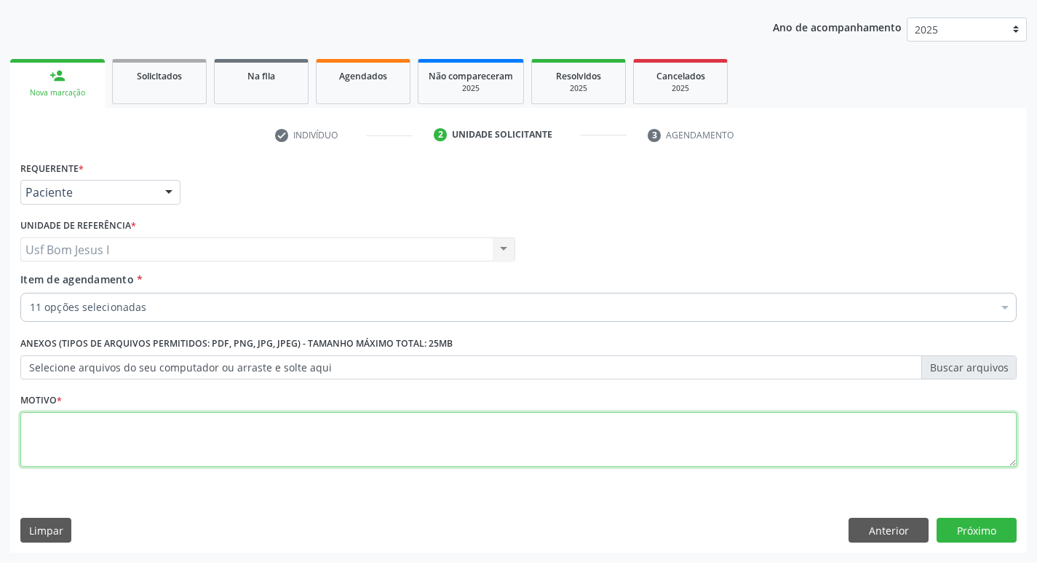
click at [175, 412] on textarea at bounding box center [518, 439] width 996 height 55
type textarea ";"
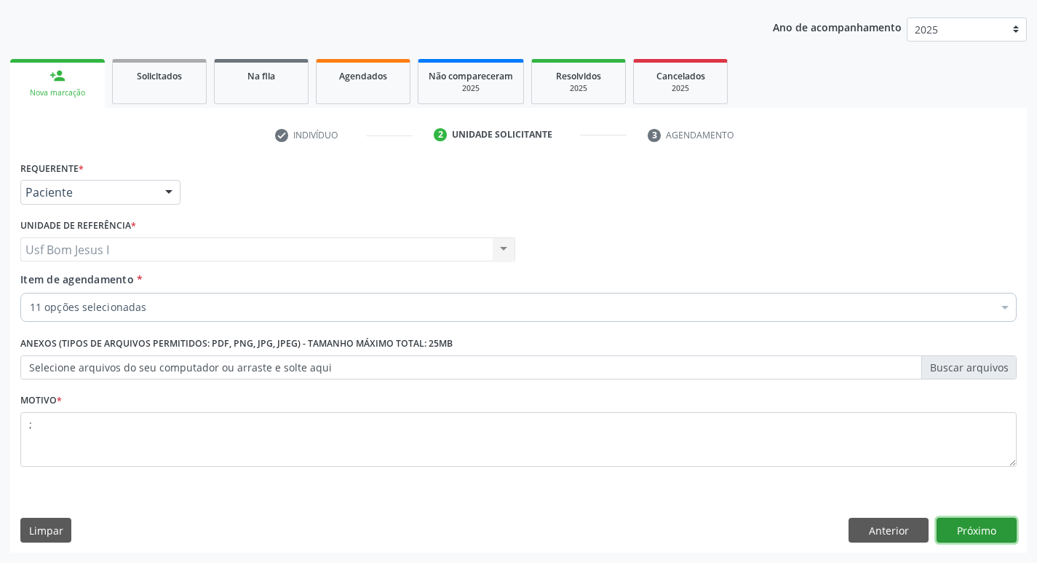
click at [986, 533] on button "Próximo" at bounding box center [977, 529] width 80 height 25
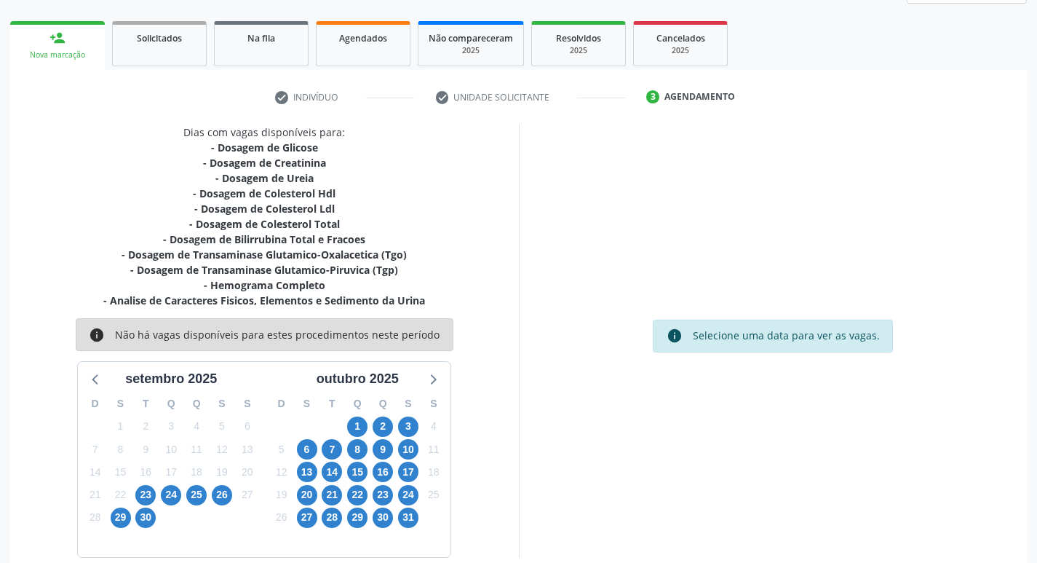
scroll to position [223, 0]
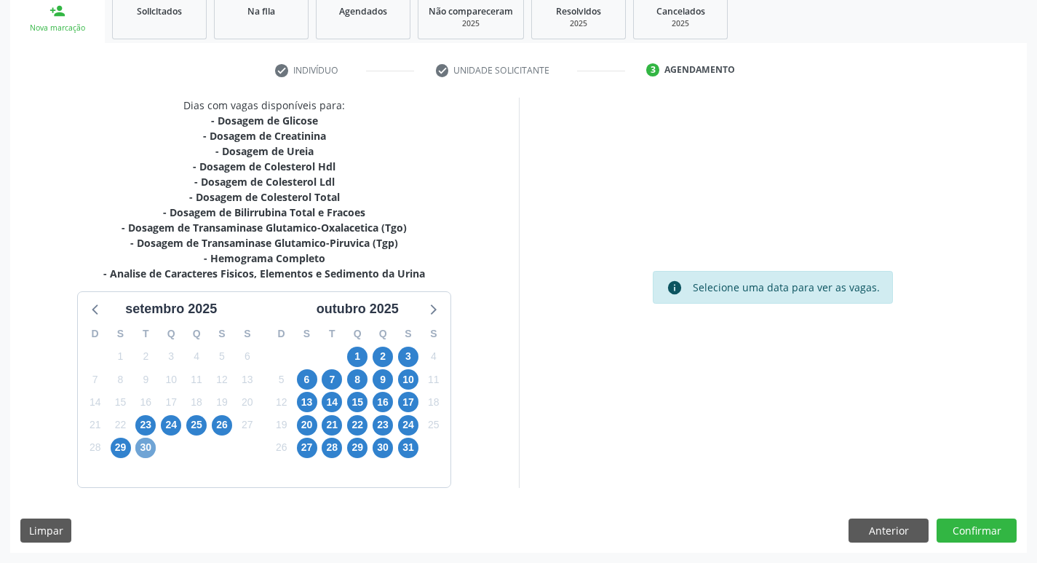
click at [145, 453] on span "30" at bounding box center [145, 447] width 20 height 20
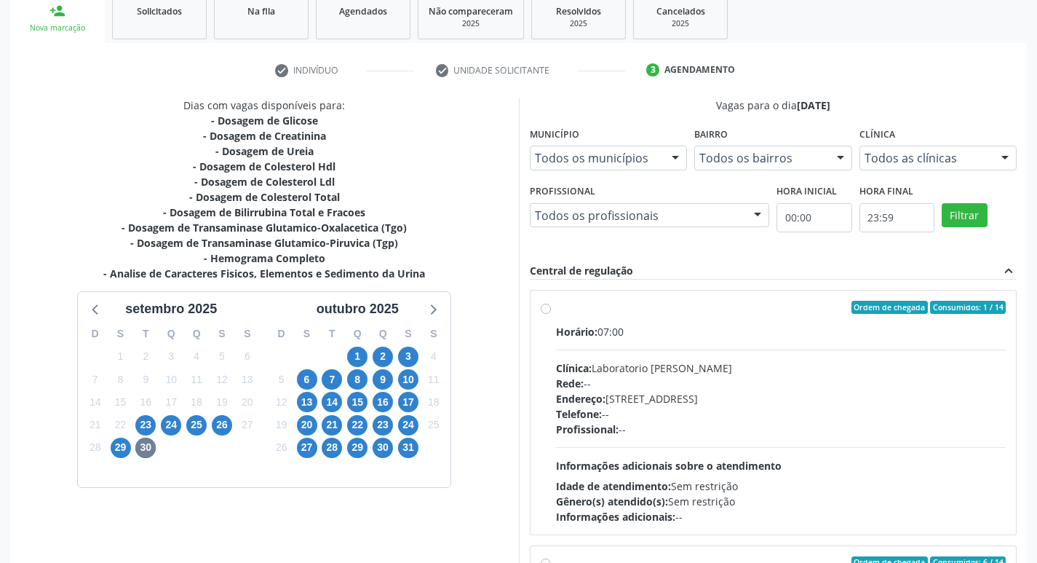
click at [769, 384] on div "Rede: --" at bounding box center [781, 383] width 450 height 15
click at [551, 314] on input "Ordem de chegada Consumidos: 1 / 14 Horário: 07:00 Clínica: Laboratorio Jose Pa…" at bounding box center [546, 307] width 10 height 13
radio input "true"
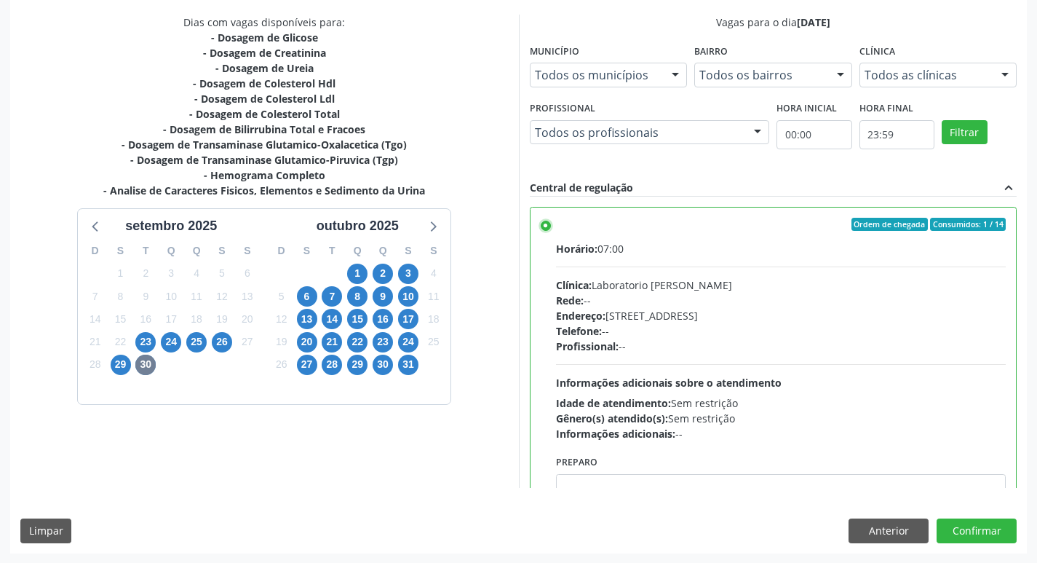
scroll to position [307, 0]
click at [1000, 528] on button "Confirmar" at bounding box center [977, 529] width 80 height 25
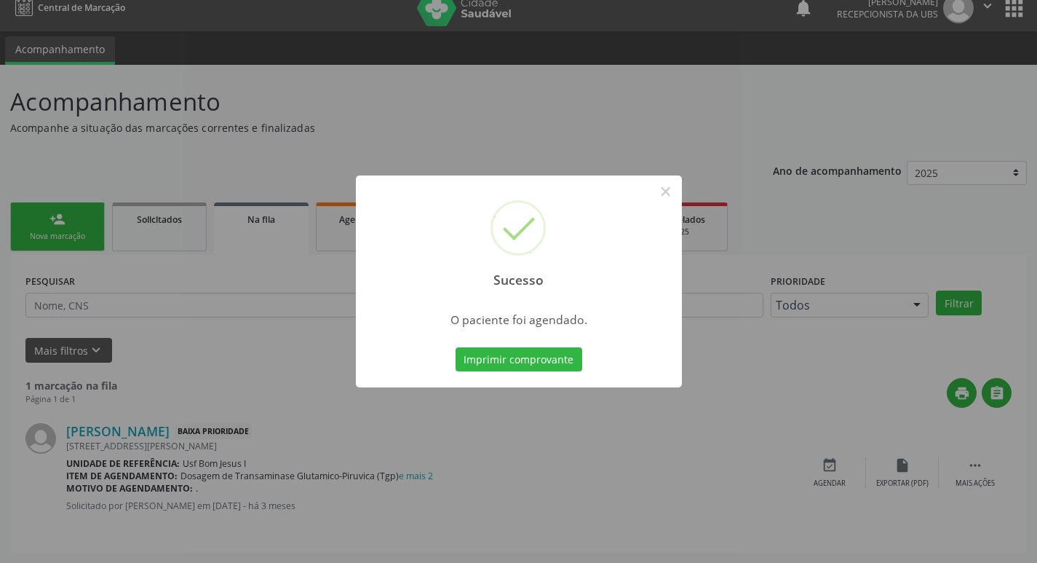
scroll to position [0, 0]
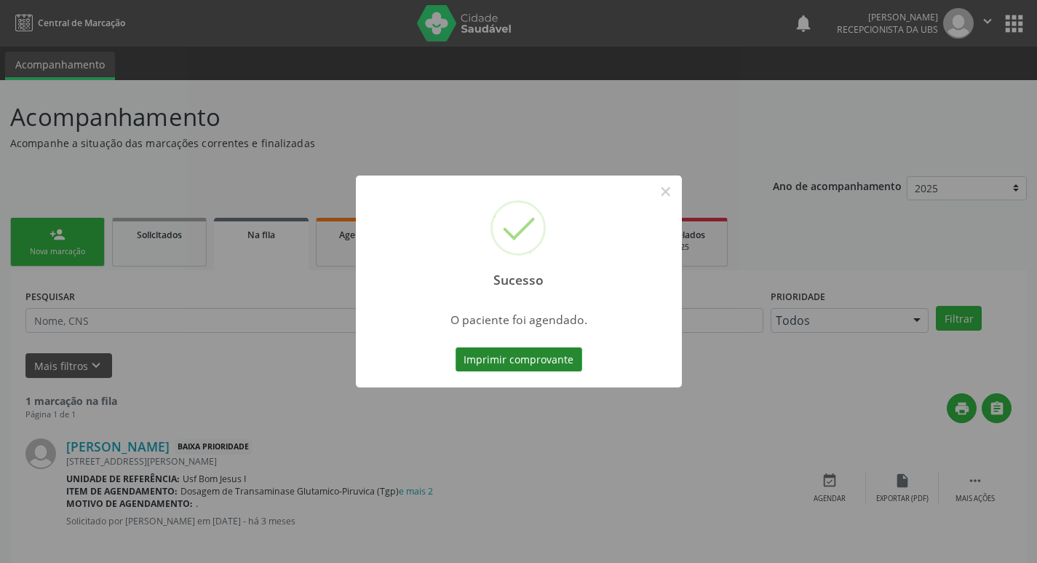
click at [490, 349] on button "Imprimir comprovante" at bounding box center [519, 359] width 127 height 25
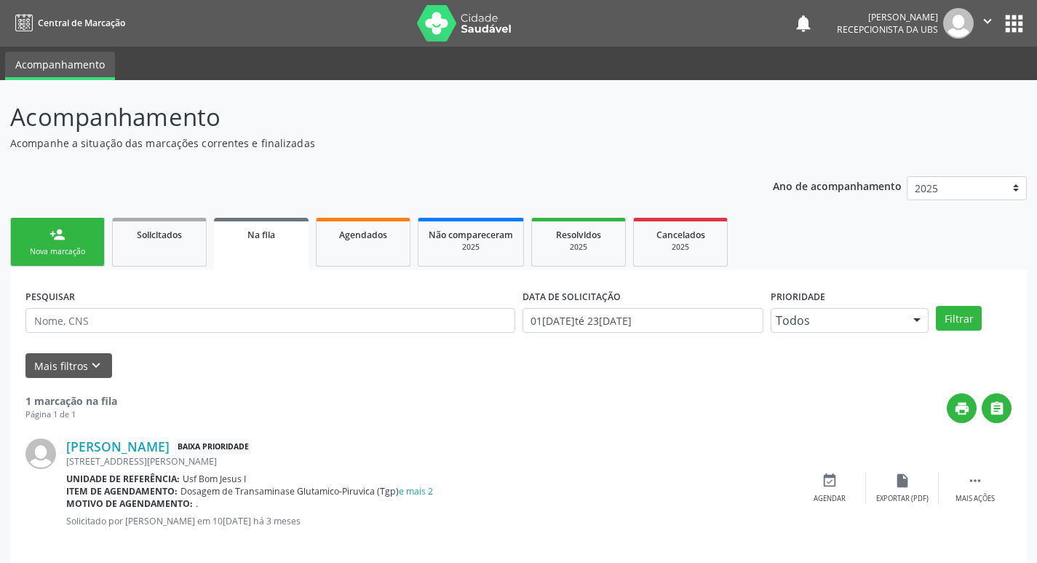
click at [66, 242] on link "person_add Nova marcação" at bounding box center [57, 242] width 95 height 49
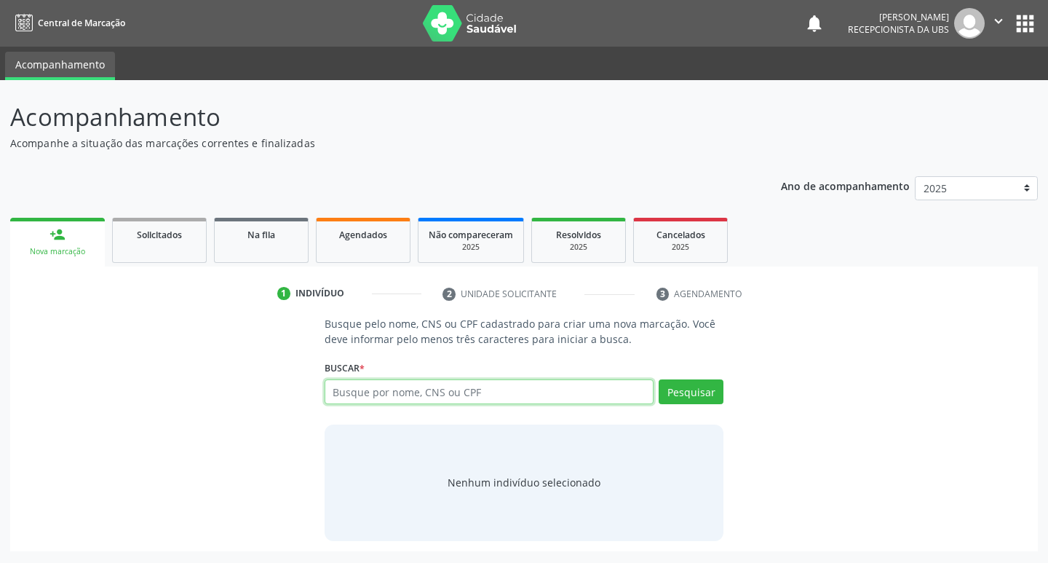
click at [390, 388] on input "text" at bounding box center [490, 391] width 330 height 25
paste input "708 6020 0704 8382"
type input "708 6020 0704 8382"
click at [715, 398] on button "Pesquisar" at bounding box center [691, 391] width 65 height 25
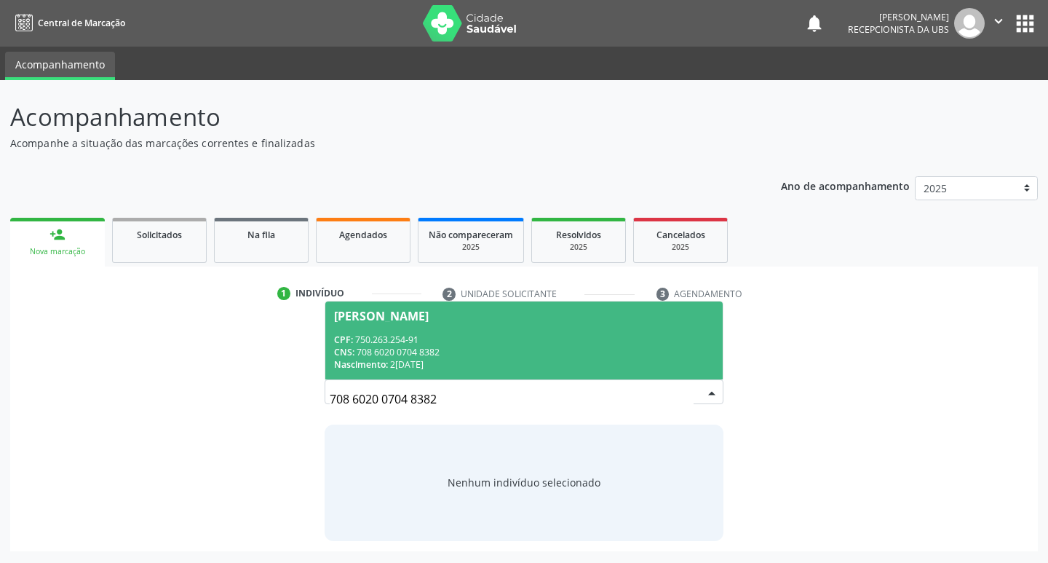
click at [564, 346] on div "CNS: 708 6020 0704 8382" at bounding box center [524, 352] width 381 height 12
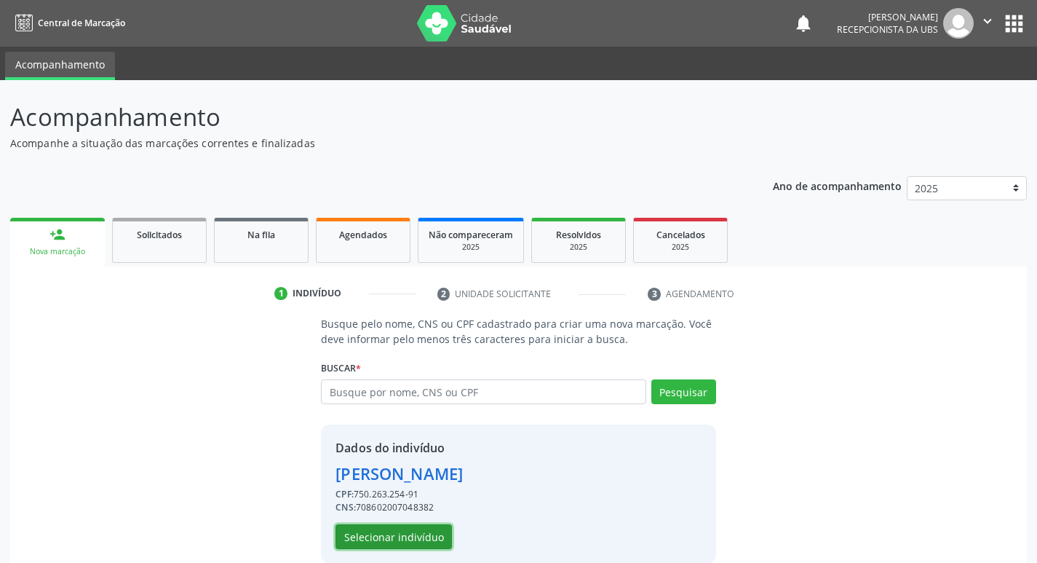
click at [433, 531] on button "Selecionar indivíduo" at bounding box center [393, 536] width 116 height 25
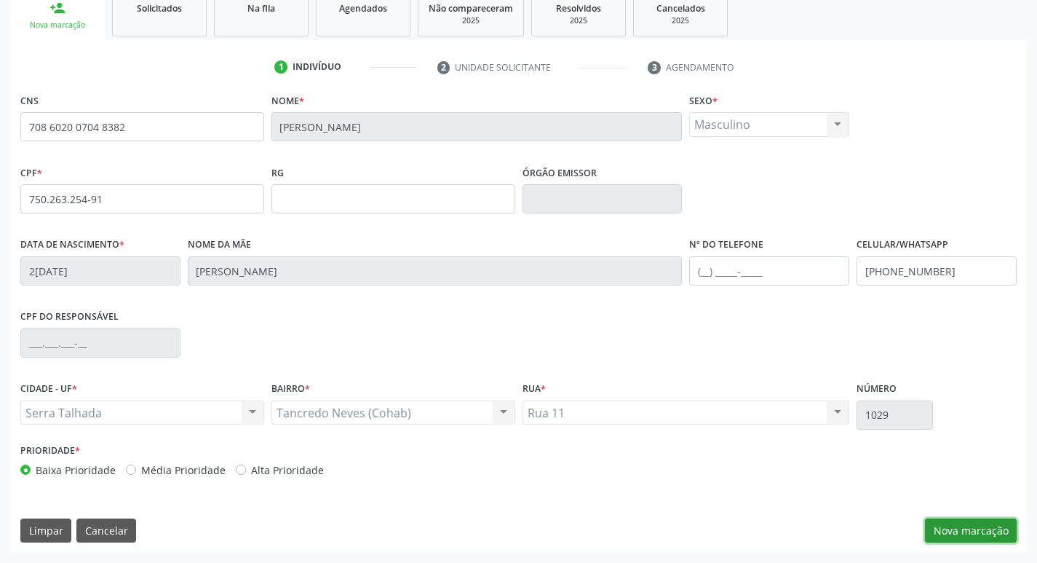
click at [970, 530] on button "Nova marcação" at bounding box center [971, 530] width 92 height 25
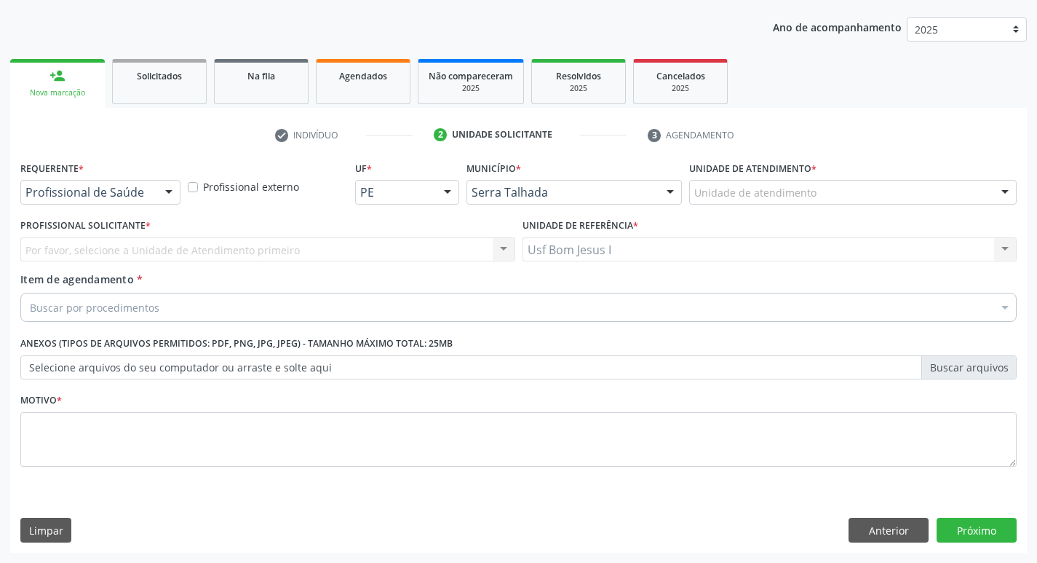
scroll to position [159, 0]
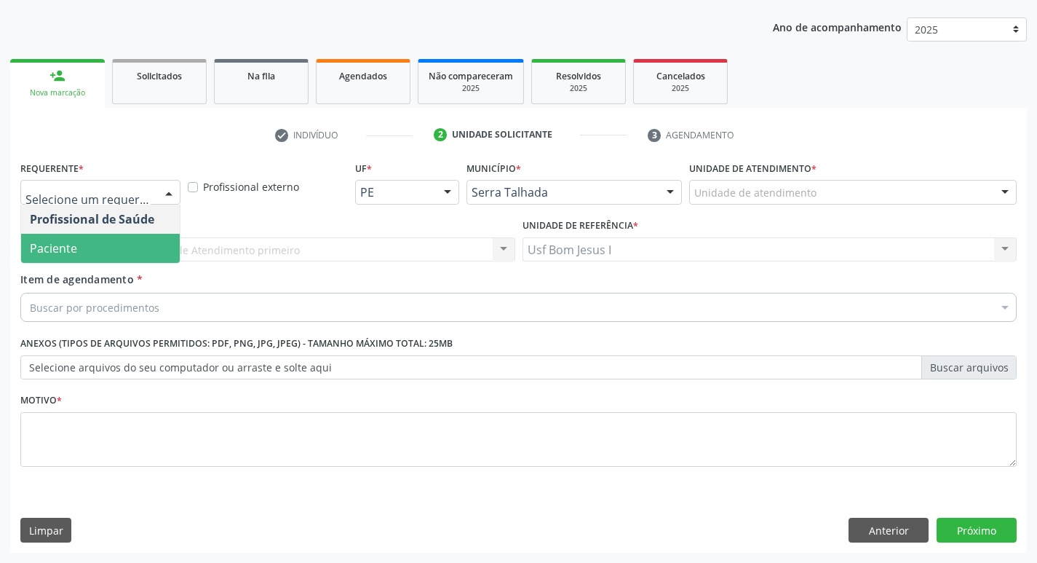
click at [98, 245] on span "Paciente" at bounding box center [100, 248] width 159 height 29
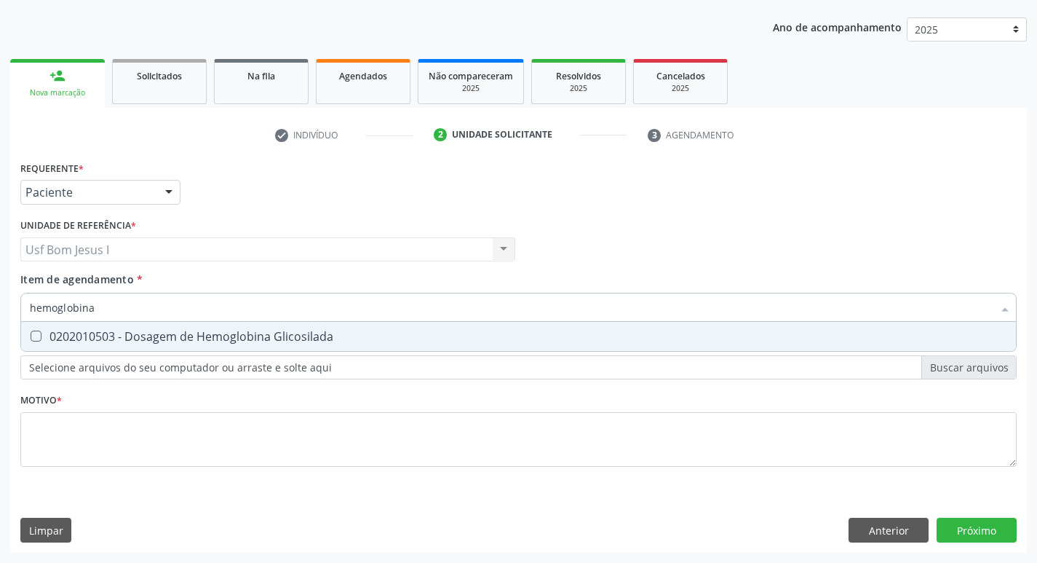
type input "hemoglobina g"
click at [175, 342] on div "0202010503 - Dosagem de Hemoglobina Glicosilada" at bounding box center [518, 336] width 977 height 12
checkbox Glicosilada "true"
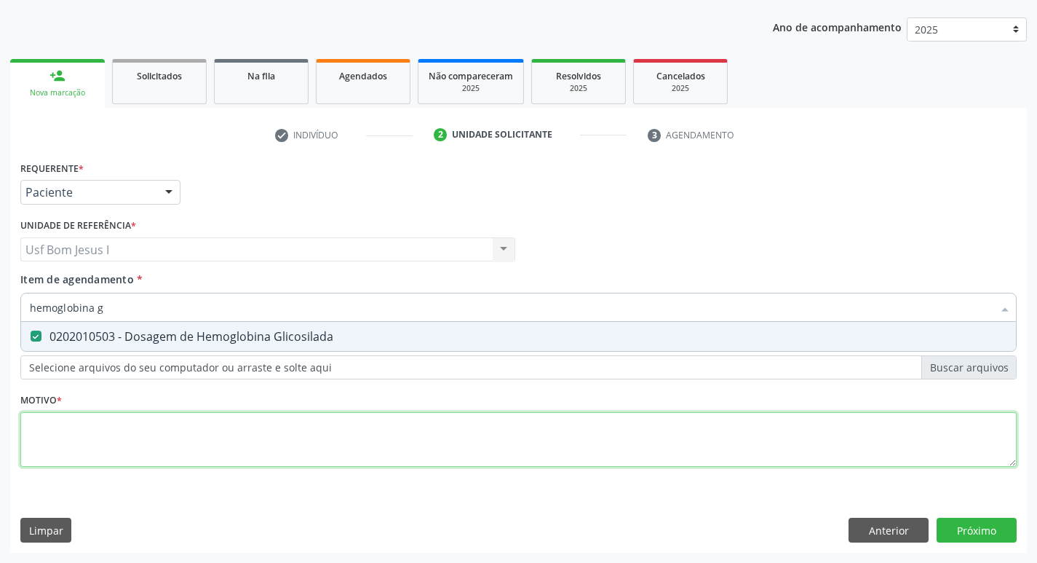
click at [201, 452] on div "Requerente * Paciente Profissional de Saúde Paciente Nenhum resultado encontrad…" at bounding box center [518, 322] width 996 height 330
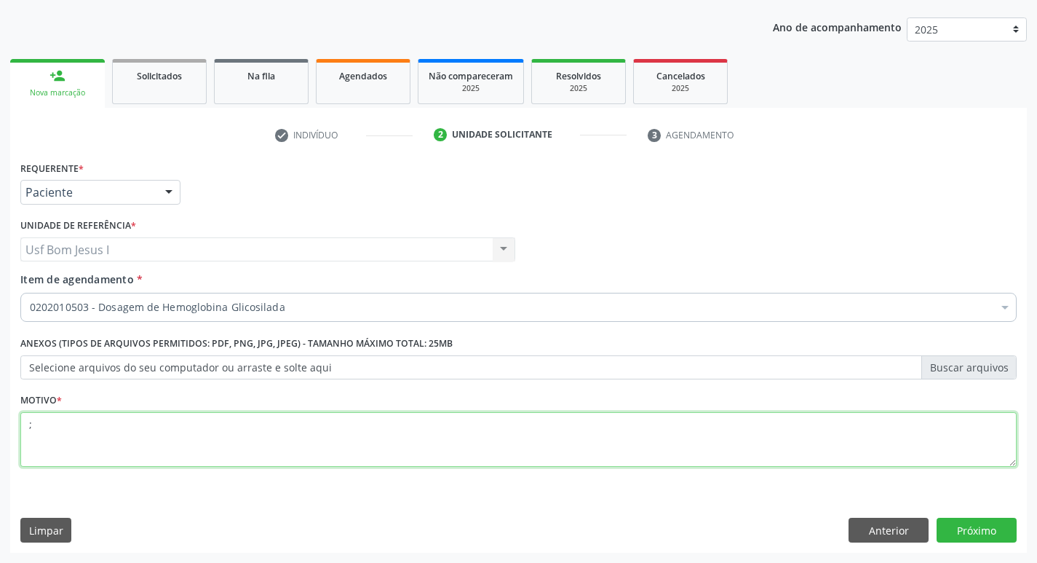
type textarea ";"
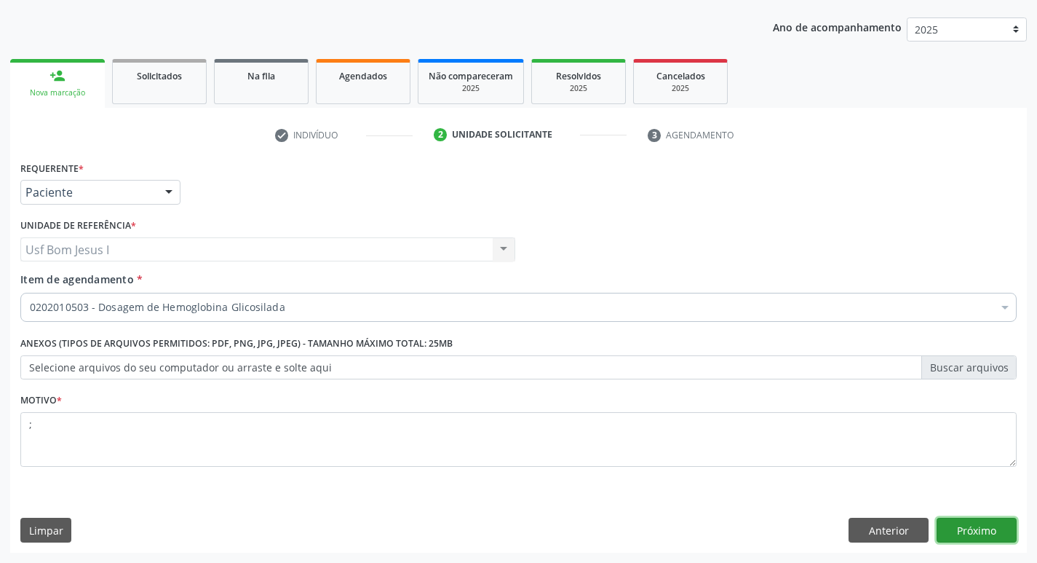
click at [977, 533] on button "Próximo" at bounding box center [977, 529] width 80 height 25
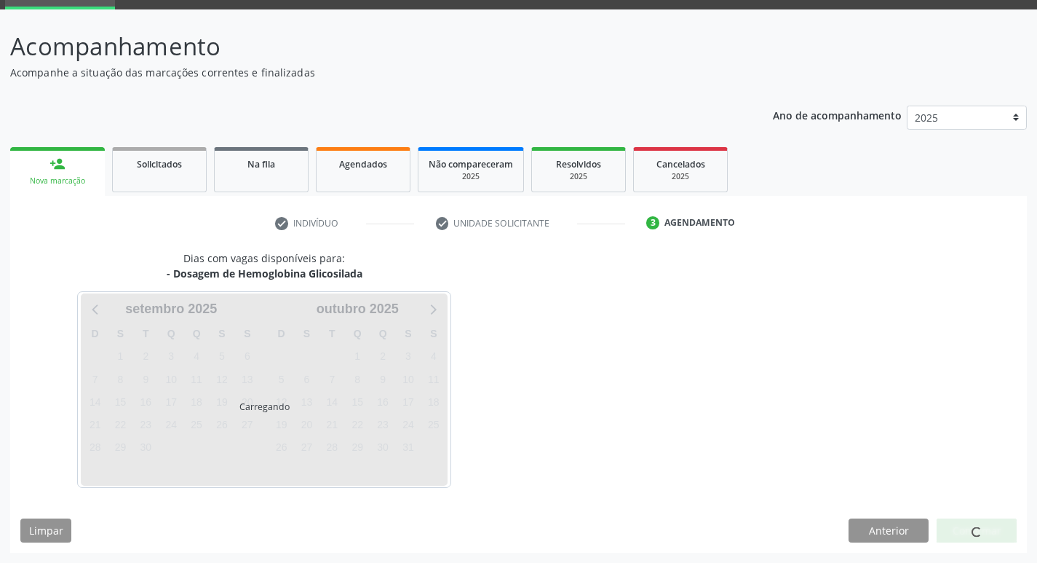
scroll to position [71, 0]
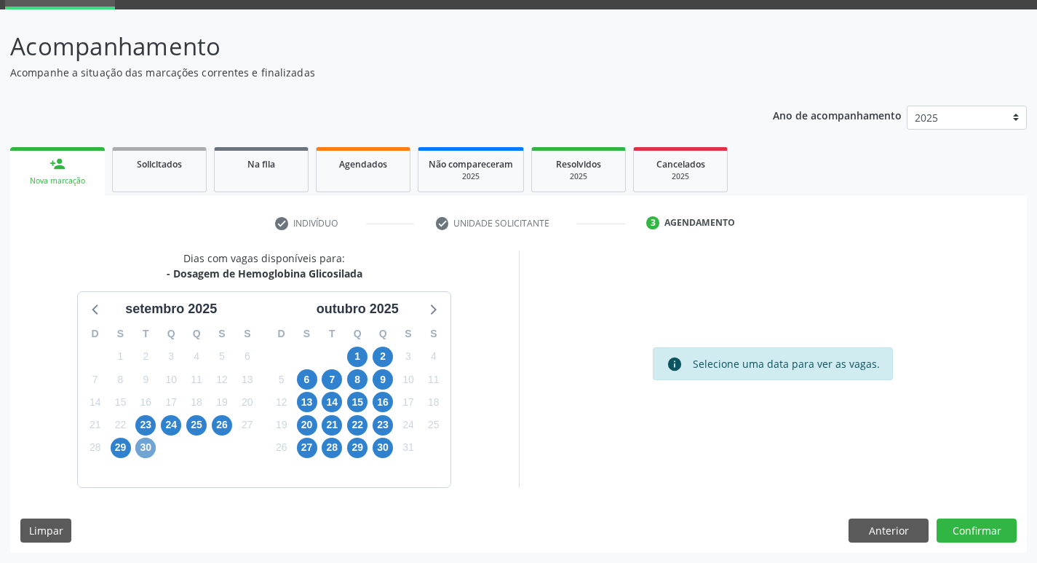
click at [147, 450] on span "30" at bounding box center [145, 447] width 20 height 20
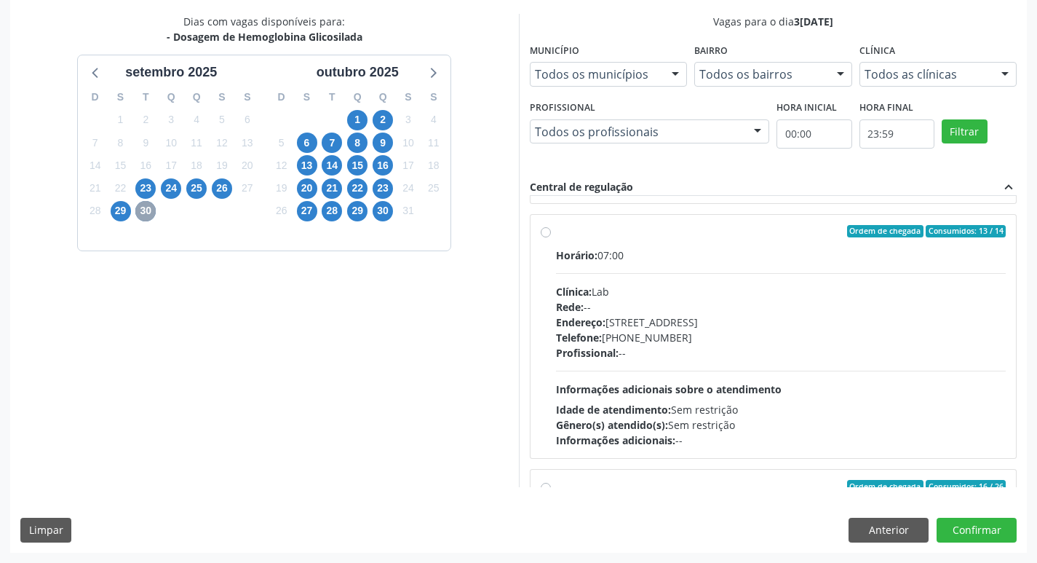
scroll to position [242, 0]
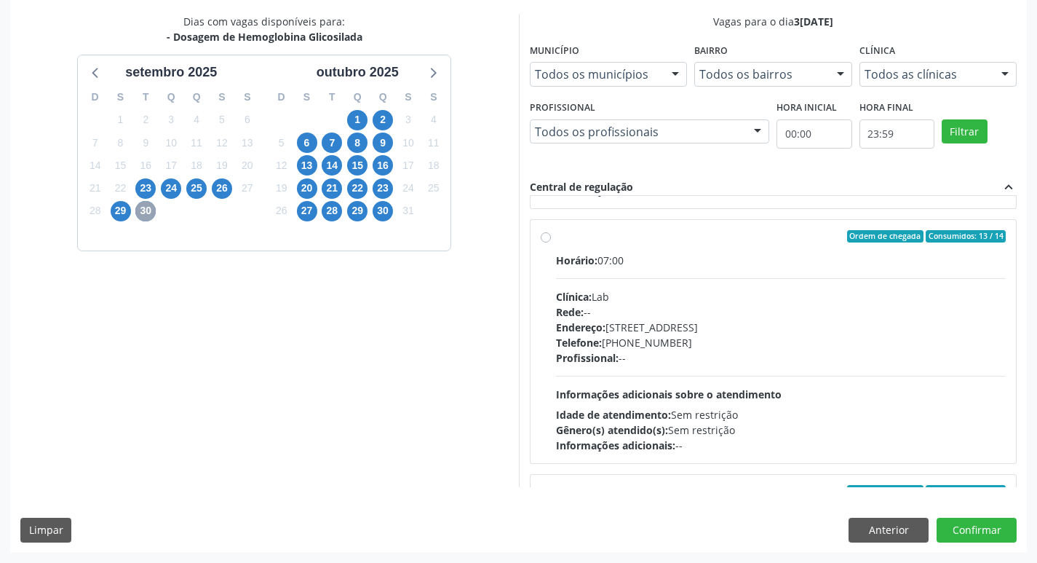
click at [146, 215] on span "30" at bounding box center [145, 211] width 20 height 20
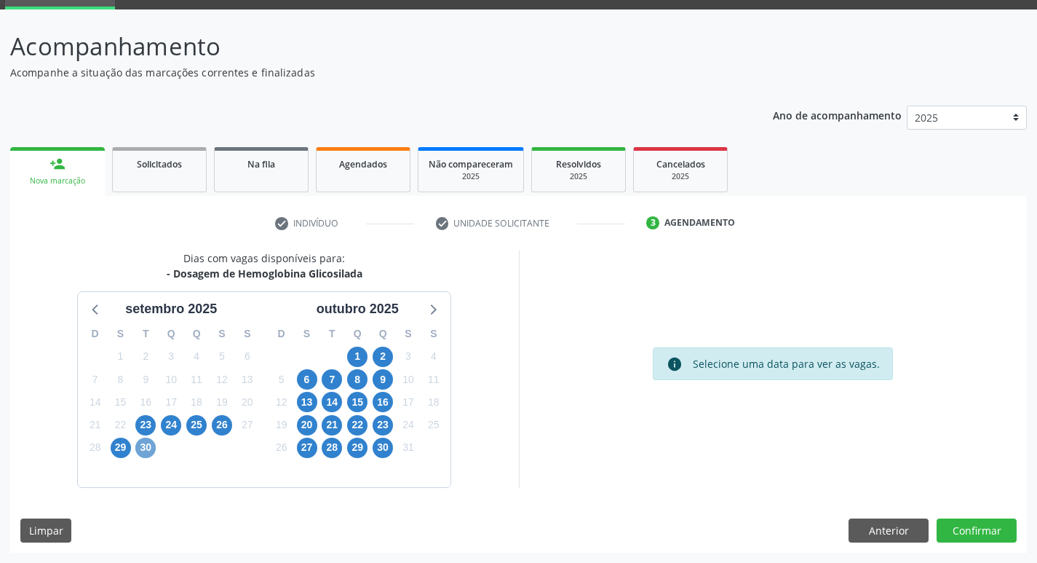
click at [140, 452] on span "30" at bounding box center [145, 447] width 20 height 20
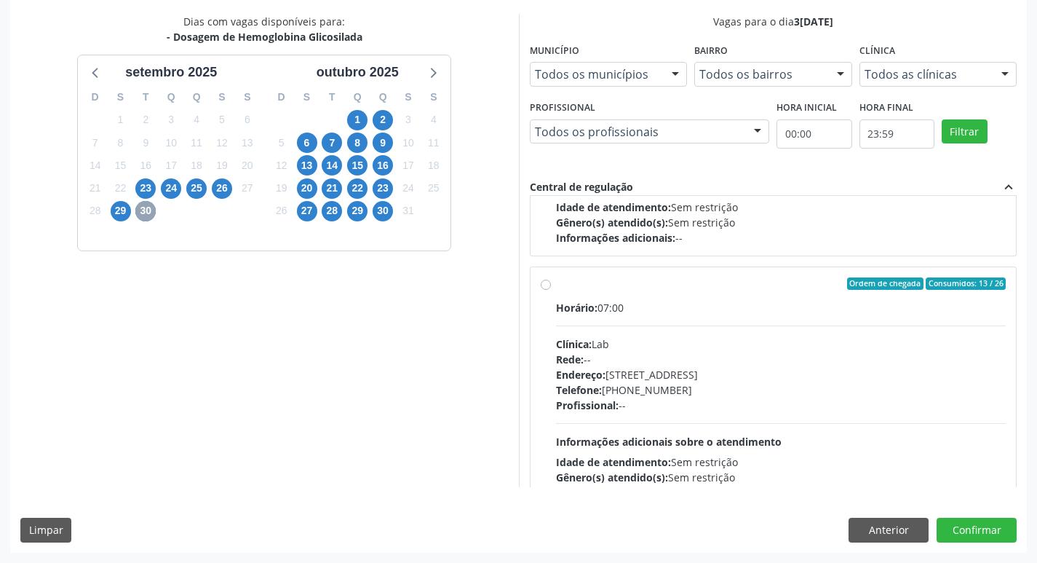
scroll to position [242, 0]
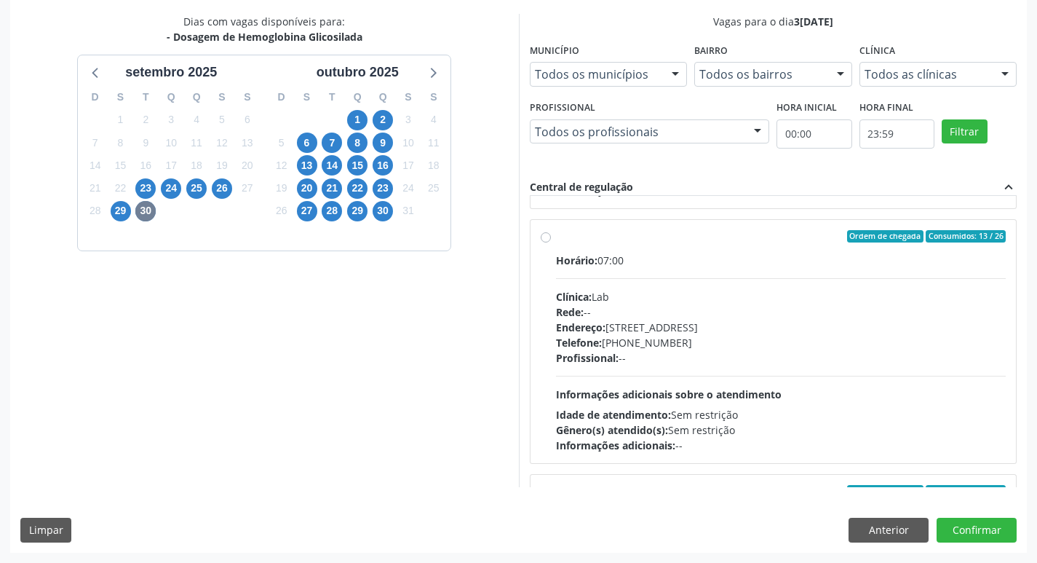
click at [762, 279] on hr at bounding box center [781, 278] width 450 height 1
click at [551, 243] on input "Ordem de chegada Consumidos: 13 / 26 Horário: 07:00 Clínica: Lab Rede: -- Ender…" at bounding box center [546, 236] width 10 height 13
radio input "true"
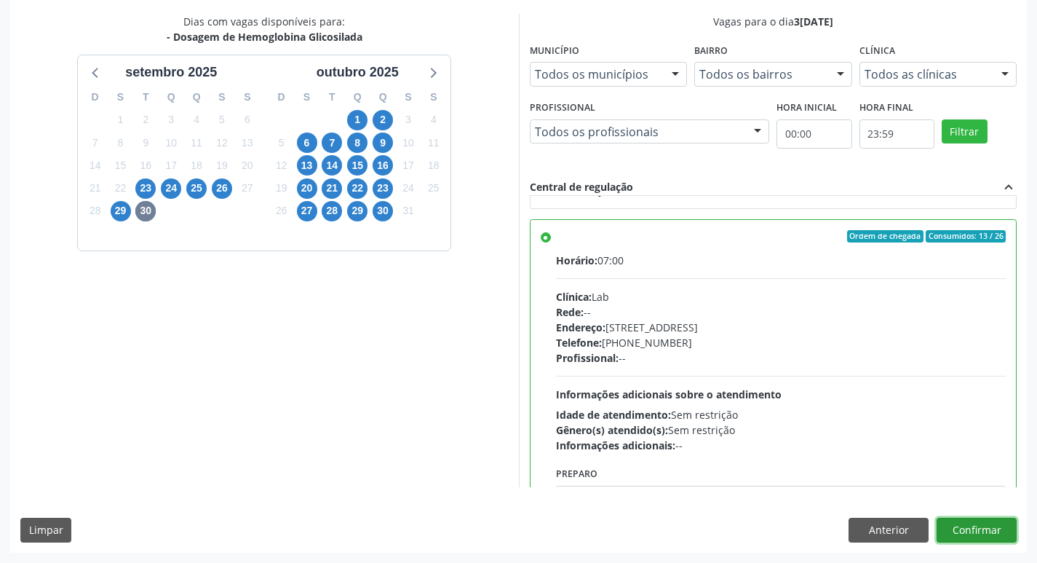
click at [974, 536] on button "Confirmar" at bounding box center [977, 529] width 80 height 25
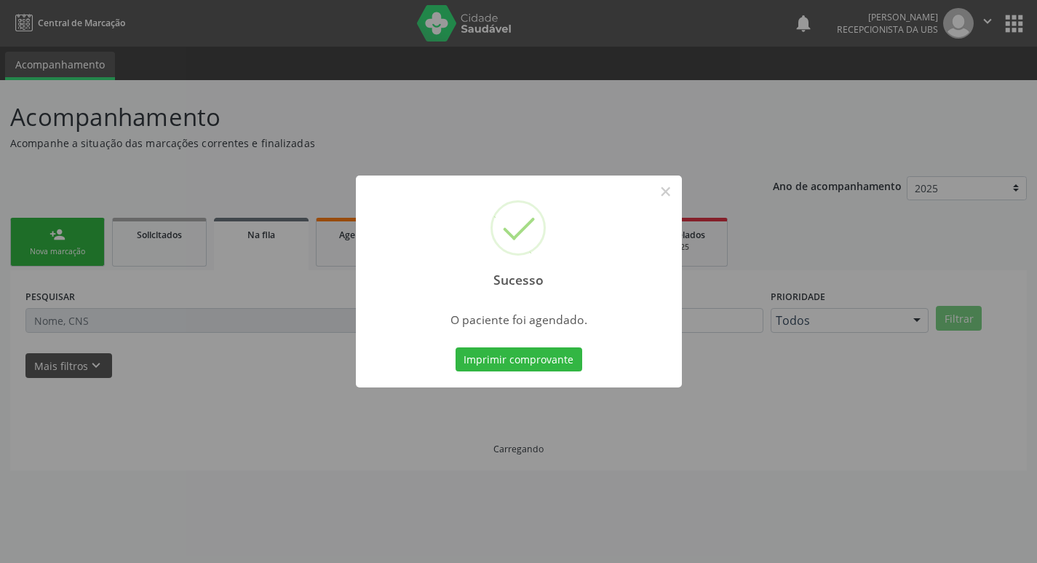
scroll to position [0, 0]
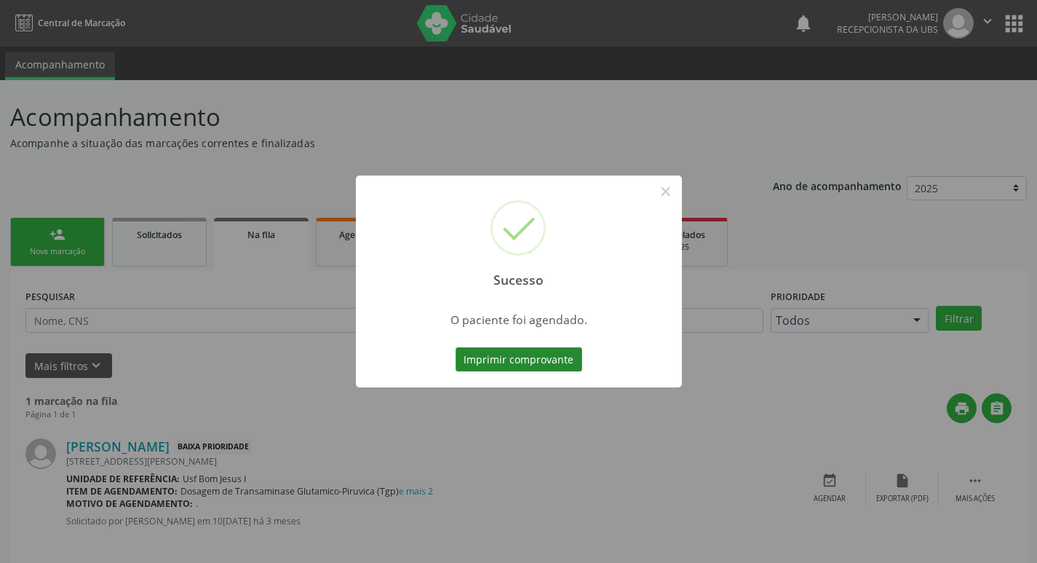
click at [506, 353] on button "Imprimir comprovante" at bounding box center [519, 359] width 127 height 25
